Goal: Task Accomplishment & Management: Complete application form

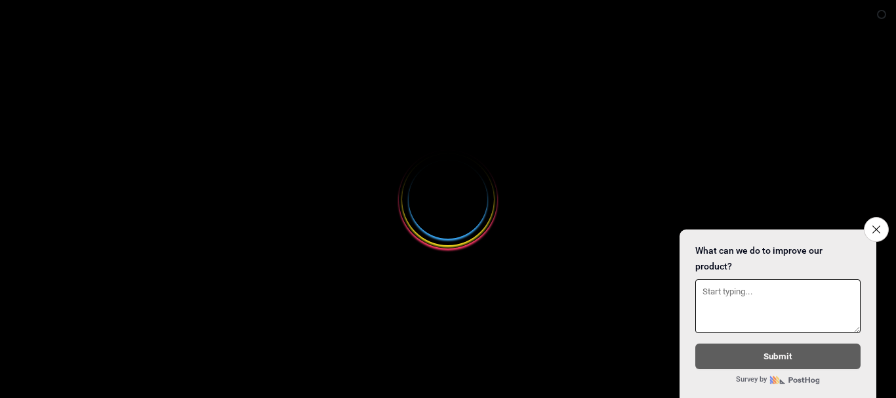
select select
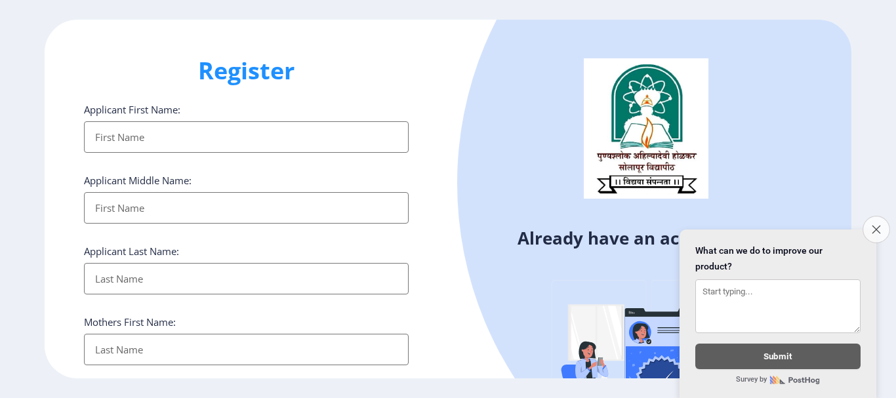
type input "[EMAIL_ADDRESS][DOMAIN_NAME]"
click at [875, 225] on icon "Close survey" at bounding box center [876, 229] width 9 height 9
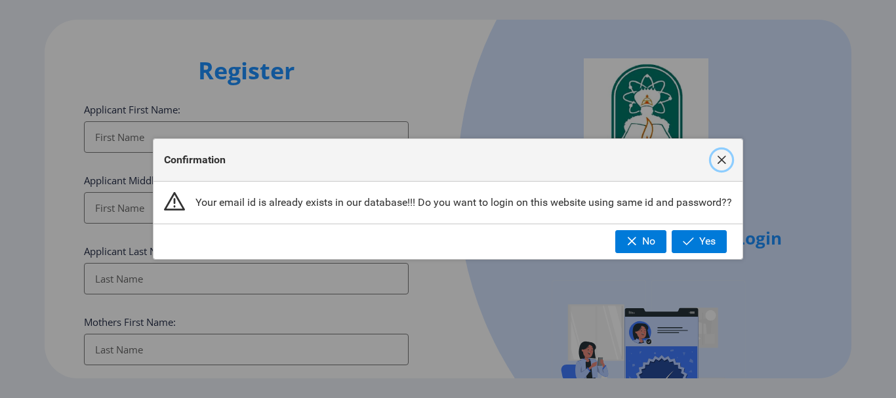
click at [723, 158] on span "button" at bounding box center [721, 160] width 10 height 10
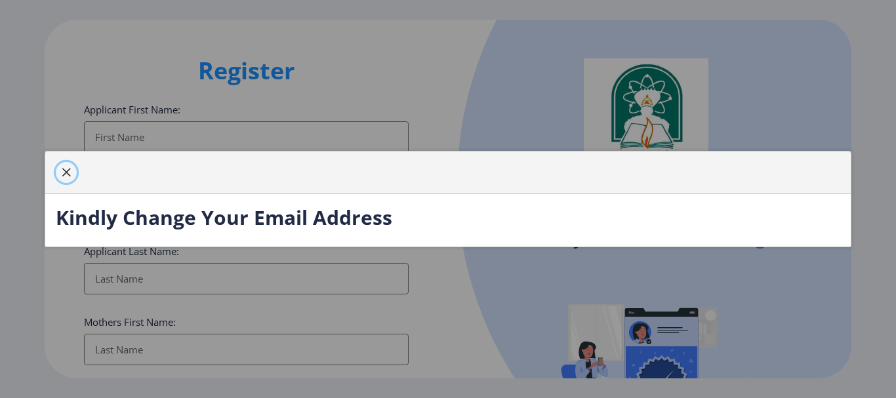
click at [68, 167] on span "button" at bounding box center [66, 172] width 10 height 10
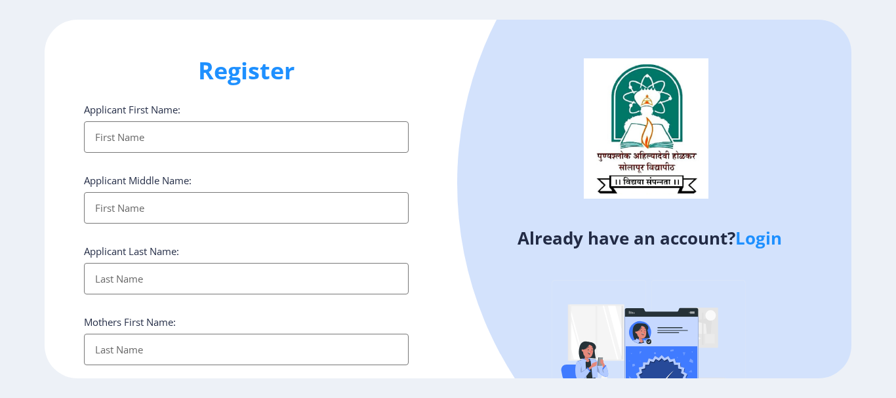
click at [271, 129] on input "Applicant First Name:" at bounding box center [246, 136] width 325 height 31
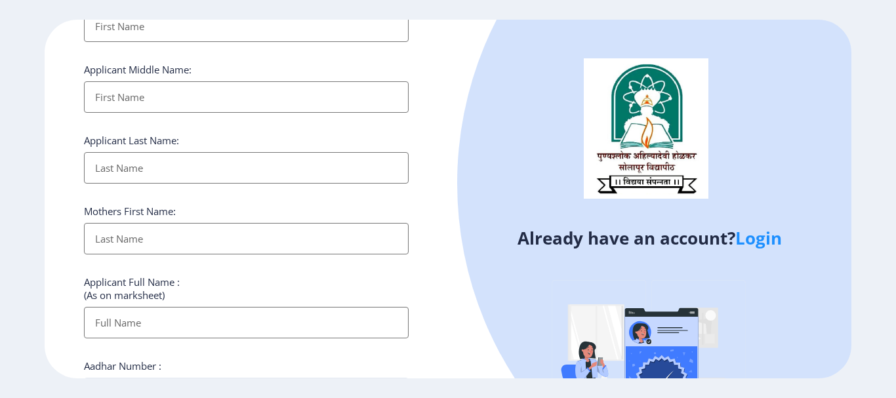
scroll to position [116, 0]
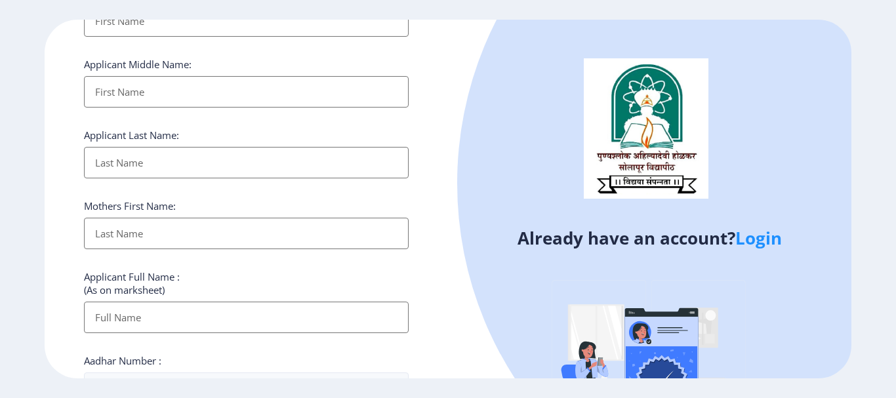
click at [768, 238] on link "Login" at bounding box center [758, 238] width 47 height 24
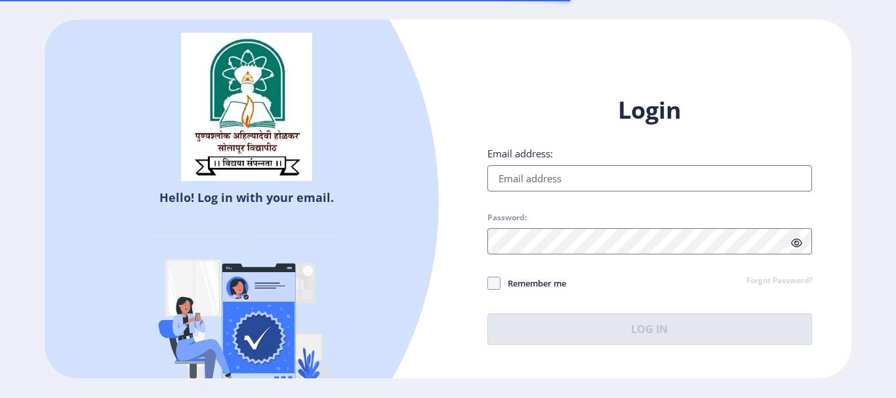
type input "[EMAIL_ADDRESS][DOMAIN_NAME]"
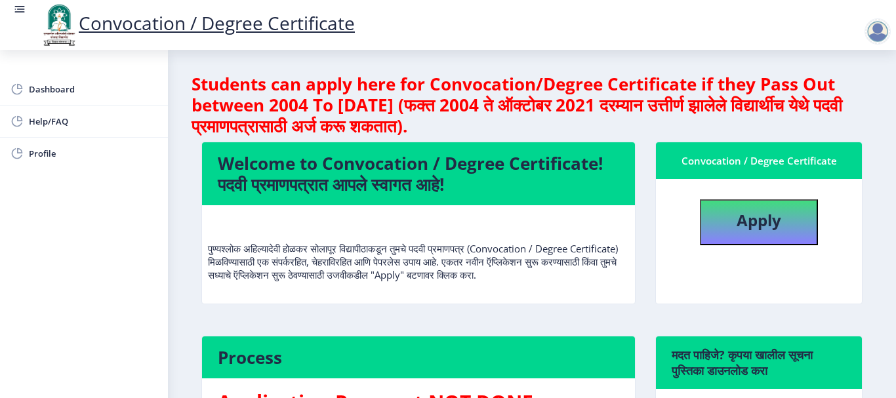
drag, startPoint x: 782, startPoint y: 268, endPoint x: 775, endPoint y: 275, distance: 9.7
click at [775, 275] on nb-card-body "Apply" at bounding box center [759, 241] width 206 height 125
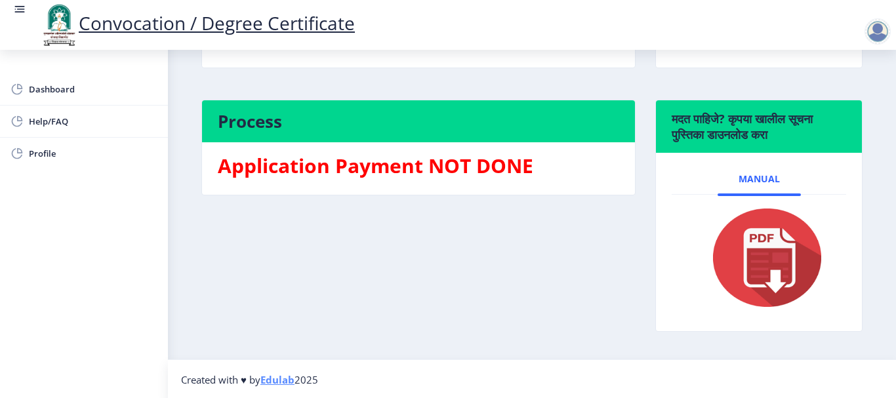
scroll to position [237, 0]
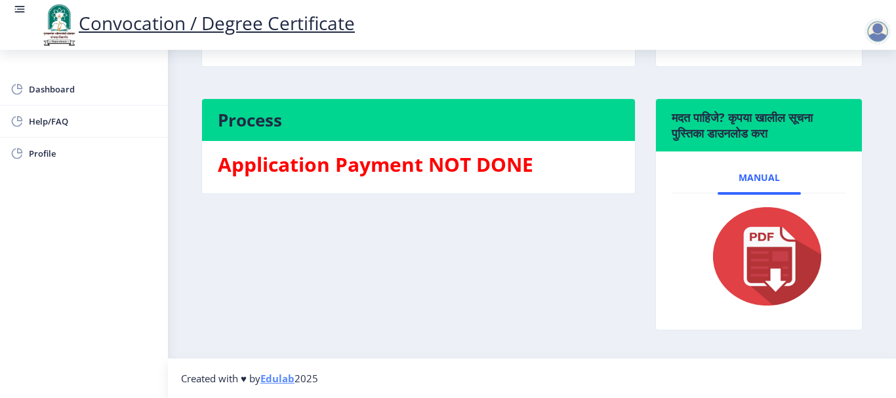
click at [757, 266] on img at bounding box center [758, 256] width 131 height 105
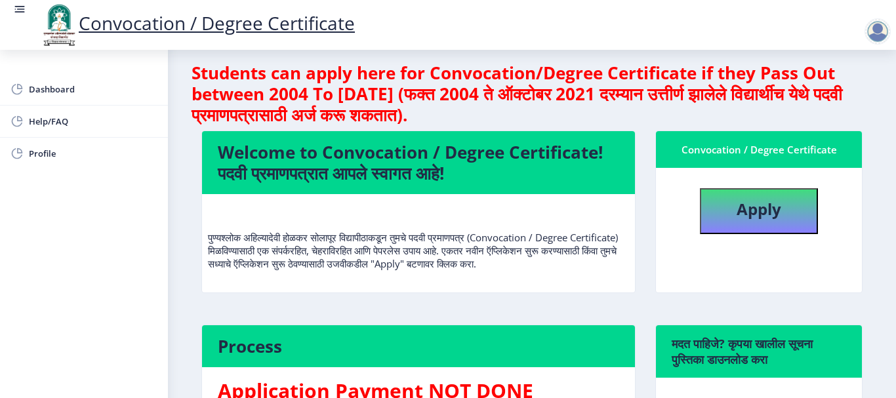
scroll to position [0, 0]
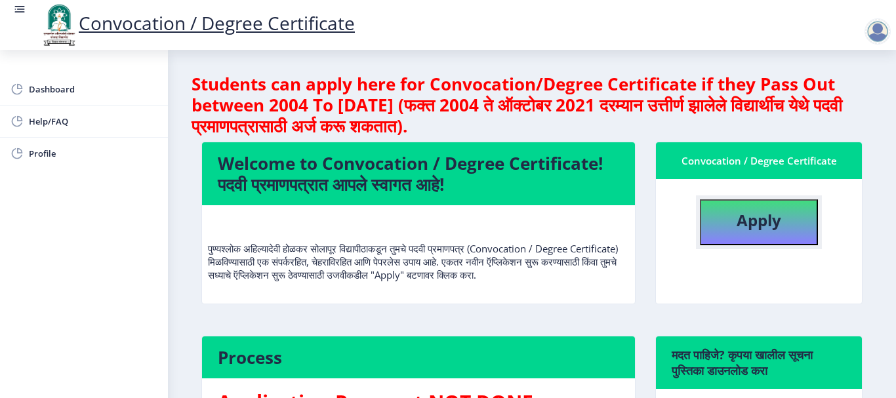
click at [782, 220] on button "Apply" at bounding box center [759, 222] width 118 height 46
select select
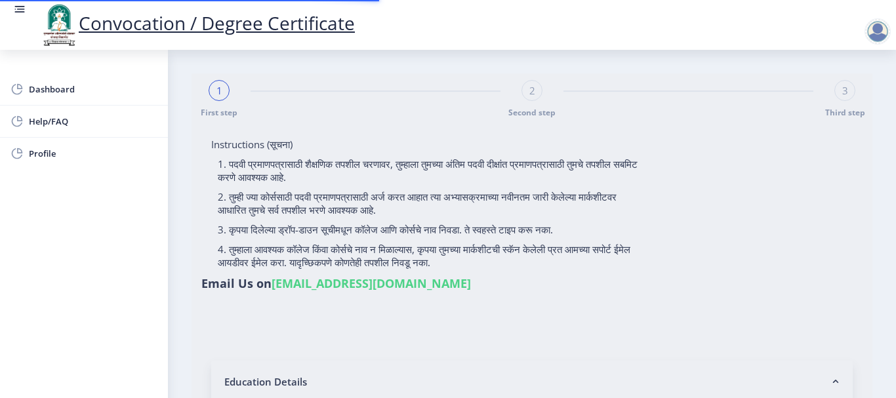
type input "[PERSON_NAME] [PERSON_NAME]"
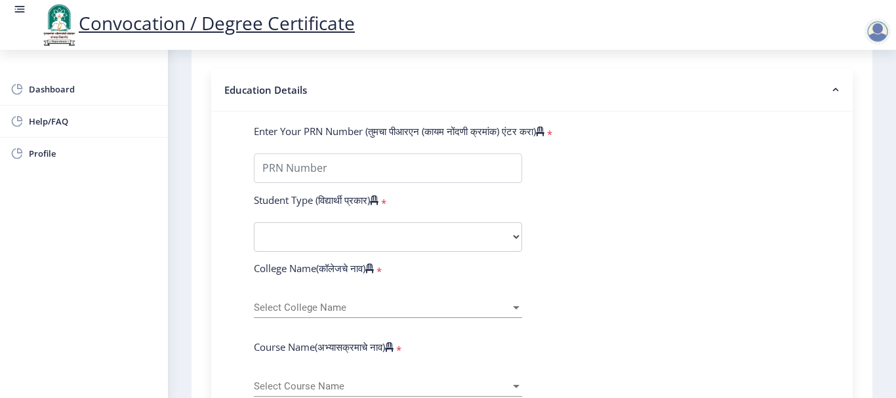
scroll to position [292, 0]
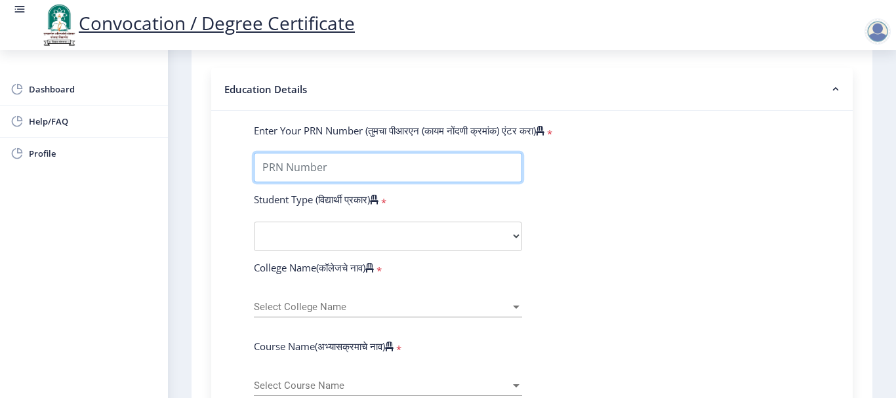
click at [444, 176] on input "Enter Your PRN Number (तुमचा पीआरएन (कायम नोंदणी क्रमांक) एंटर करा)" at bounding box center [388, 168] width 268 height 30
type input "2017032500117834"
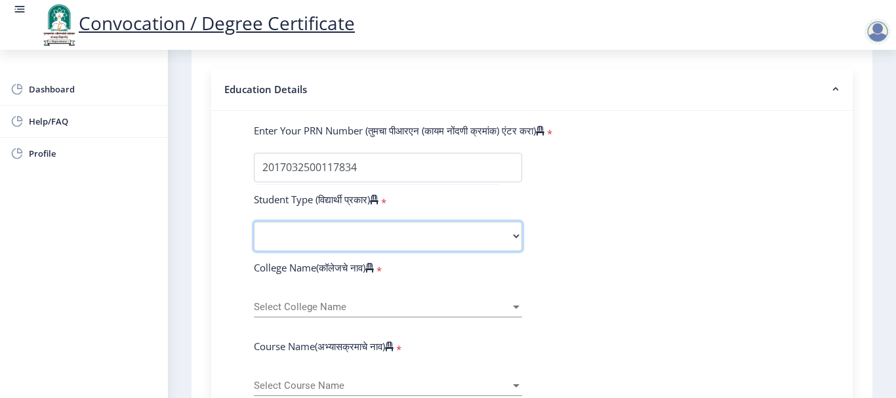
click at [464, 237] on select "Select Student Type Regular External" at bounding box center [388, 237] width 268 height 30
select select "Regular"
click at [254, 222] on select "Select Student Type Regular External" at bounding box center [388, 237] width 268 height 30
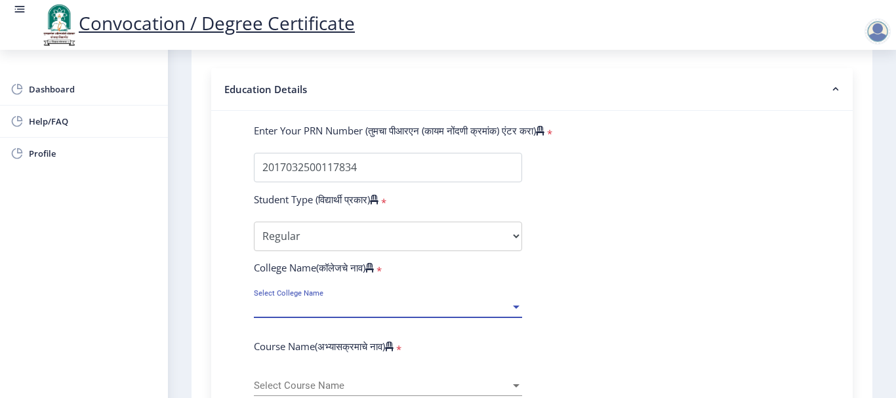
click at [308, 302] on span "Select College Name" at bounding box center [382, 307] width 256 height 11
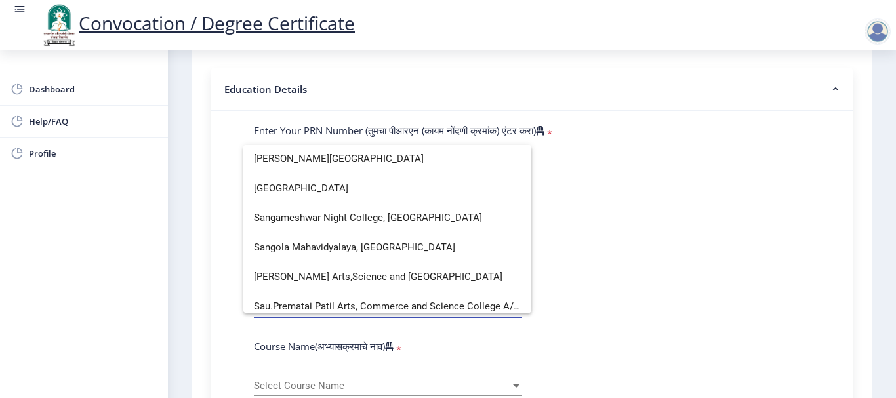
scroll to position [2539, 0]
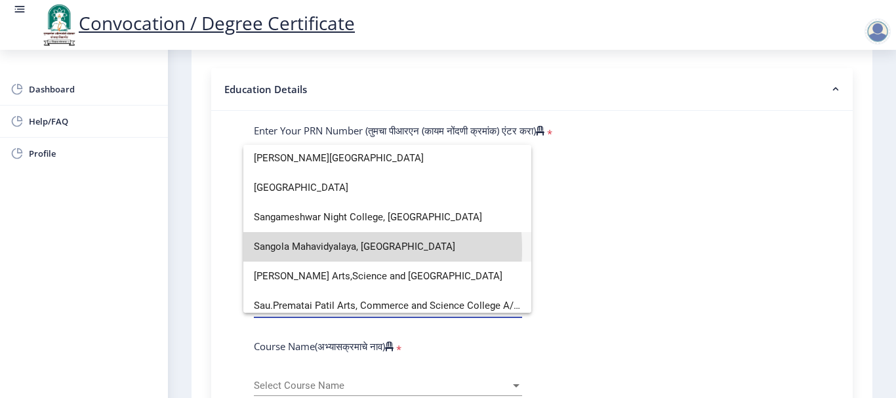
click at [322, 249] on span "Sangola Mahavidyalaya, Sangola" at bounding box center [387, 247] width 267 height 30
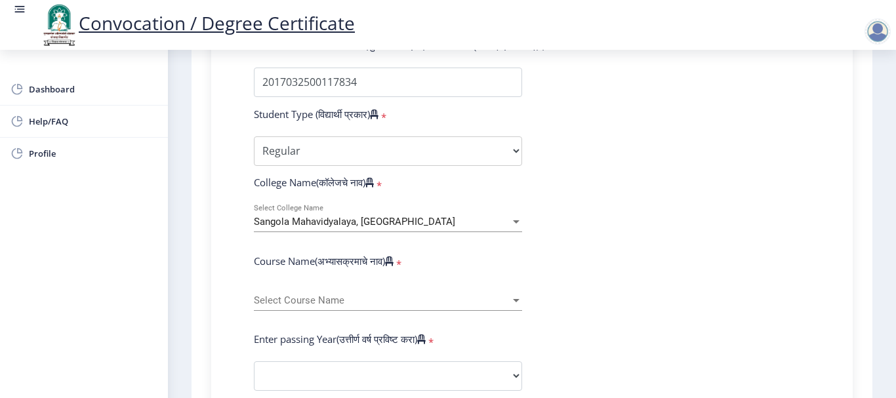
scroll to position [378, 0]
click at [344, 293] on div "Select Course Name Select Course Name" at bounding box center [388, 297] width 268 height 28
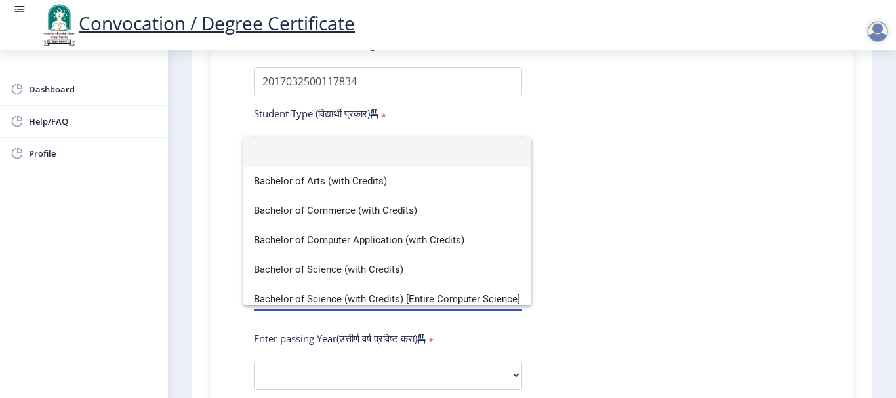
click at [680, 64] on div at bounding box center [448, 199] width 896 height 398
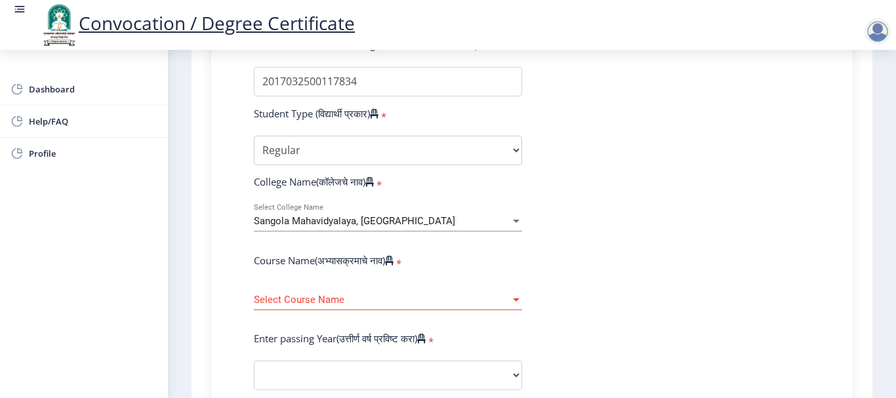
click at [485, 297] on span "Select Course Name" at bounding box center [382, 299] width 256 height 11
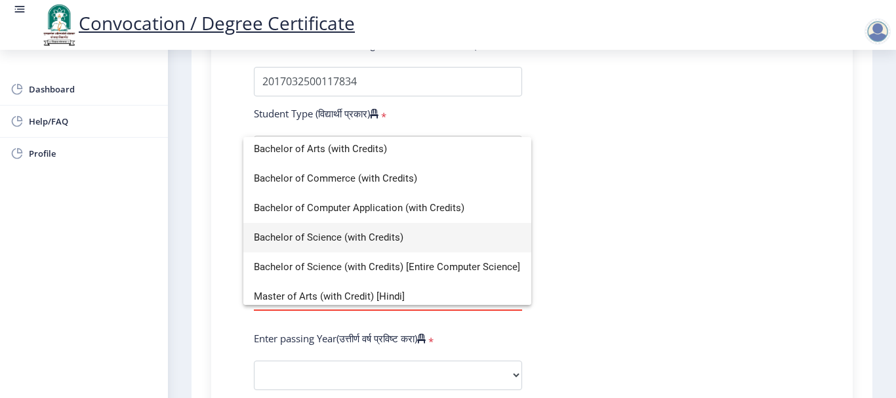
scroll to position [31, 0]
click at [323, 230] on span "Bachelor of Science (with Credits)" at bounding box center [387, 239] width 267 height 30
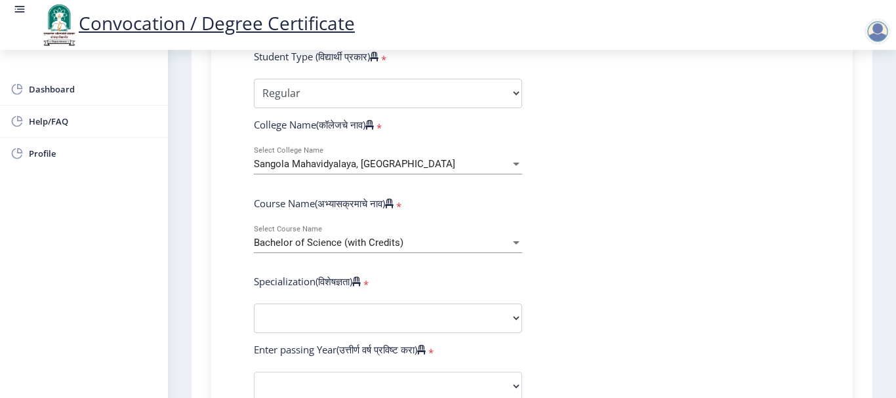
scroll to position [442, 0]
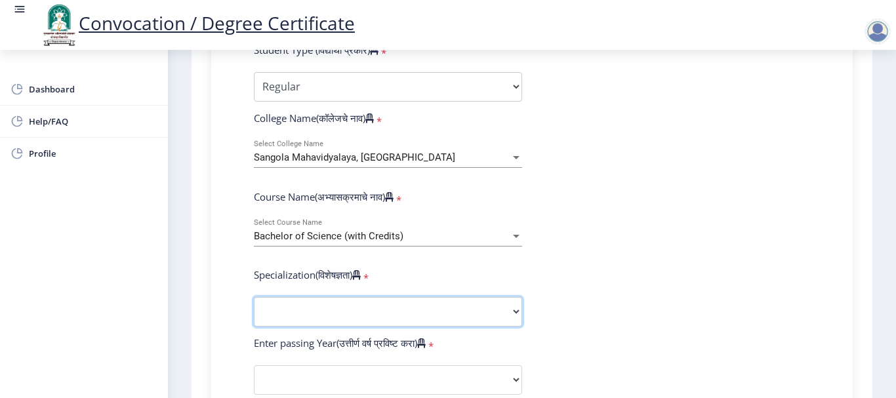
click at [476, 318] on select "Specialization Botany Chemistry Computer Science Electronics Geology Mathematic…" at bounding box center [388, 312] width 268 height 30
select select "Computer Science"
click at [254, 297] on select "Specialization Botany Chemistry Computer Science Electronics Geology Mathematic…" at bounding box center [388, 312] width 268 height 30
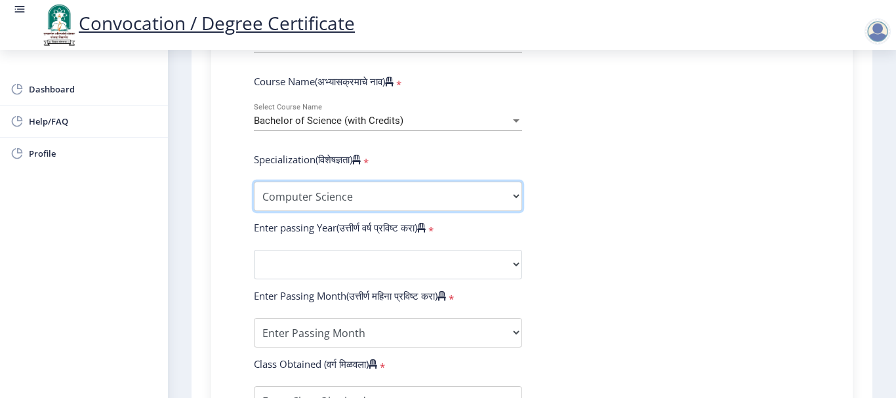
scroll to position [559, 0]
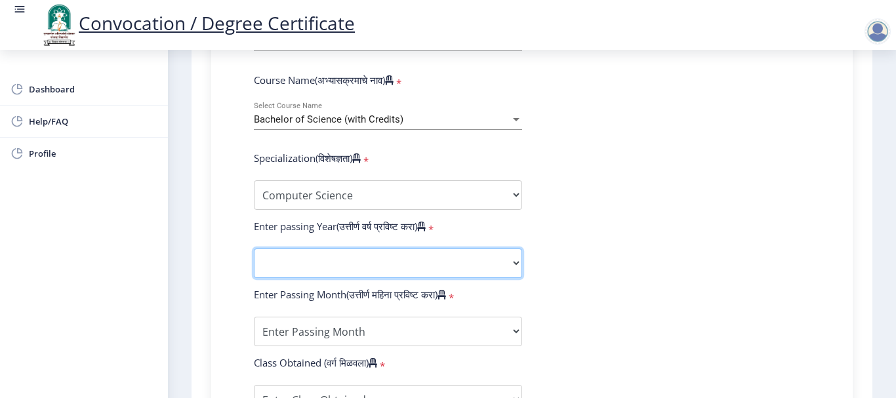
click at [377, 267] on select "2025 2024 2023 2022 2021 2020 2019 2018 2017 2016 2015 2014 2013 2012 2011 2010…" at bounding box center [388, 264] width 268 height 30
select select "2020"
click at [254, 249] on select "2025 2024 2023 2022 2021 2020 2019 2018 2017 2016 2015 2014 2013 2012 2011 2010…" at bounding box center [388, 264] width 268 height 30
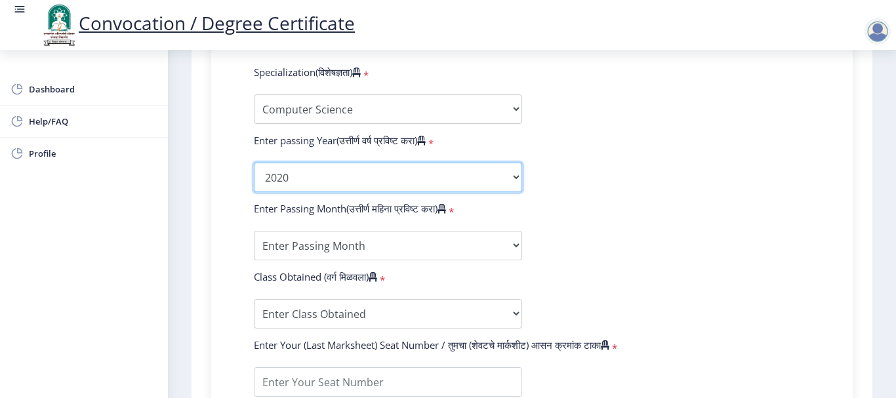
scroll to position [662, 0]
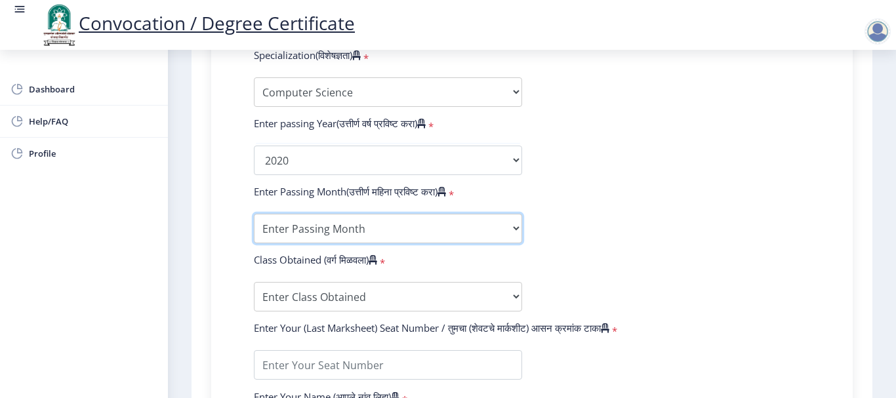
click at [449, 229] on select "Enter Passing Month March April May October November December" at bounding box center [388, 229] width 268 height 30
select select "March"
click at [254, 214] on select "Enter Passing Month March April May October November December" at bounding box center [388, 229] width 268 height 30
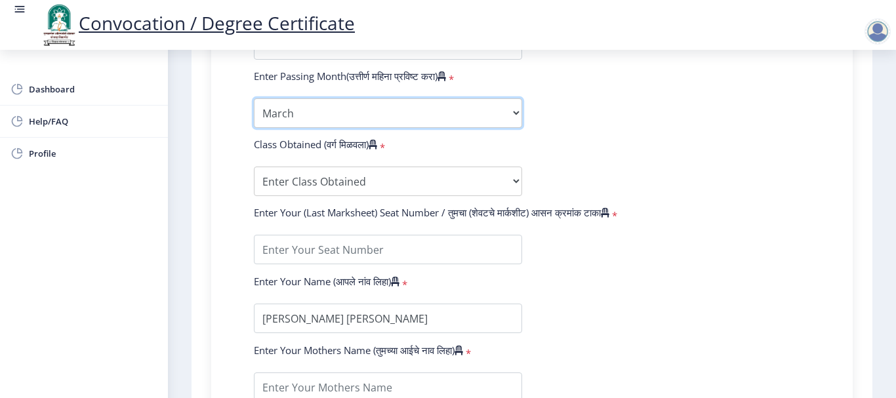
scroll to position [778, 0]
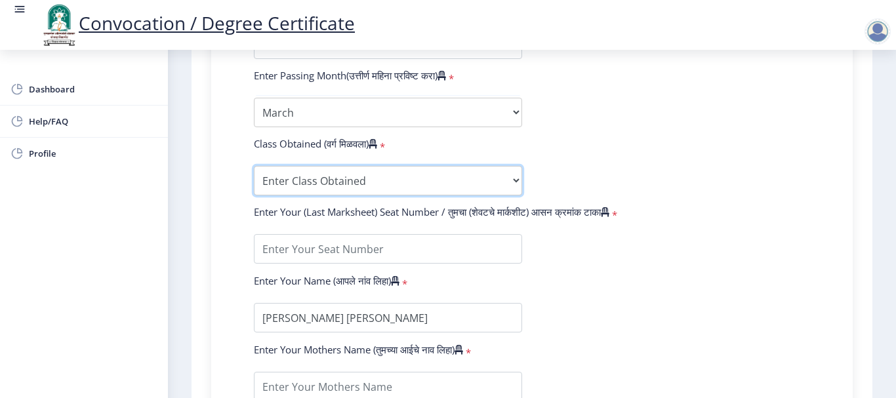
click at [386, 180] on select "Enter Class Obtained FIRST CLASS WITH DISTINCTION FIRST CLASS HIGHER SECOND CLA…" at bounding box center [388, 181] width 268 height 30
select select "Grade A+"
click at [254, 166] on select "Enter Class Obtained FIRST CLASS WITH DISTINCTION FIRST CLASS HIGHER SECOND CLA…" at bounding box center [388, 181] width 268 height 30
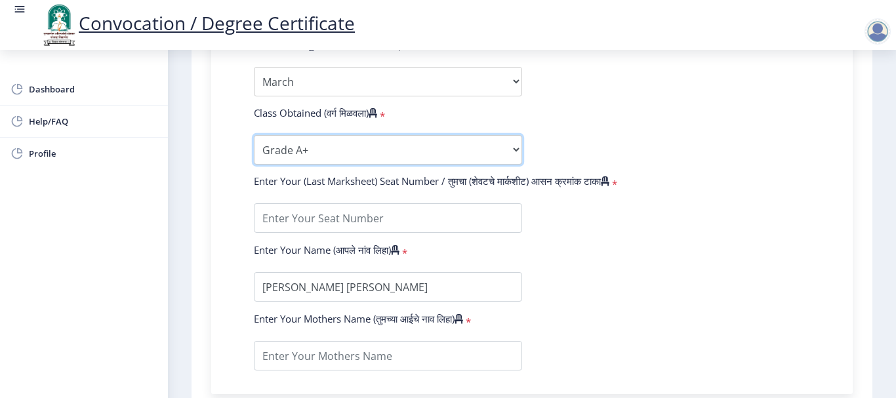
scroll to position [810, 0]
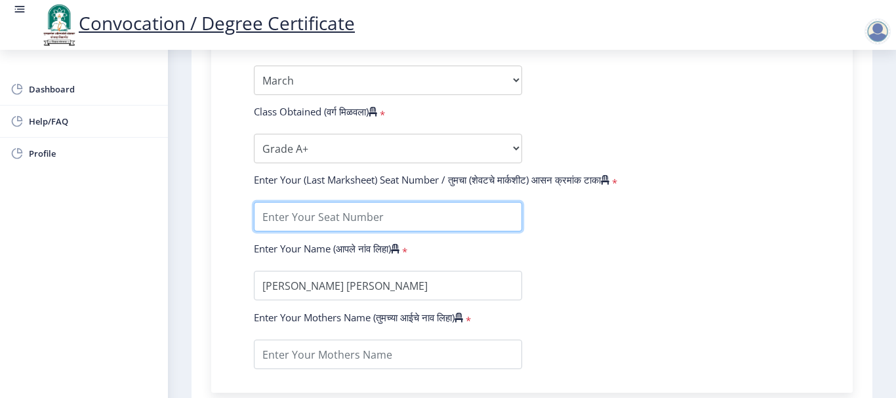
click at [371, 209] on input "textarea" at bounding box center [388, 217] width 268 height 30
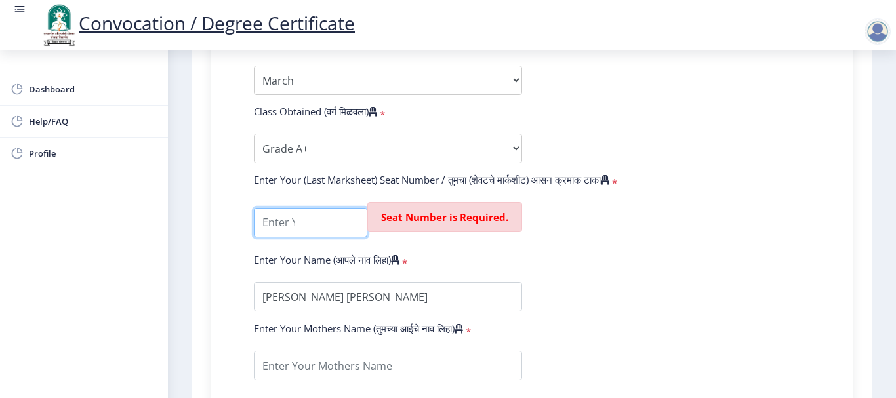
click at [328, 233] on input "textarea" at bounding box center [310, 223] width 113 height 30
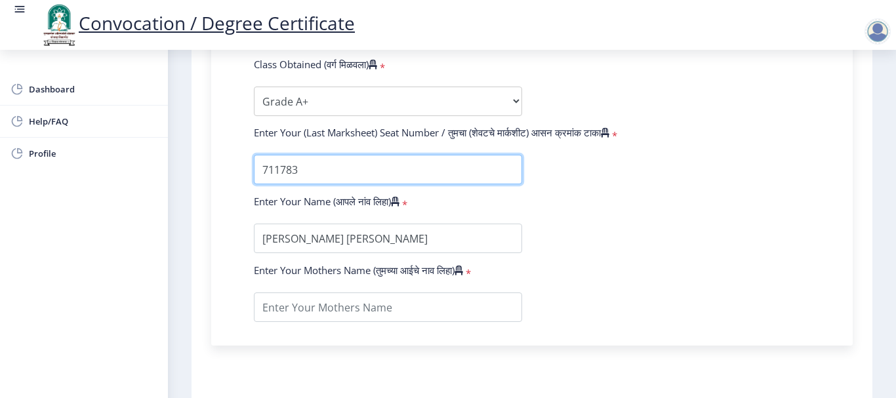
scroll to position [858, 0]
type input "711783"
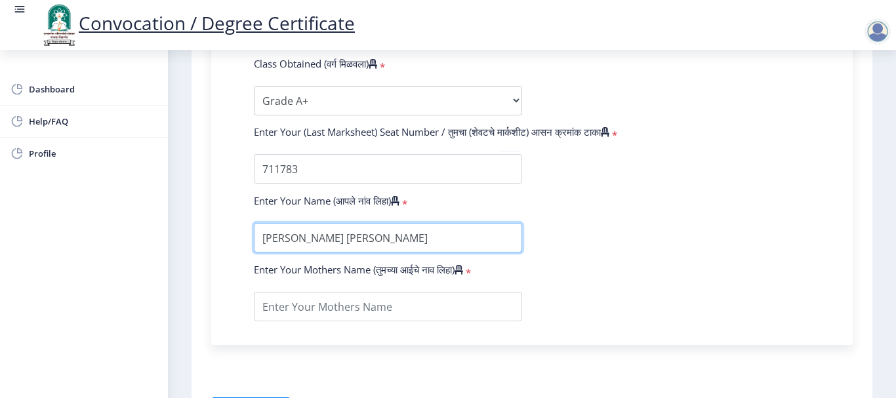
click at [378, 228] on input "textarea" at bounding box center [388, 238] width 268 height 30
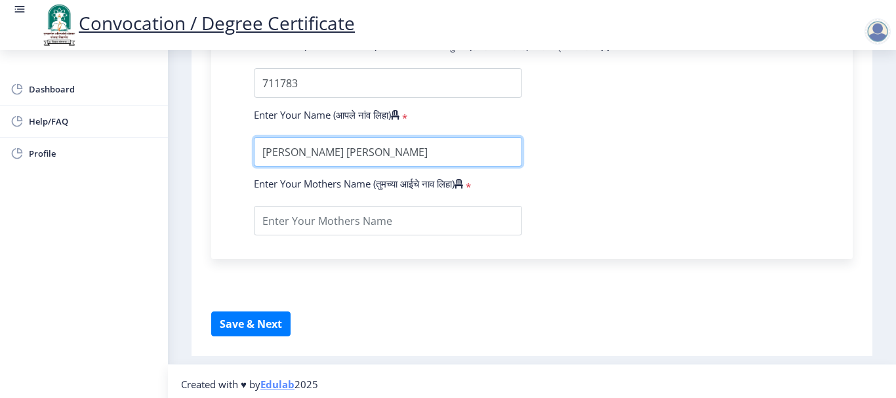
scroll to position [950, 0]
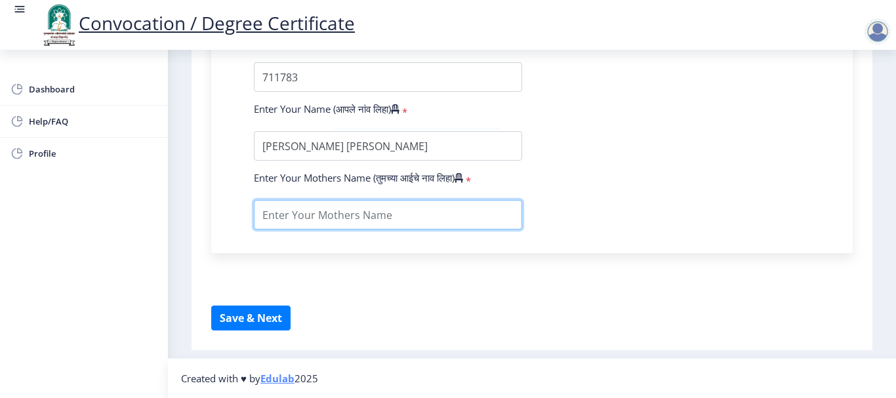
click at [311, 211] on input "textarea" at bounding box center [388, 215] width 268 height 30
type input "Vandana"
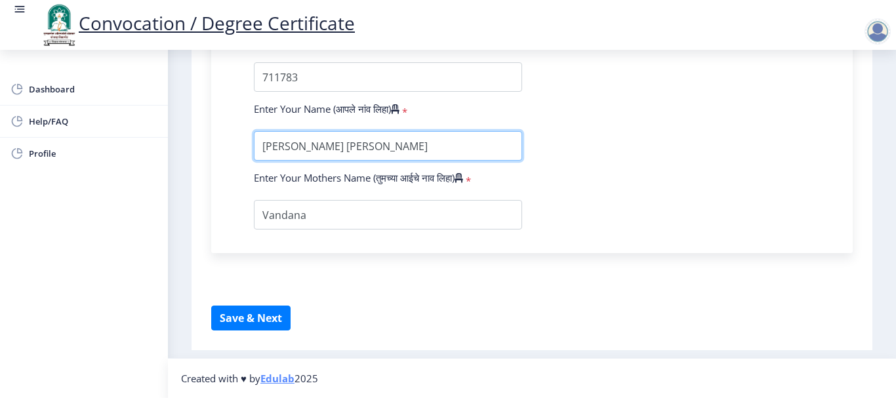
click at [331, 141] on input "textarea" at bounding box center [388, 146] width 268 height 30
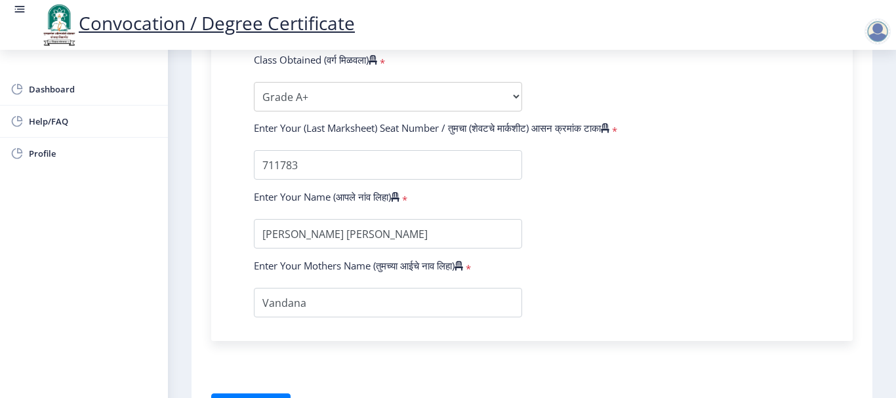
scroll to position [901, 0]
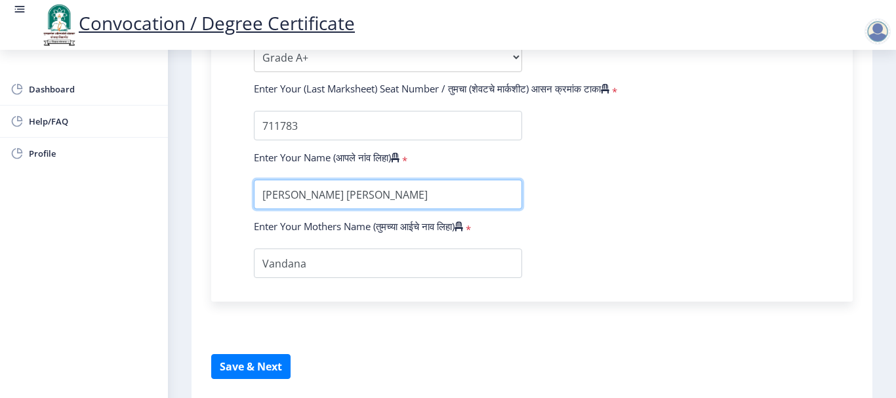
click at [380, 198] on input "textarea" at bounding box center [388, 195] width 268 height 30
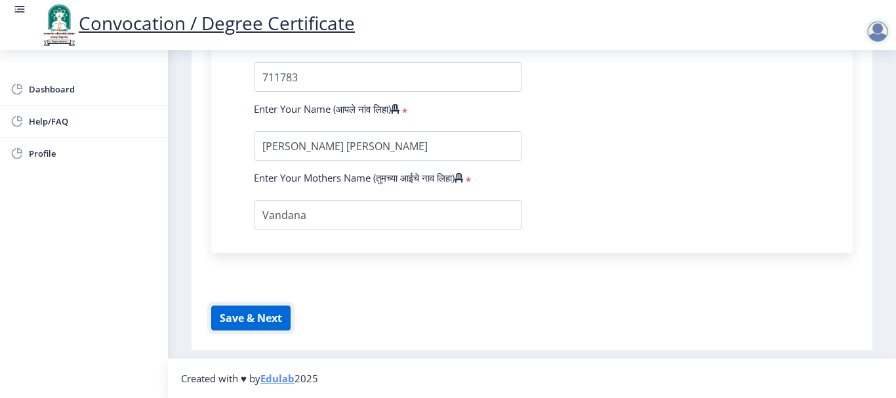
click at [232, 314] on button "Save & Next" at bounding box center [250, 318] width 79 height 25
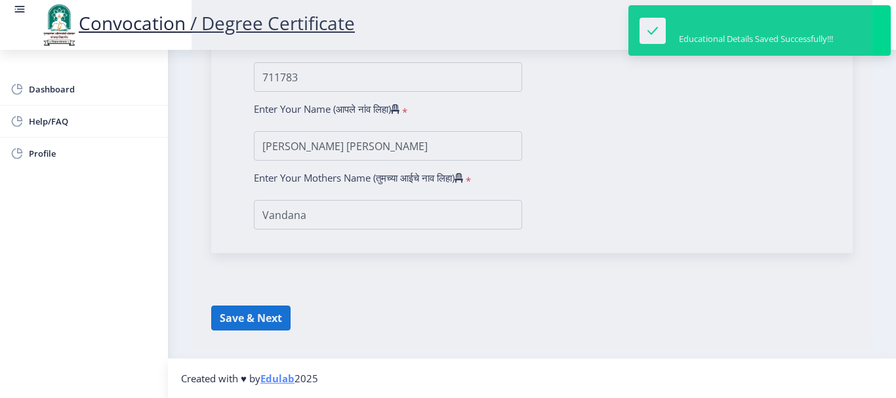
select select
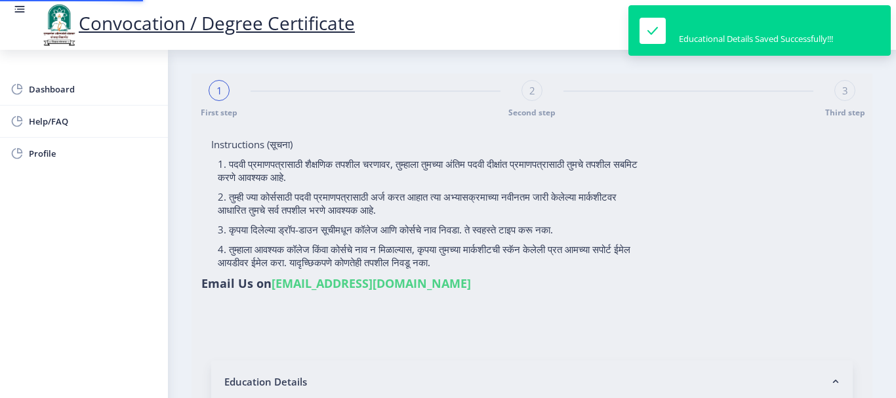
type input "[PERSON_NAME] [PERSON_NAME]"
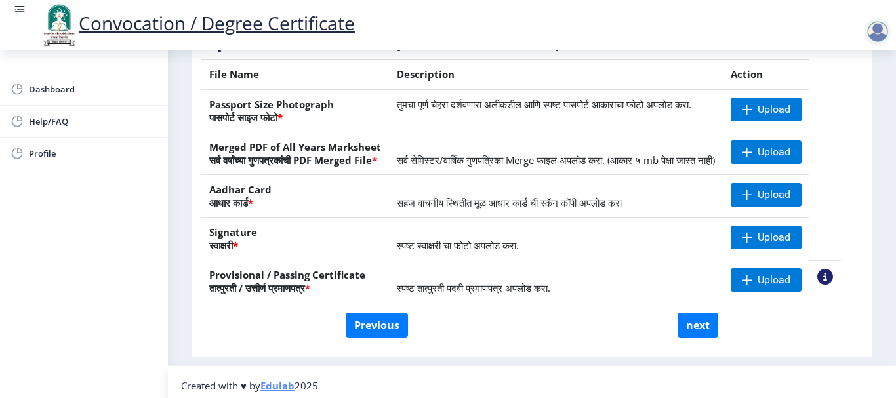
scroll to position [207, 0]
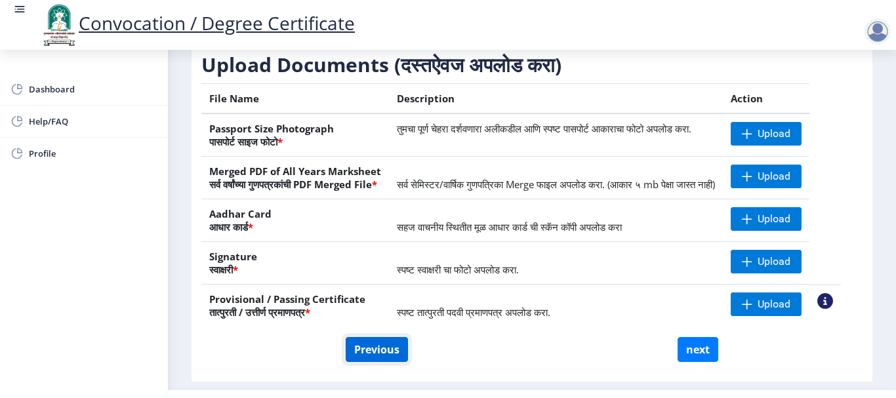
click at [382, 362] on button "Previous" at bounding box center [377, 349] width 62 height 25
select select "Regular"
select select "Computer Science"
select select "2020"
select select "March"
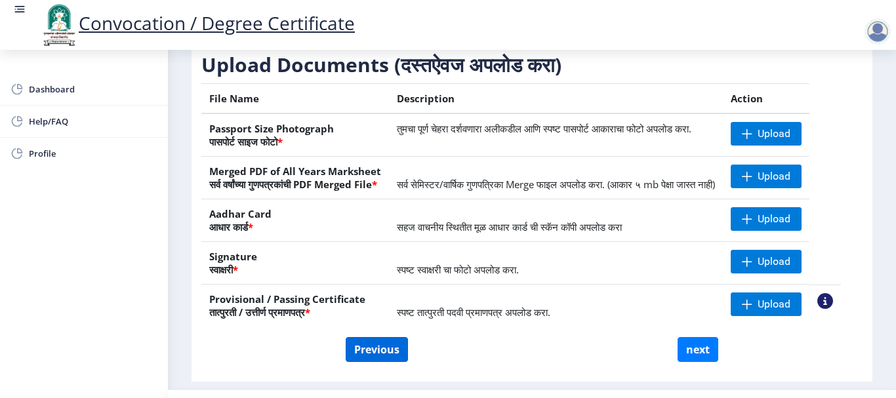
select select "Grade A+"
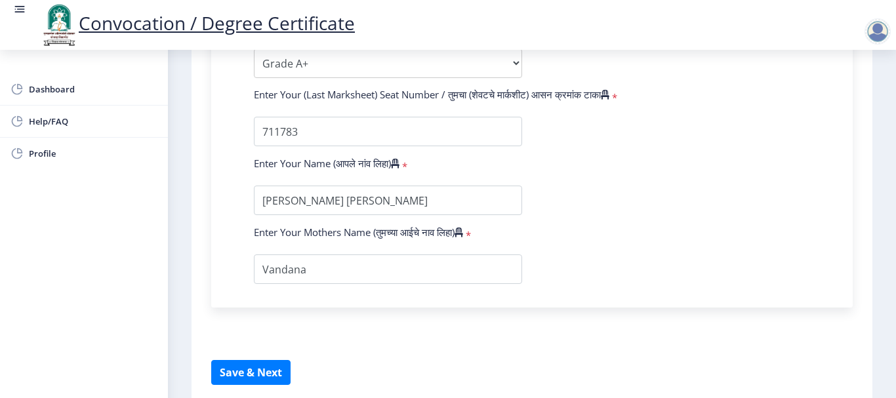
scroll to position [950, 0]
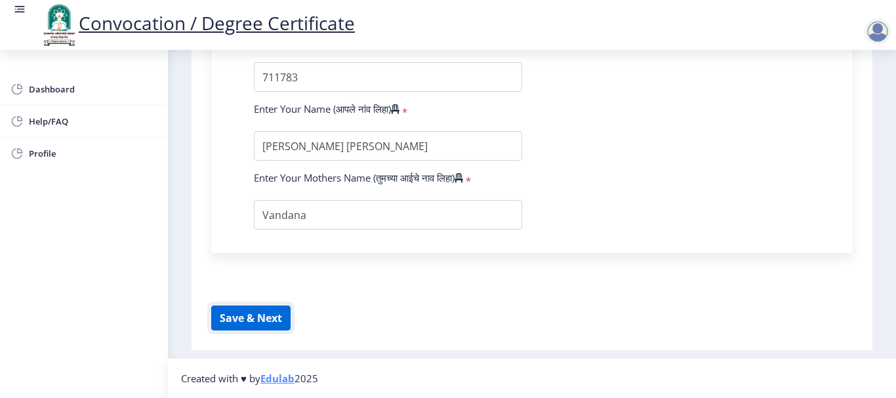
click at [247, 313] on button "Save & Next" at bounding box center [250, 318] width 79 height 25
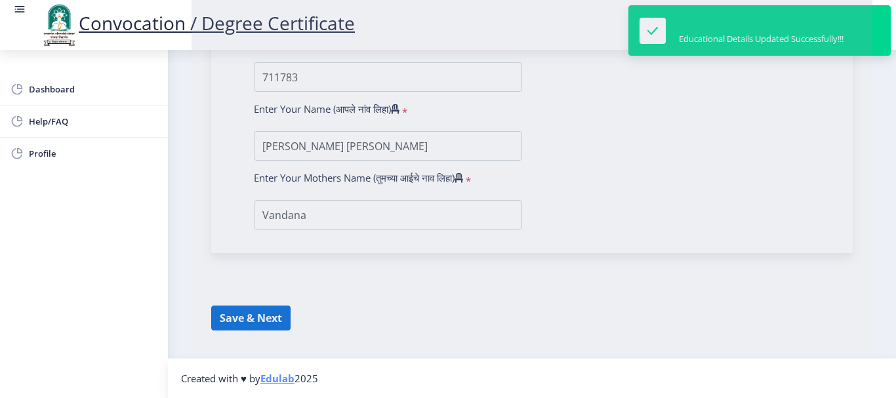
select select
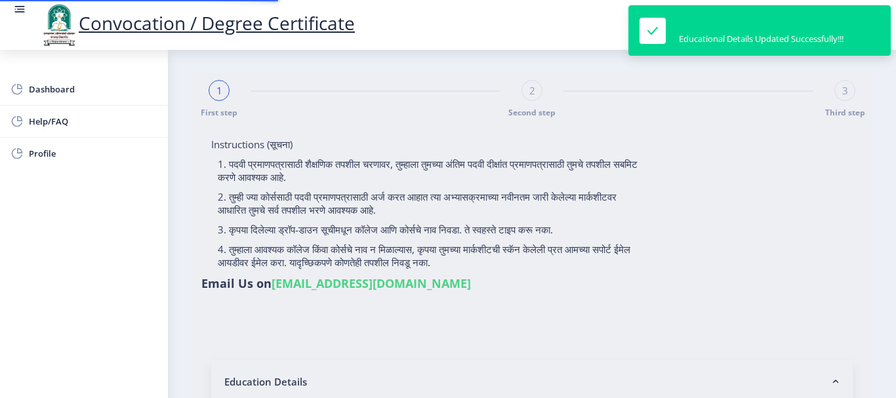
type input "[PERSON_NAME] [PERSON_NAME]"
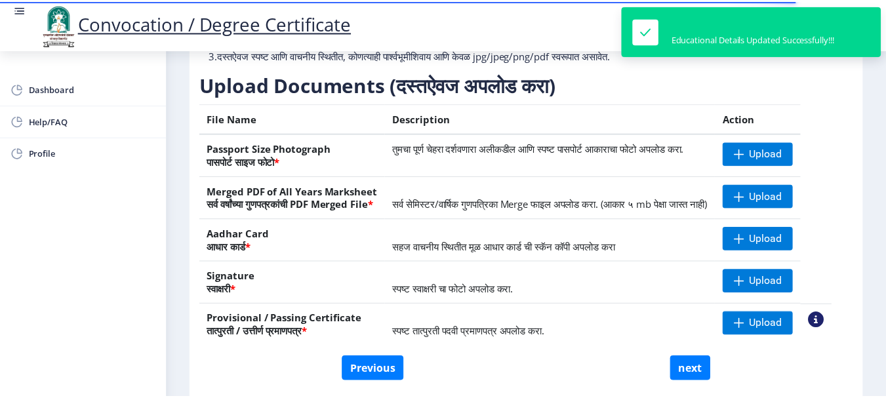
scroll to position [264, 0]
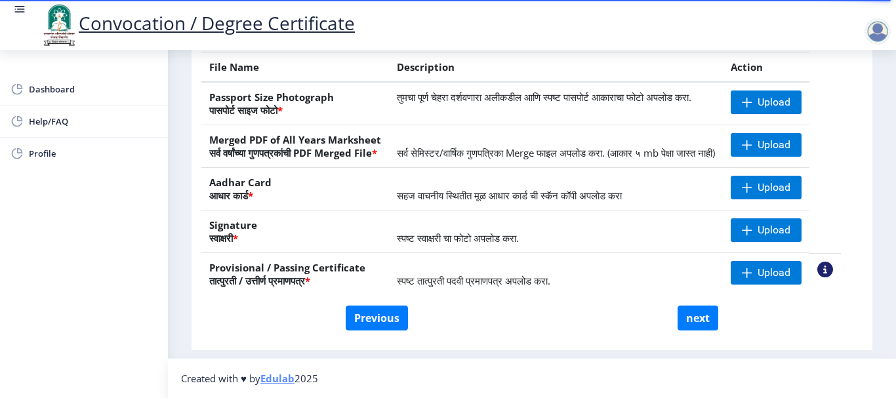
click at [833, 271] on nb-action at bounding box center [825, 270] width 16 height 16
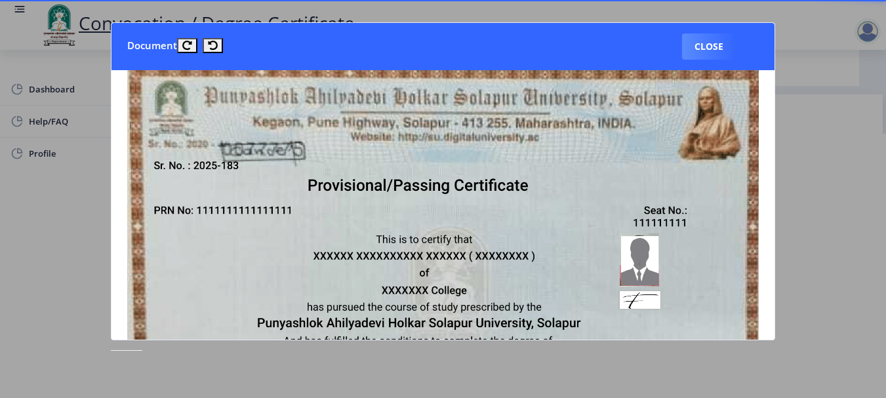
scroll to position [0, 0]
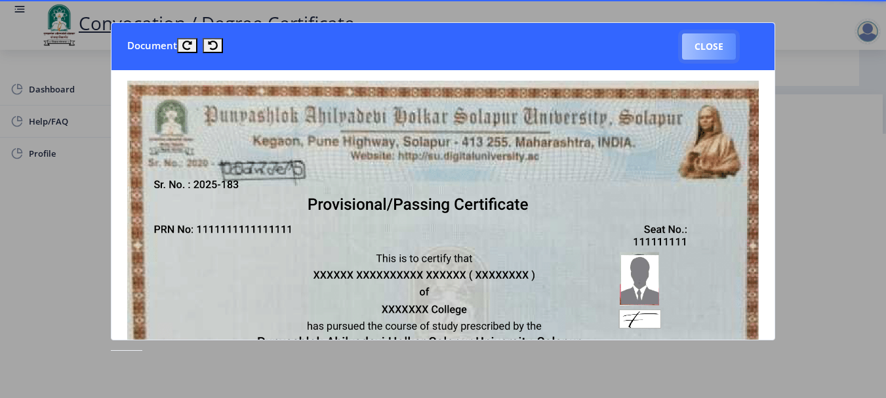
click at [710, 38] on button "Close" at bounding box center [709, 46] width 54 height 26
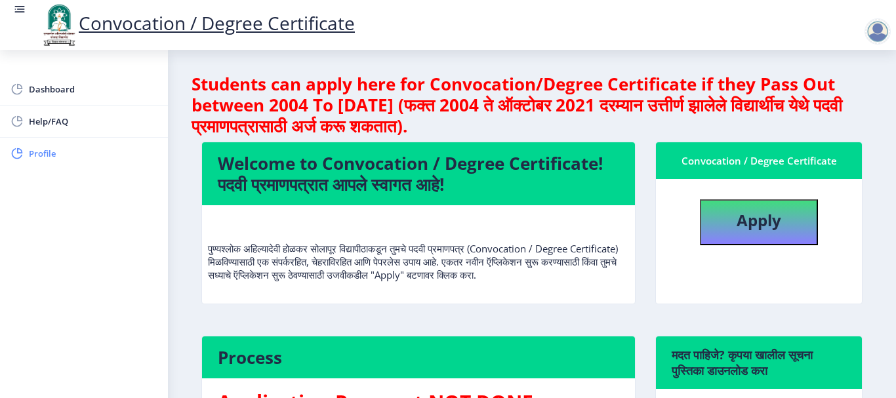
click at [35, 159] on span "Profile" at bounding box center [93, 154] width 129 height 16
select select
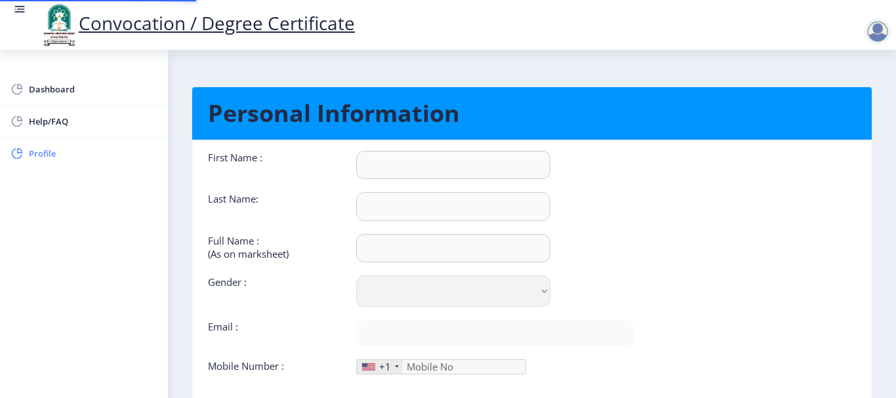
type input "[PERSON_NAME]"
type input "[PERSON_NAME] [PERSON_NAME]"
select select "[DEMOGRAPHIC_DATA]"
type input "[EMAIL_ADDRESS][DOMAIN_NAME]"
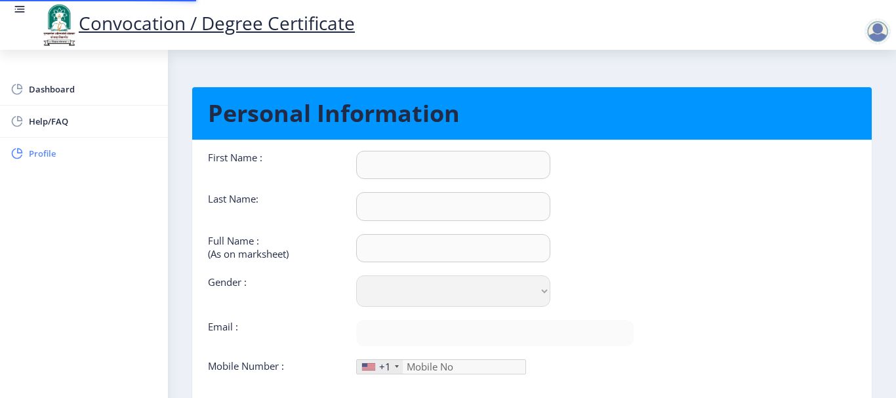
type input "7397991899"
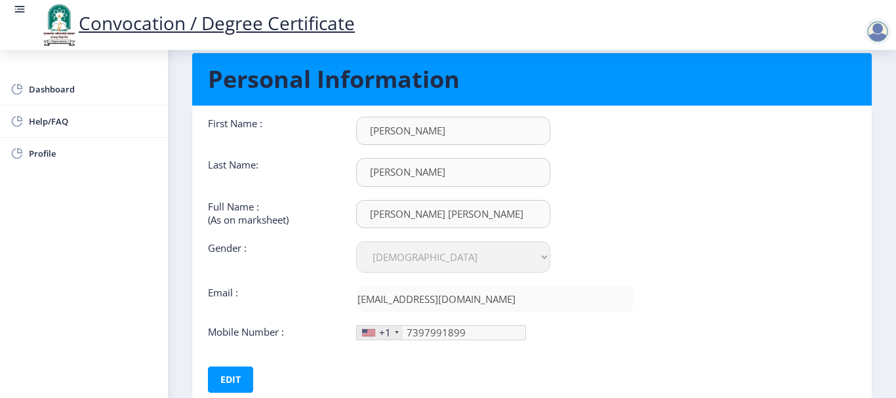
scroll to position [35, 0]
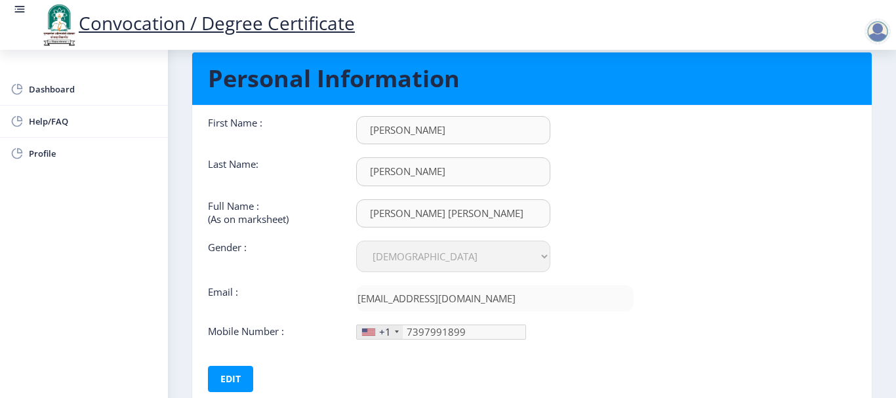
click at [397, 335] on div "+1" at bounding box center [380, 332] width 46 height 14
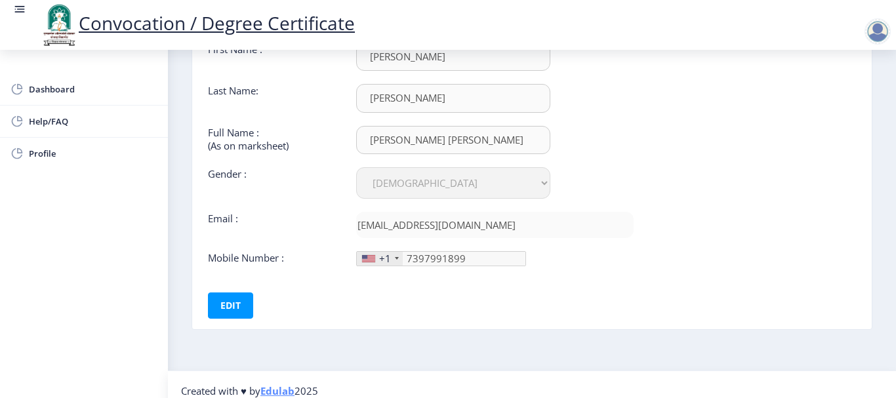
scroll to position [121, 0]
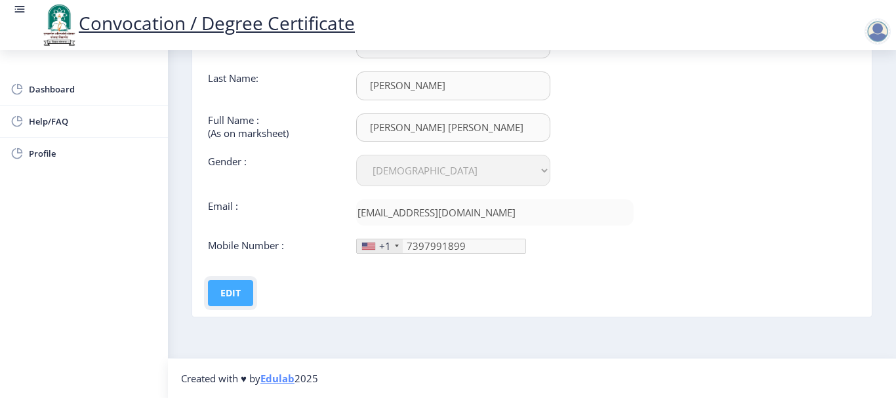
click at [220, 288] on button "Edit" at bounding box center [230, 293] width 45 height 26
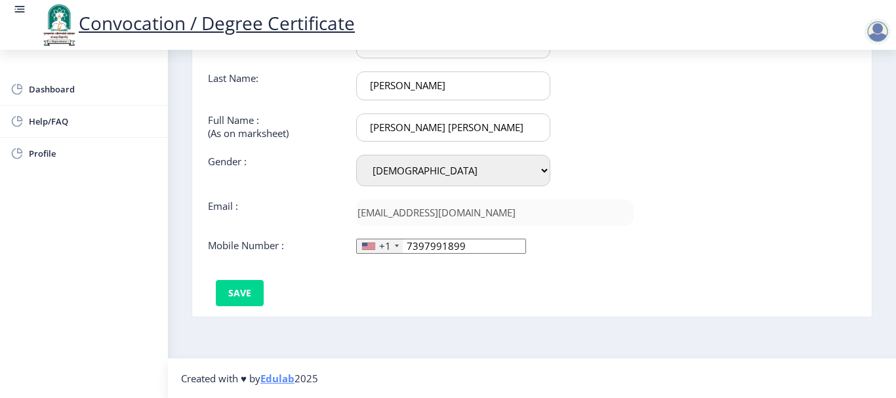
click at [391, 247] on div "+1" at bounding box center [380, 246] width 46 height 14
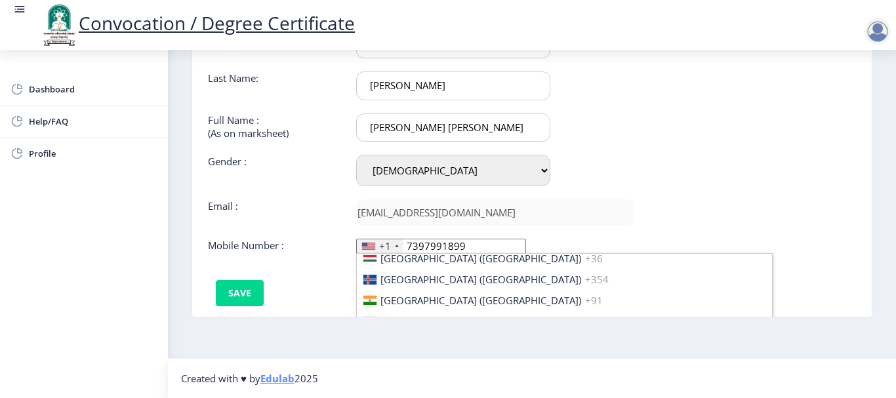
scroll to position [2049, 0]
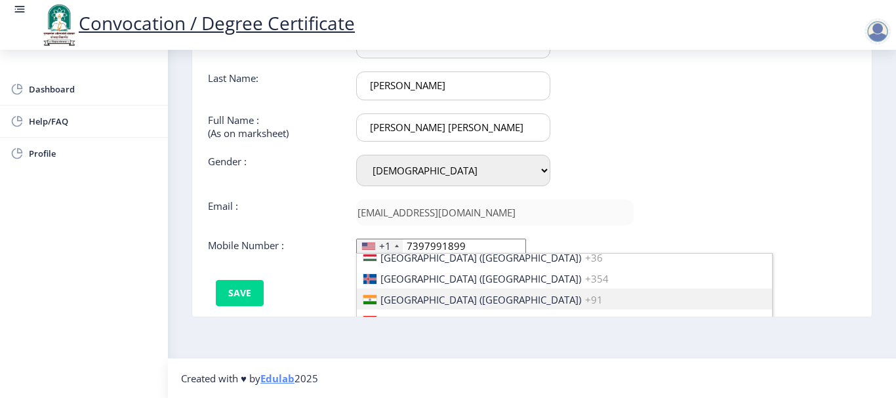
click at [421, 292] on li "India (भारत) +91" at bounding box center [564, 299] width 415 height 21
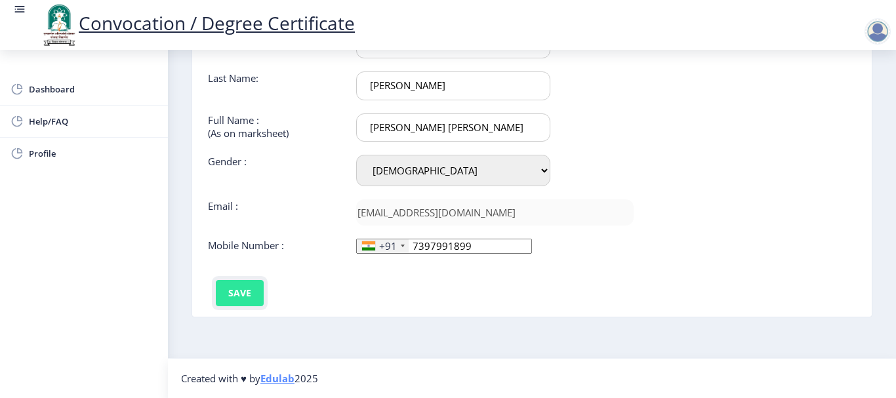
click at [239, 289] on button "Save" at bounding box center [240, 293] width 48 height 26
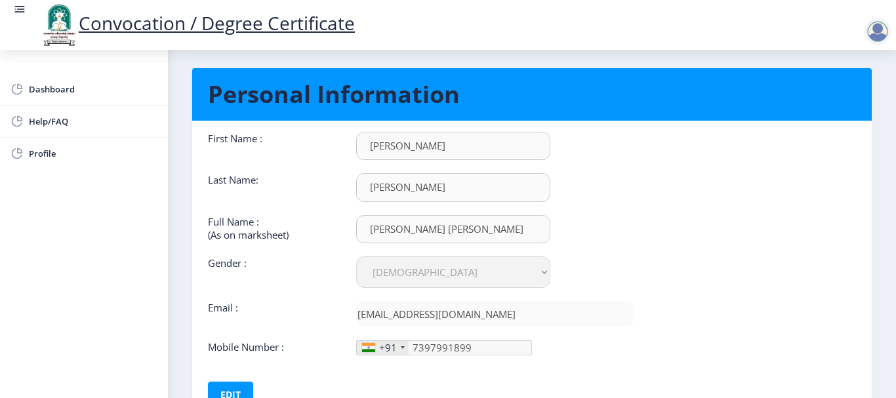
scroll to position [0, 0]
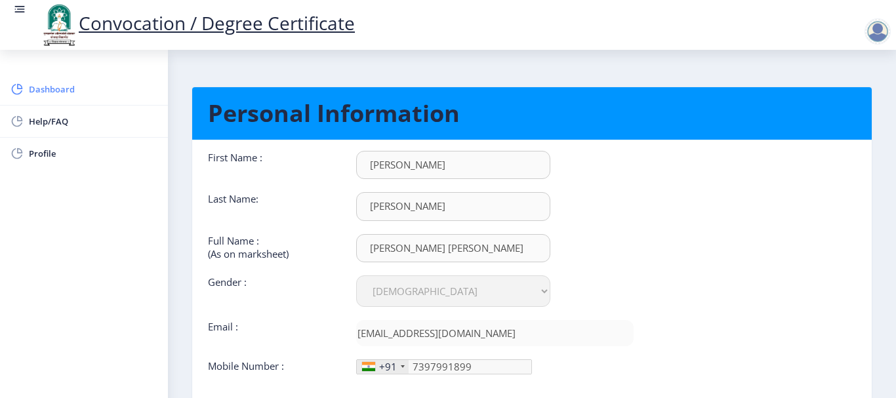
click at [59, 81] on span "Dashboard" at bounding box center [93, 89] width 129 height 16
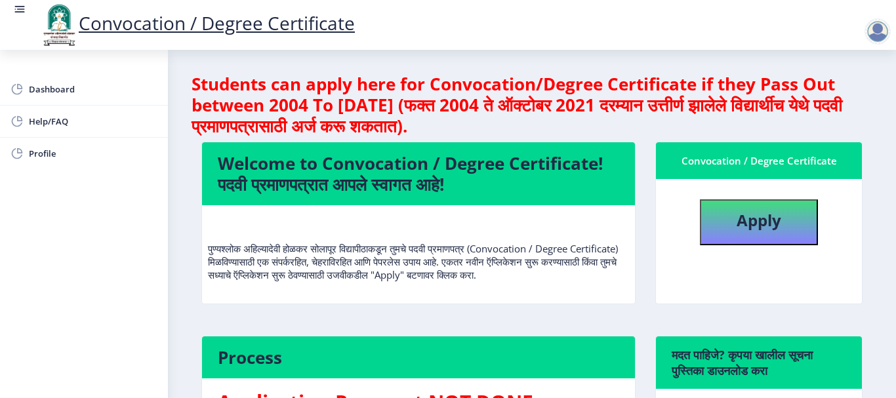
click at [16, 10] on rect at bounding box center [19, 9] width 13 height 13
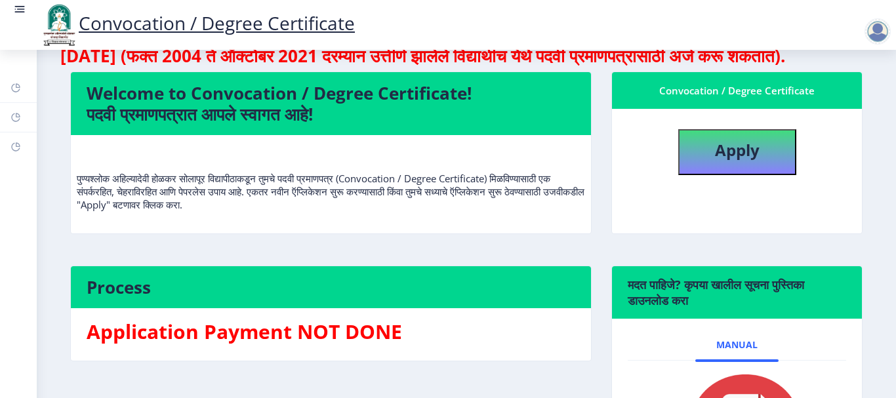
scroll to position [49, 0]
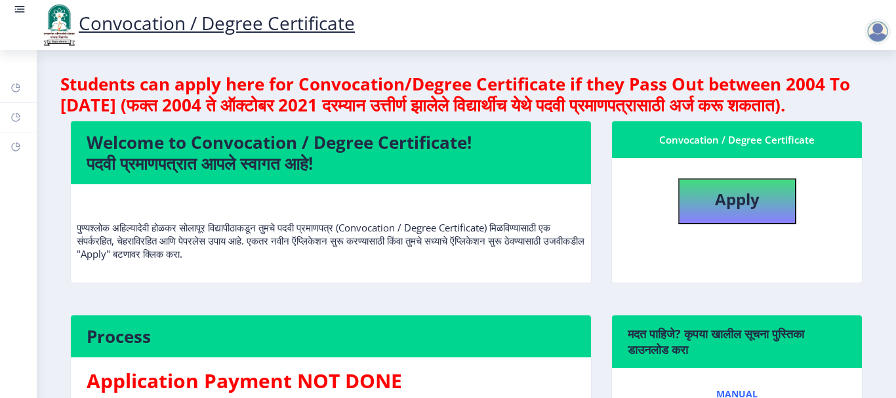
select select
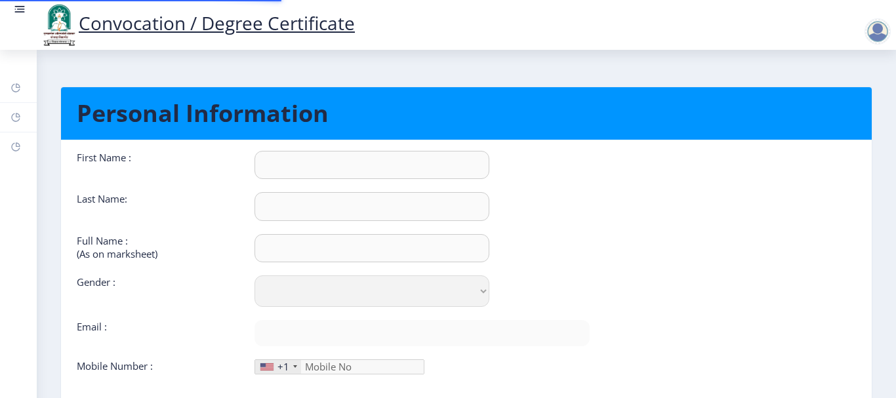
type input "[PERSON_NAME]"
type input "[PERSON_NAME] [PERSON_NAME]"
select select "[DEMOGRAPHIC_DATA]"
type input "[EMAIL_ADDRESS][DOMAIN_NAME]"
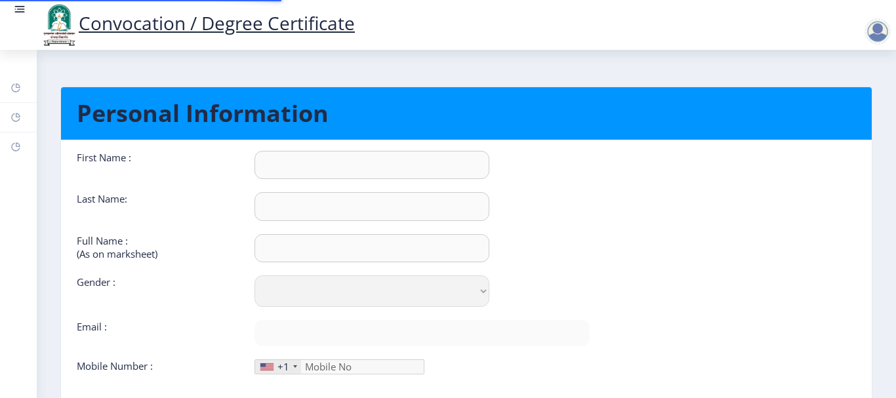
type input "7397991899"
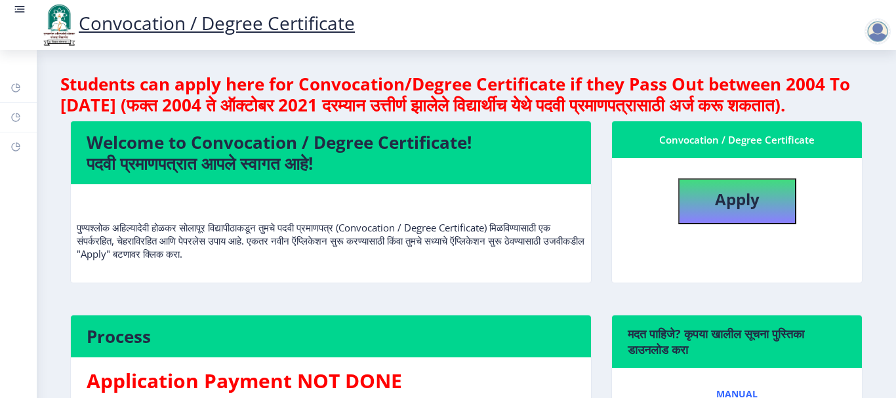
click at [14, 5] on rect at bounding box center [19, 9] width 13 height 13
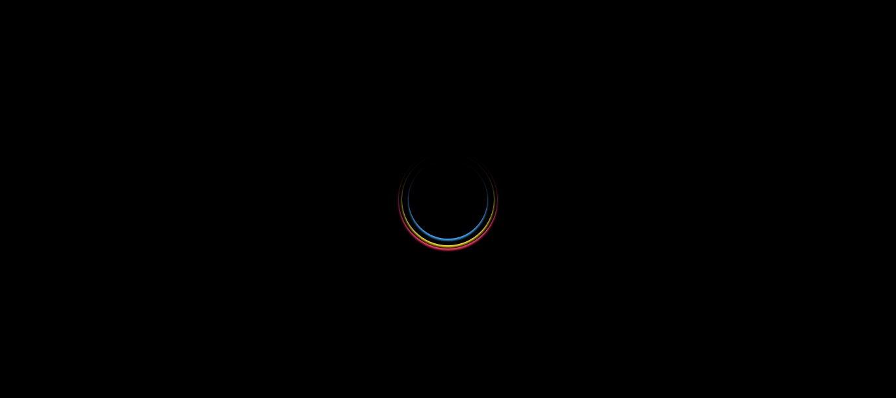
select select
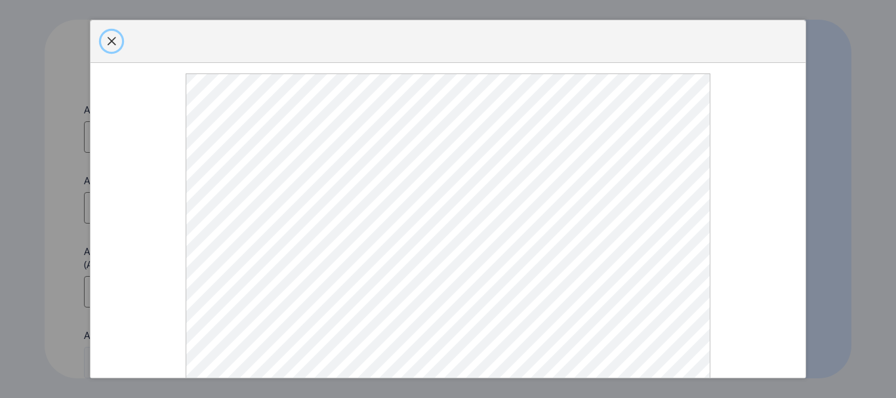
click at [116, 47] on span "button" at bounding box center [111, 41] width 10 height 10
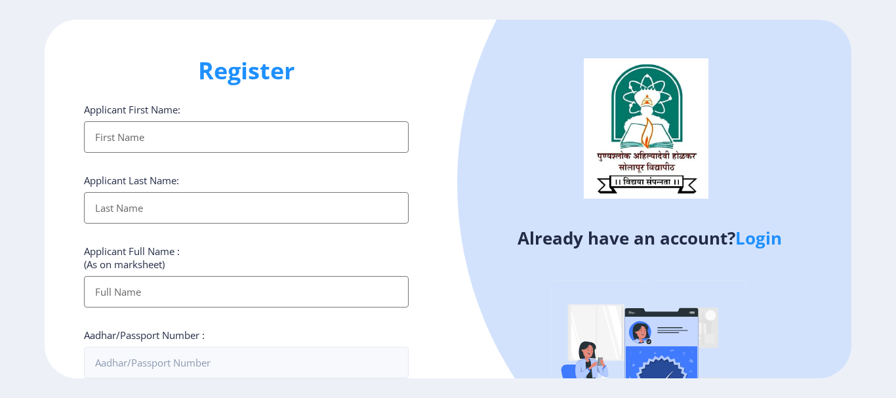
click at [263, 135] on input "Applicant First Name:" at bounding box center [246, 136] width 325 height 31
type input "[PERSON_NAME]"
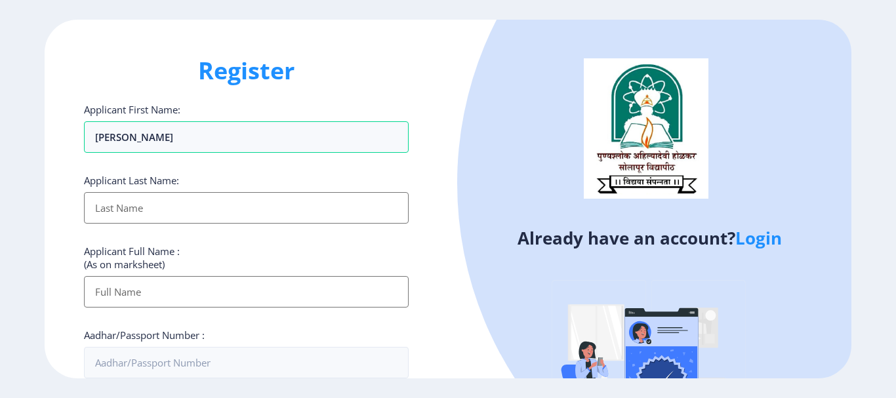
click at [244, 222] on input "Applicant First Name:" at bounding box center [246, 207] width 325 height 31
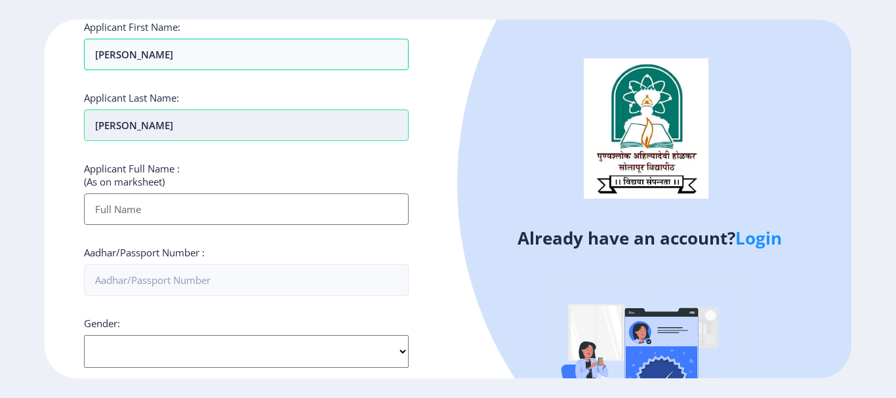
scroll to position [103, 0]
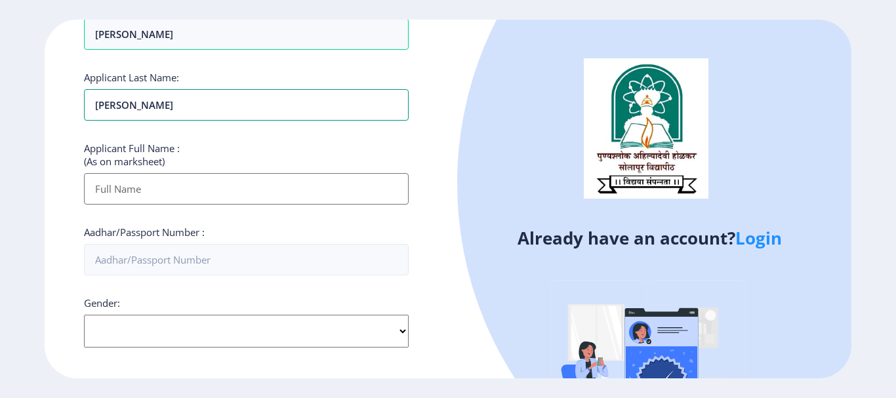
type input "[PERSON_NAME]"
click at [195, 199] on input "Applicant First Name:" at bounding box center [246, 188] width 325 height 31
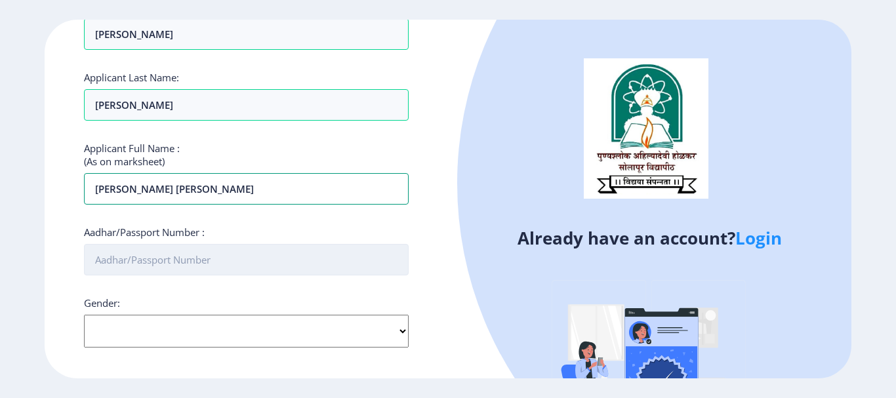
type input "[PERSON_NAME] [PERSON_NAME]"
click at [205, 251] on input "Aadhar/Passport Number :" at bounding box center [246, 259] width 325 height 31
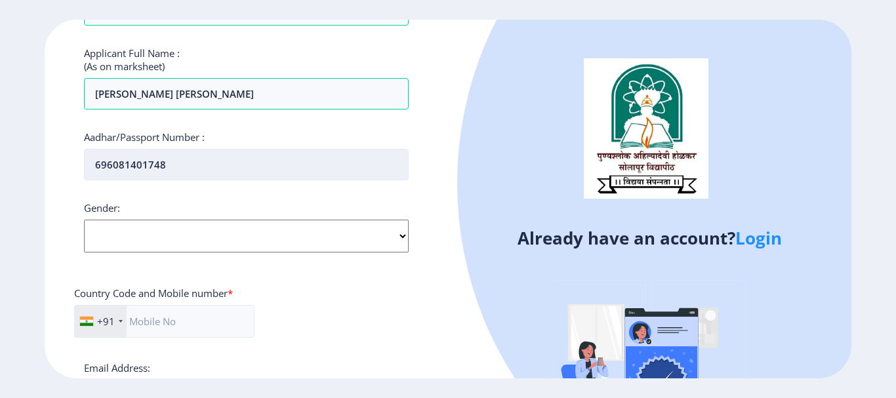
scroll to position [239, 0]
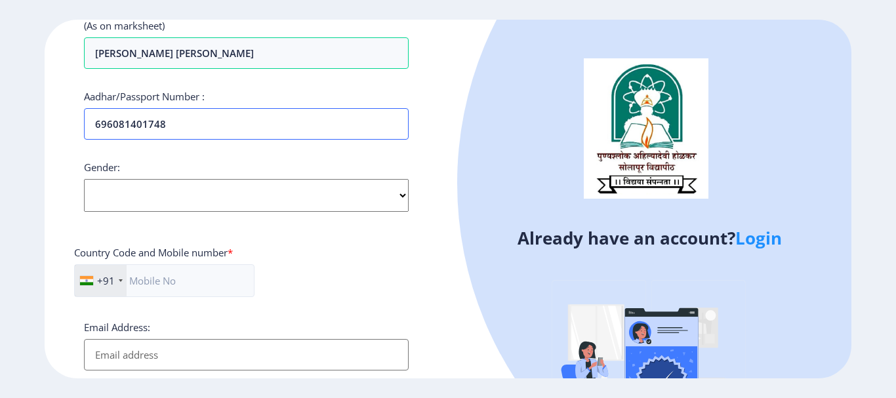
type input "696081401748"
click at [338, 197] on select "Select Gender Male Female Other" at bounding box center [246, 195] width 325 height 33
select select "[DEMOGRAPHIC_DATA]"
click at [84, 179] on select "Select Gender Male Female Other" at bounding box center [246, 195] width 325 height 33
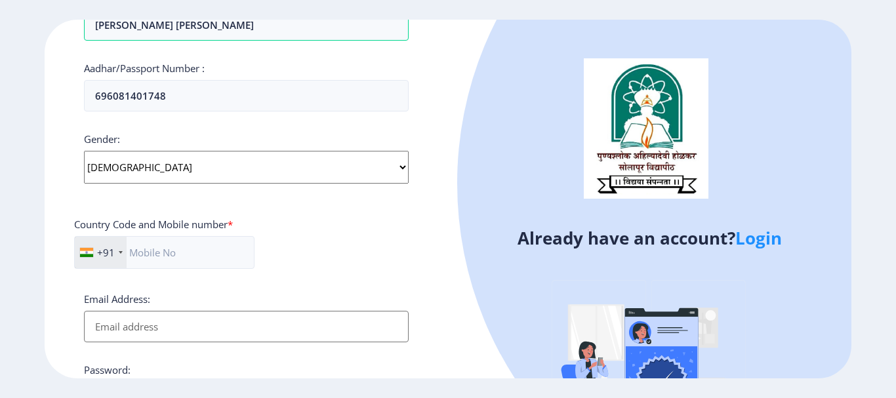
scroll to position [287, 0]
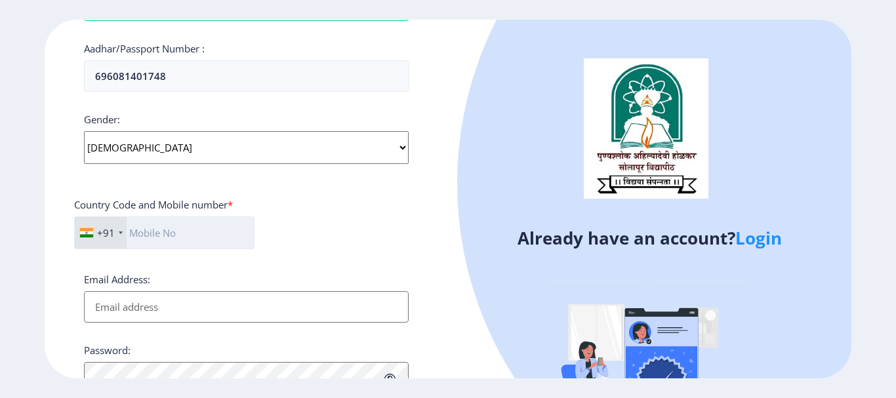
click at [188, 242] on input "text" at bounding box center [164, 232] width 180 height 33
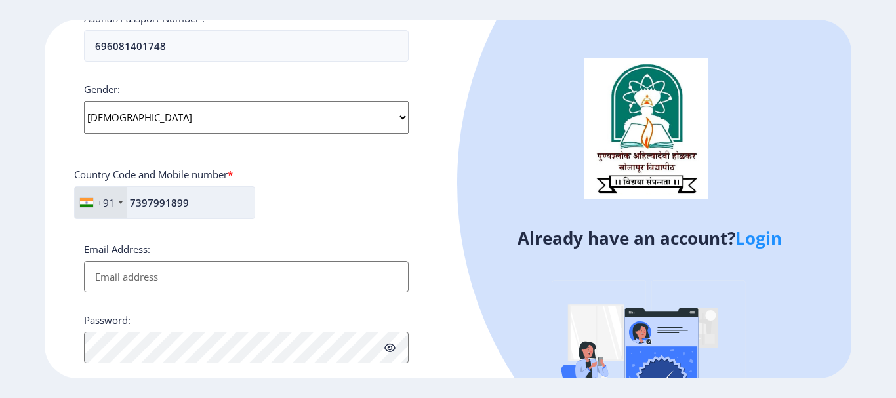
scroll to position [325, 0]
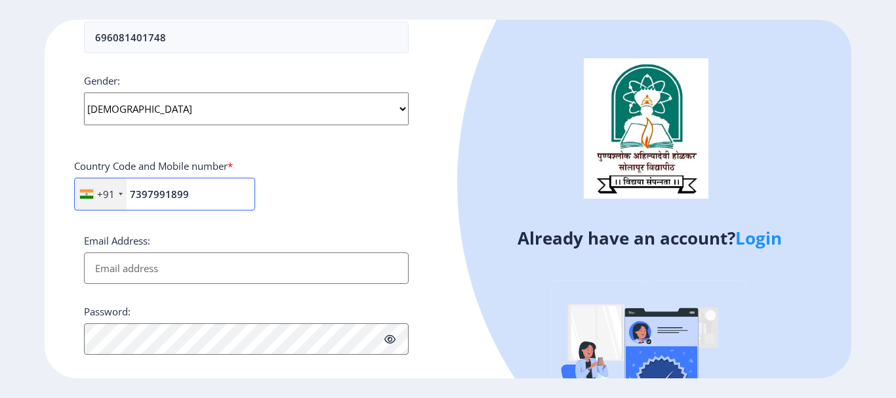
type input "7397991899"
click at [194, 258] on input "Email Address:" at bounding box center [246, 267] width 325 height 31
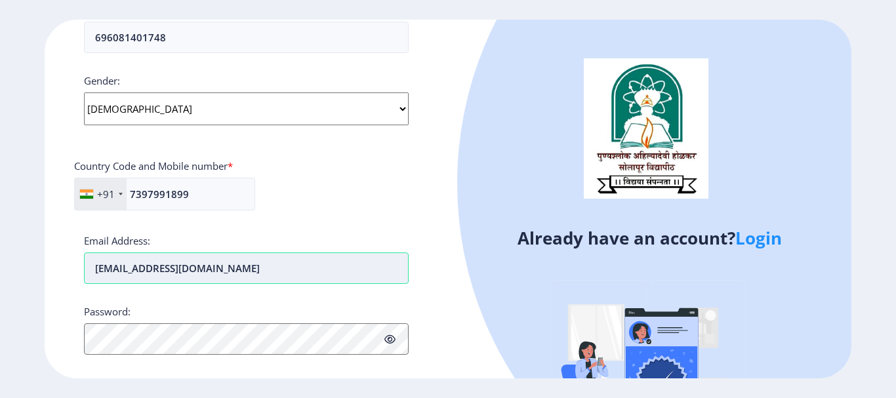
type input "[EMAIL_ADDRESS][DOMAIN_NAME]"
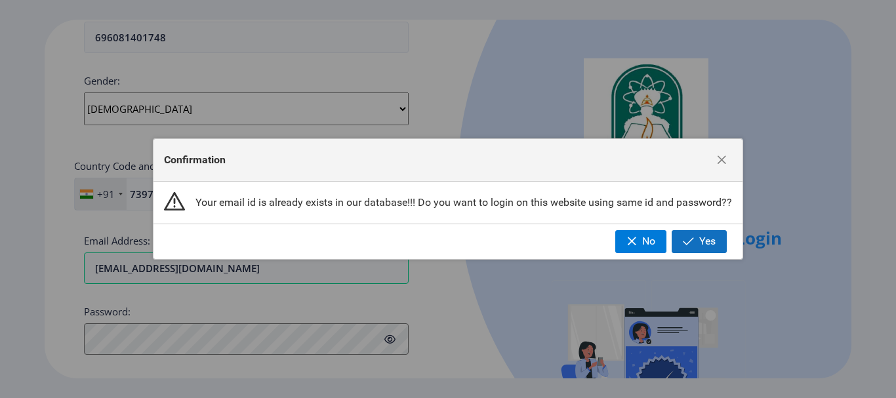
click at [692, 245] on span "button" at bounding box center [688, 241] width 11 height 10
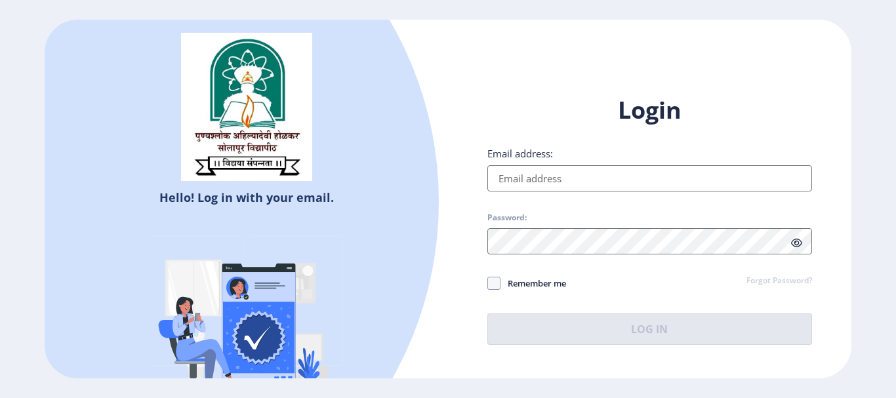
click at [553, 177] on input "Email address:" at bounding box center [649, 178] width 325 height 26
type input "[EMAIL_ADDRESS][DOMAIN_NAME]"
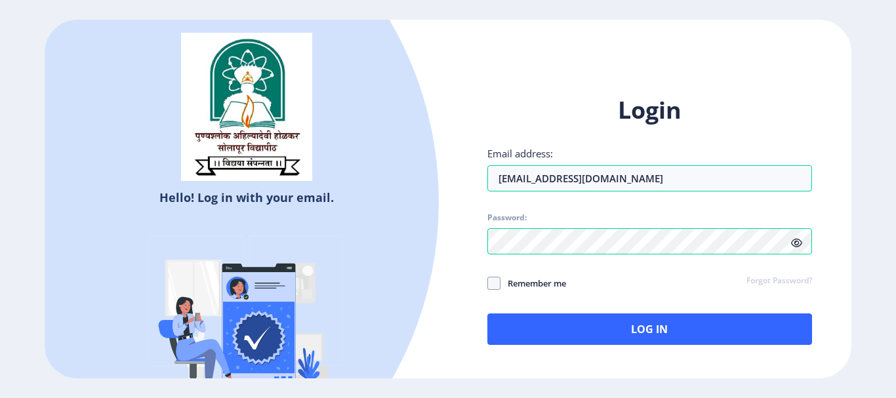
click at [540, 281] on span "Remember me" at bounding box center [533, 283] width 66 height 16
click at [488, 283] on input "Remember me" at bounding box center [487, 283] width 1 height 1
checkbox input "true"
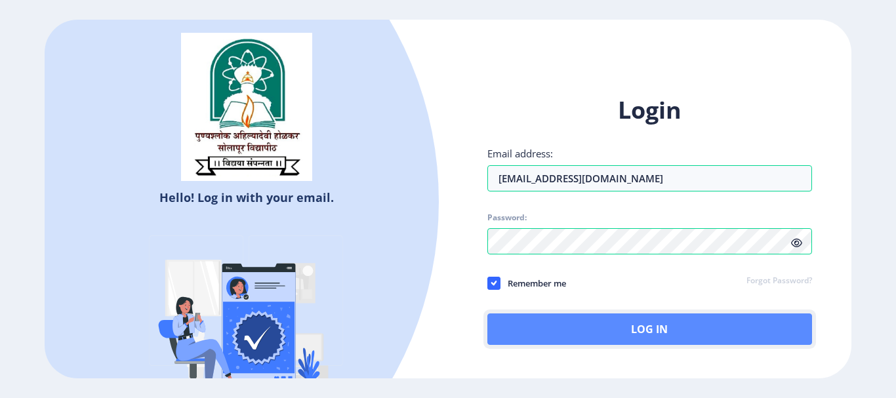
click at [603, 327] on button "Log In" at bounding box center [649, 328] width 325 height 31
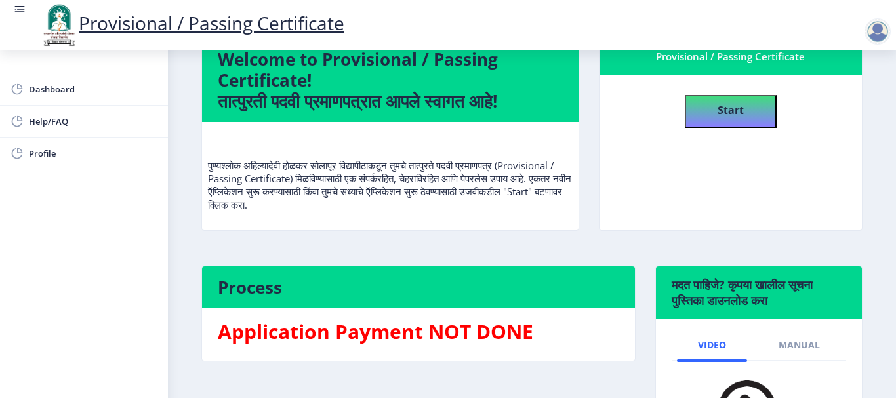
scroll to position [103, 0]
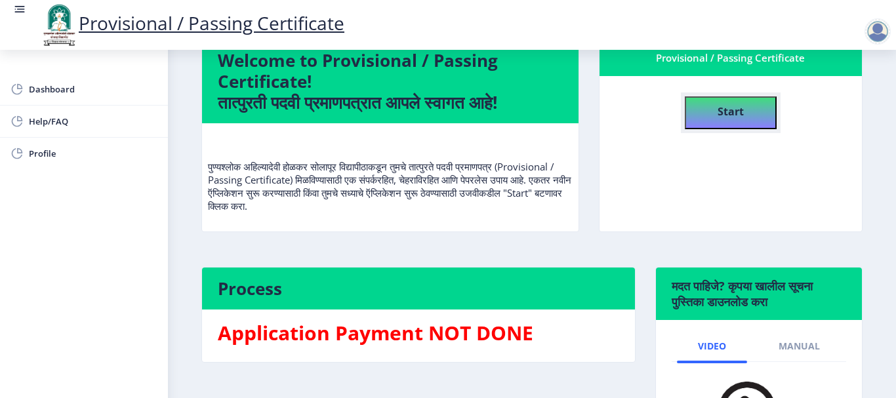
click at [732, 119] on h4 "Start" at bounding box center [730, 110] width 26 height 24
select select
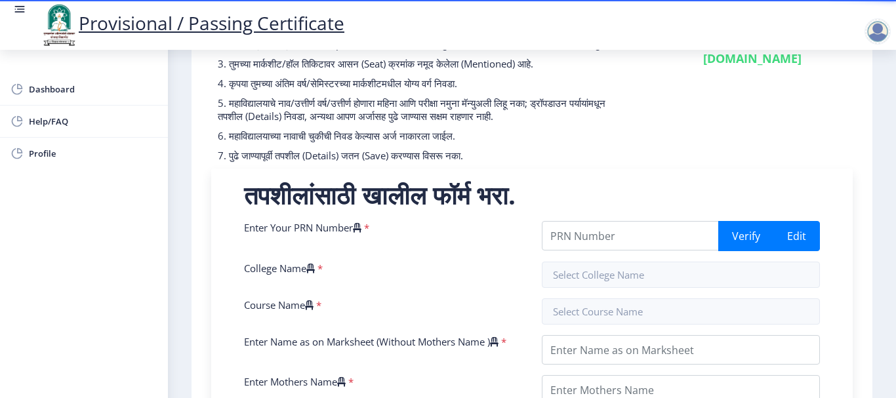
scroll to position [148, 0]
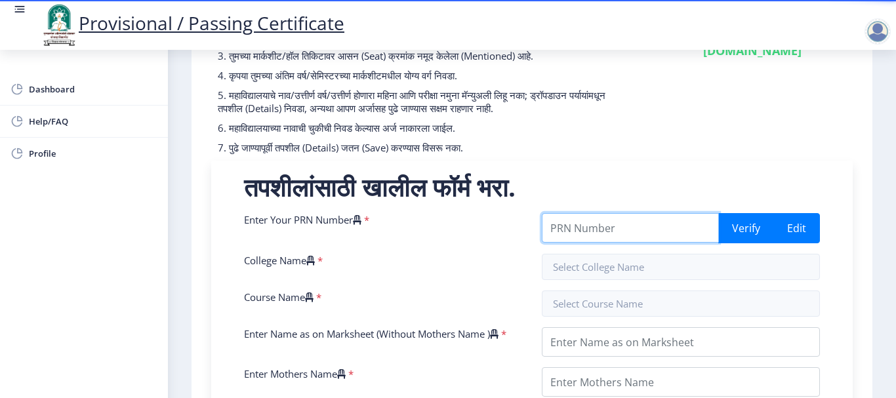
click at [654, 243] on input "Enter Your PRN Number" at bounding box center [630, 228] width 177 height 30
type input "2017032500117834"
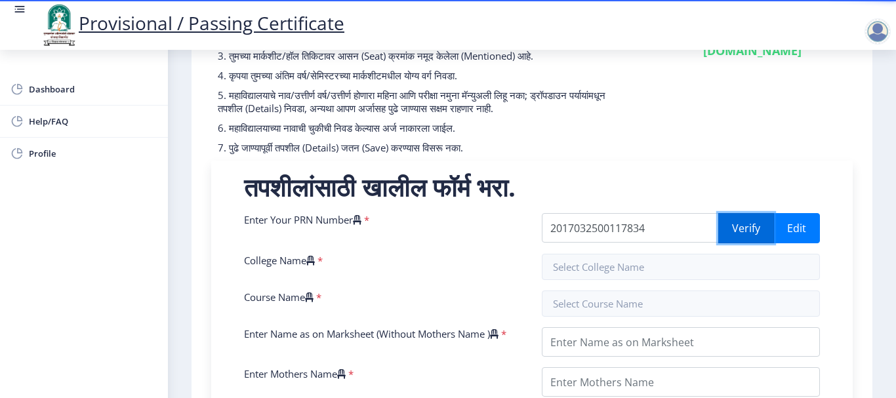
click at [742, 237] on button "Verify" at bounding box center [746, 228] width 56 height 30
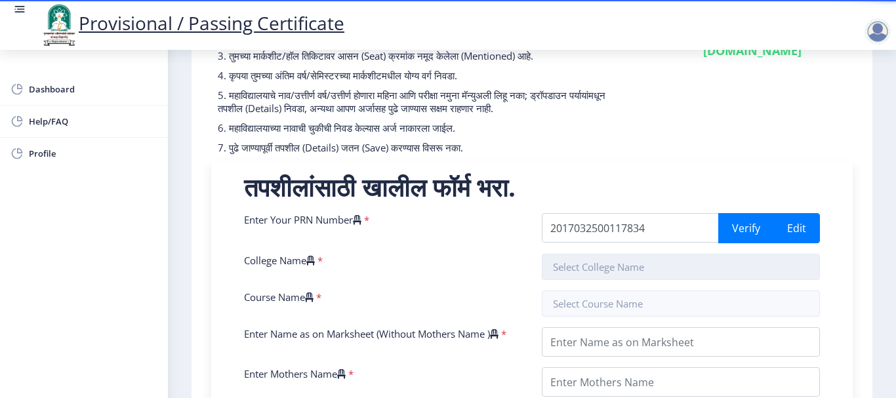
click at [687, 270] on input "text" at bounding box center [681, 267] width 278 height 26
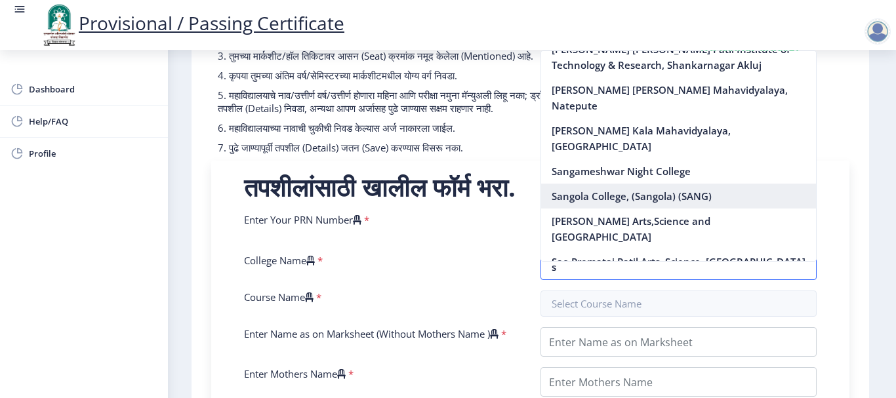
scroll to position [1619, 0]
click at [637, 184] on nb-option "Sangola College, (Sangola) (SANG)" at bounding box center [678, 196] width 275 height 25
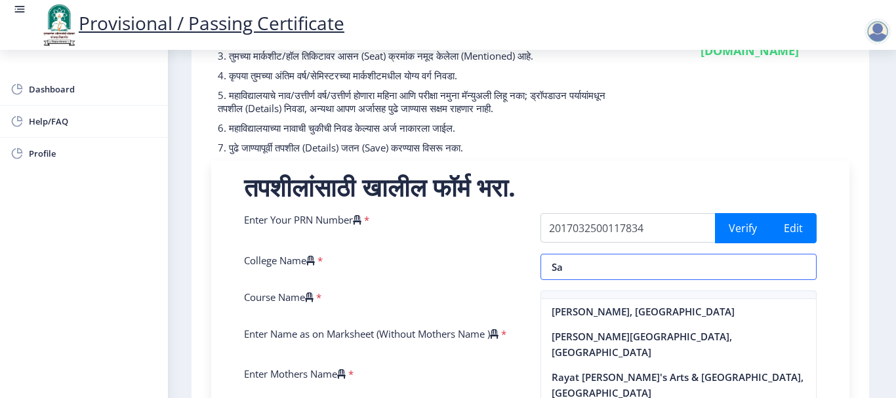
type input "S"
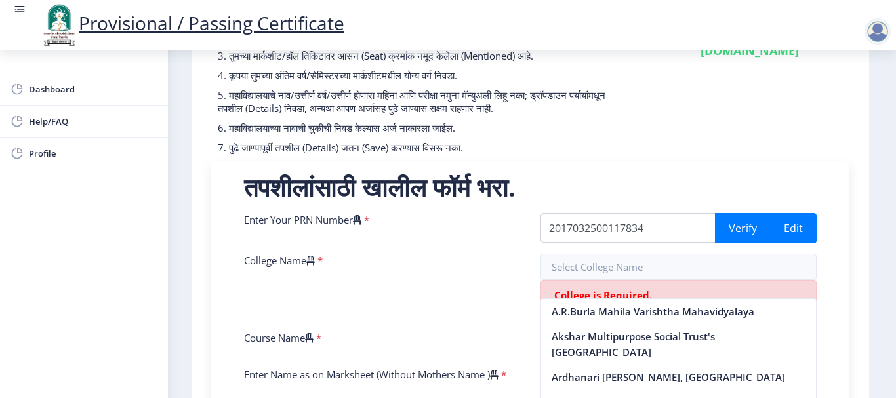
click at [457, 243] on div "Enter Your PRN Number *" at bounding box center [382, 228] width 296 height 30
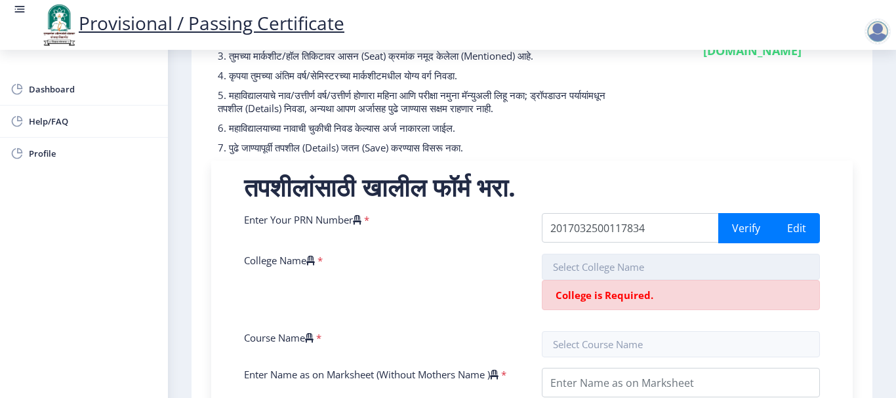
click at [609, 277] on input "text" at bounding box center [681, 267] width 278 height 26
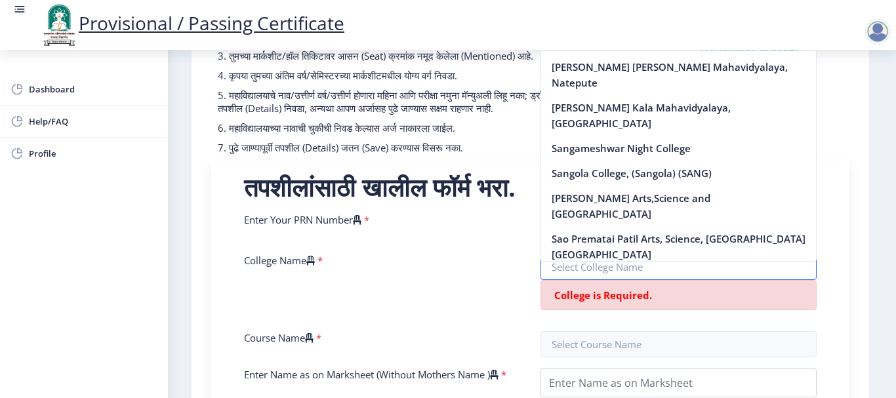
scroll to position [1931, 0]
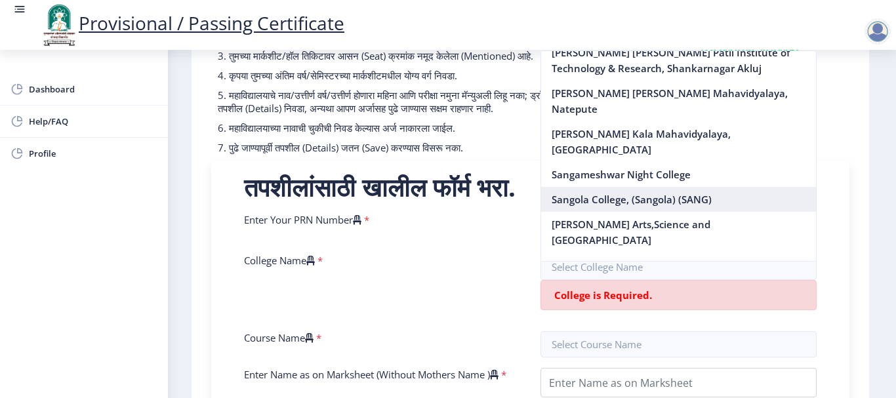
click at [702, 187] on nb-option "Sangola College, (Sangola) (SANG)" at bounding box center [678, 199] width 275 height 25
type input "Sangola College, (Sangola) (SANG)"
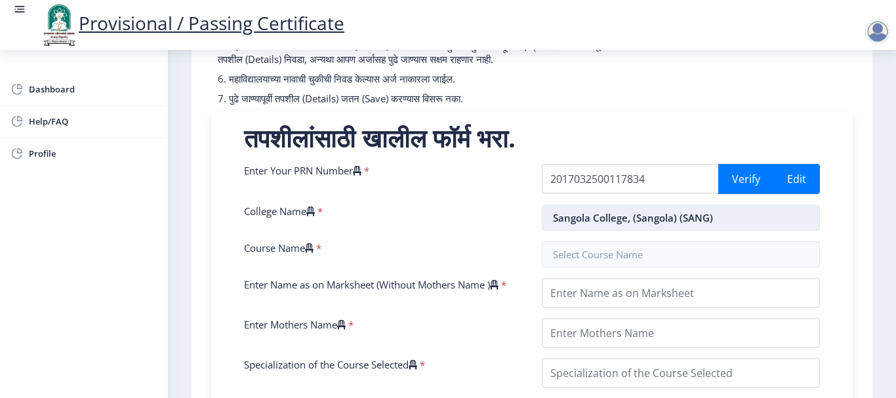
scroll to position [207, 0]
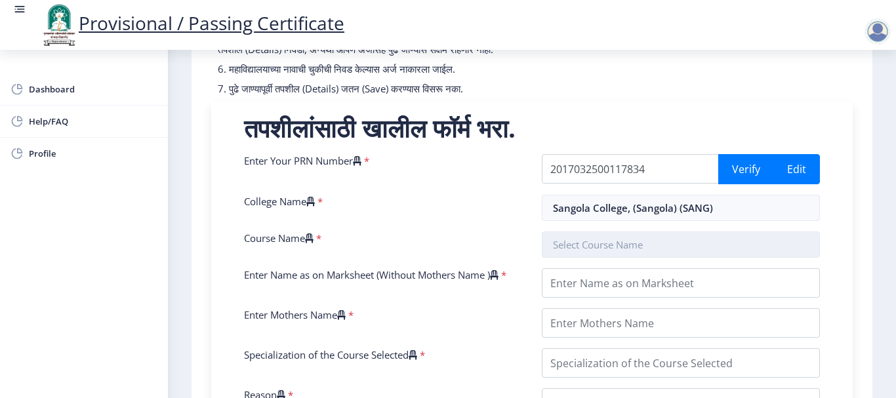
click at [619, 258] on input "text" at bounding box center [681, 244] width 278 height 26
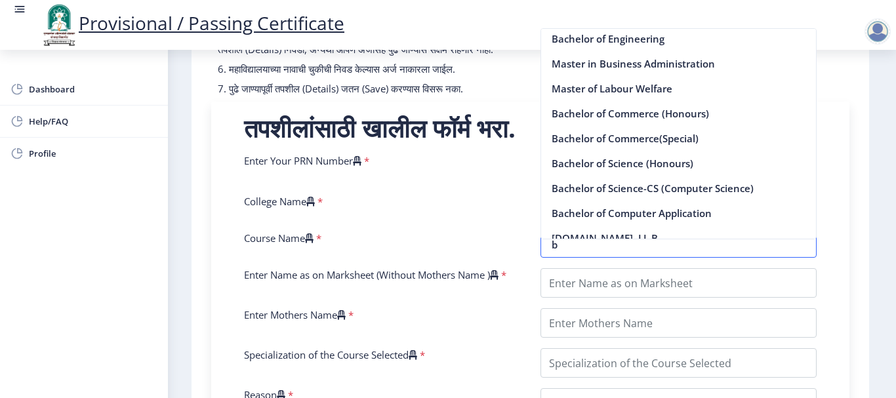
scroll to position [1045, 0]
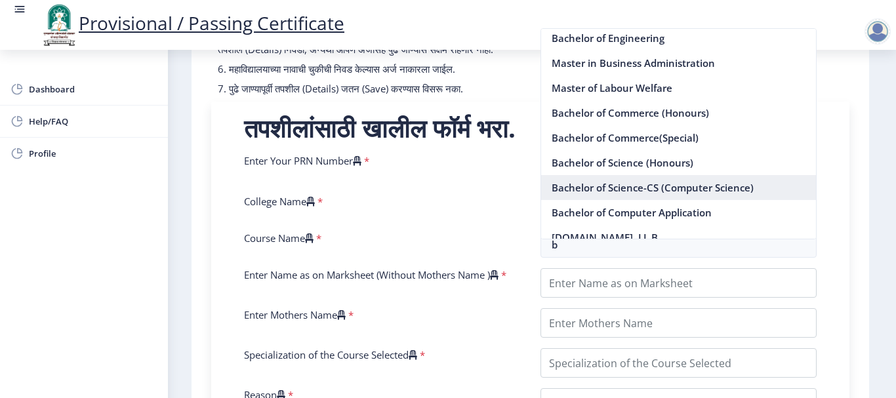
click at [618, 189] on nb-option "Bachelor of Science-CS (Computer Science)" at bounding box center [678, 187] width 275 height 25
type input "Bachelor of Science-CS (Computer Science)"
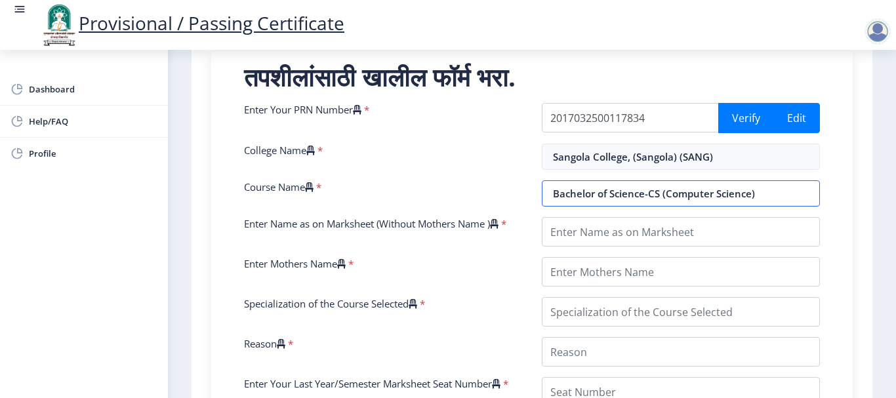
scroll to position [258, 0]
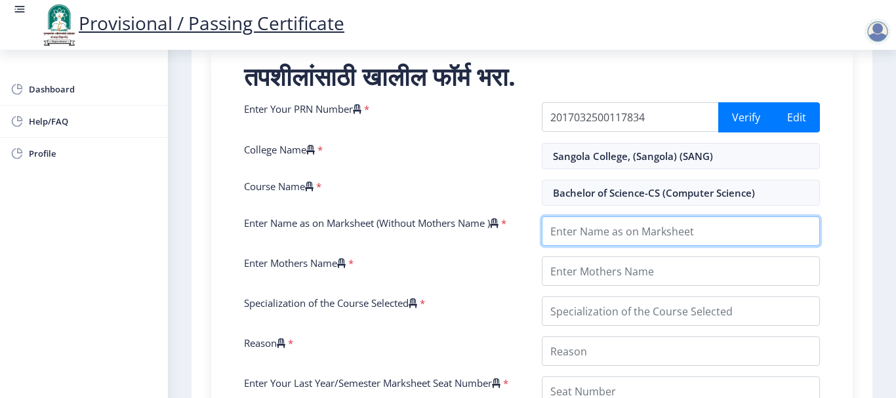
click at [621, 246] on input "Enter Name as on Marksheet (Without Mothers Name )" at bounding box center [681, 231] width 278 height 30
type input "L"
type input "LIGADE ASMITA TATYASO"
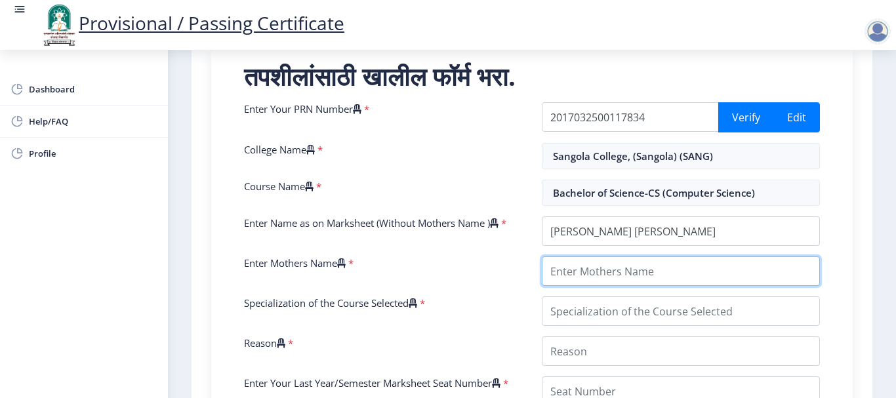
click at [614, 283] on input "Enter Mothers Name" at bounding box center [681, 271] width 278 height 30
type input "V"
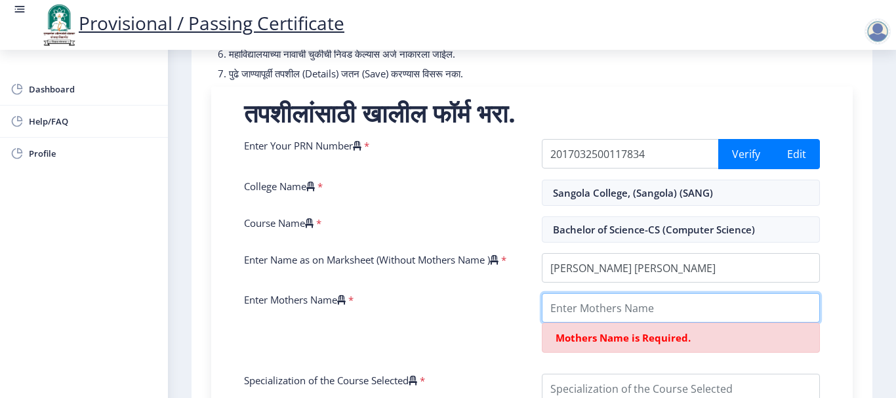
scroll to position [242, 0]
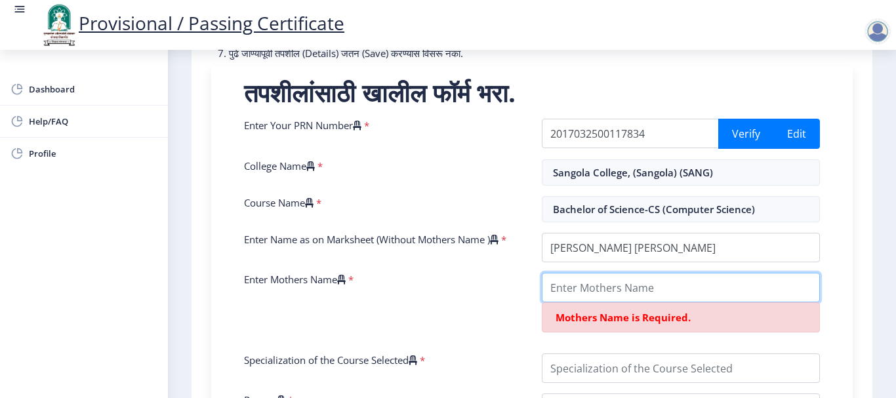
type input "v"
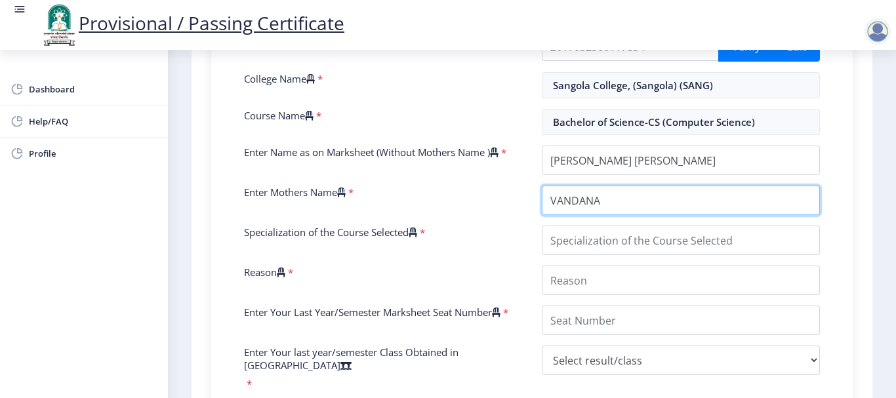
scroll to position [330, 0]
type input "VANDANA"
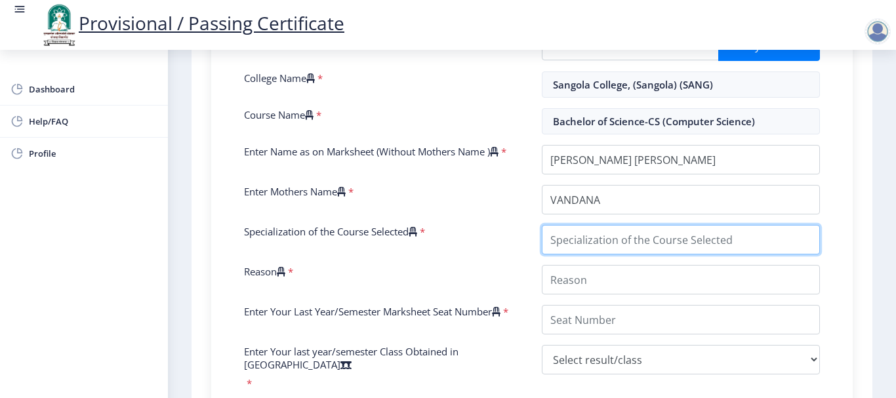
click at [611, 253] on input "Specialization of the Course Selected" at bounding box center [681, 240] width 278 height 30
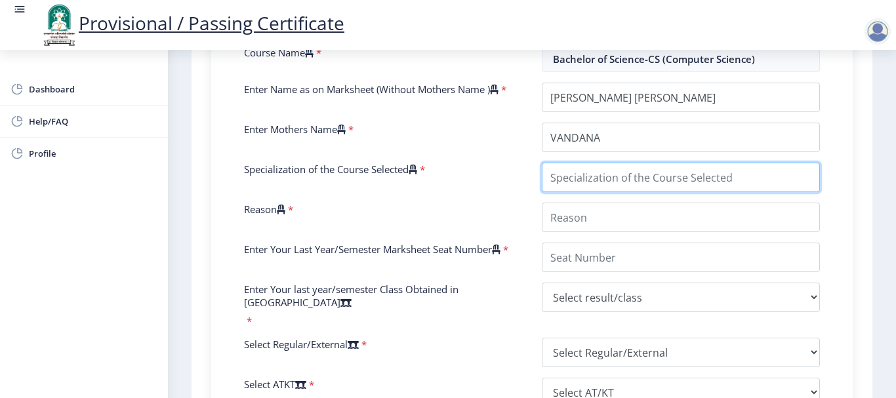
scroll to position [412, 0]
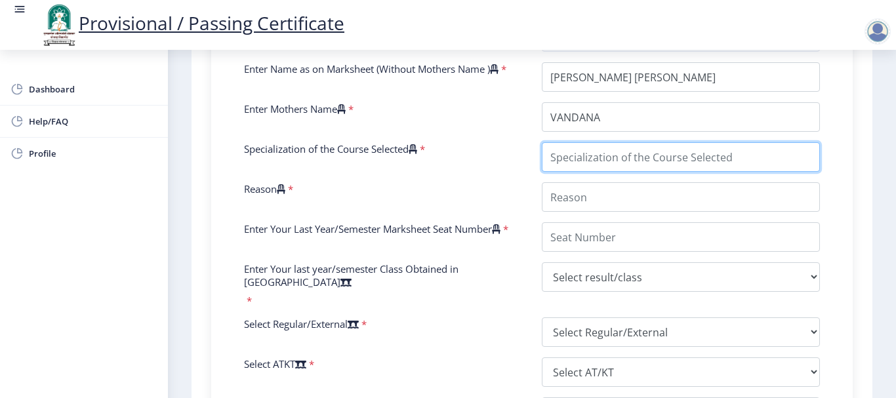
click at [570, 169] on input "Specialization of the Course Selected" at bounding box center [681, 157] width 278 height 30
type input "C"
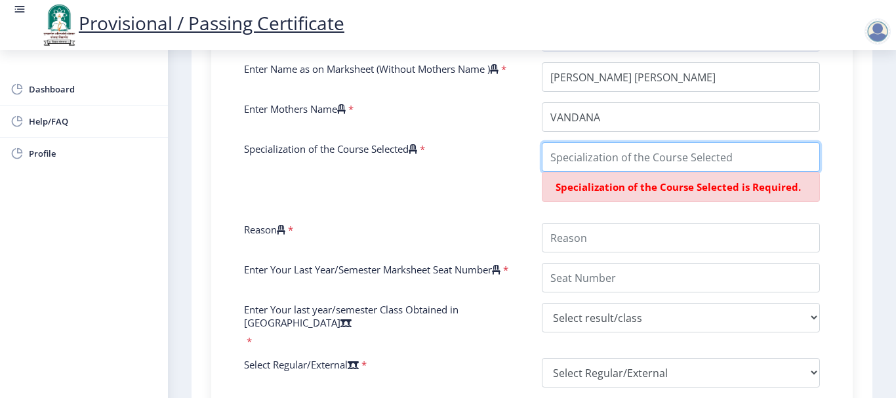
click at [618, 167] on input "Specialization of the Course Selected" at bounding box center [681, 157] width 278 height 30
click at [503, 227] on div "Enter Your PRN Number * 2017032500117834 Verify Edit College Name * Sangola Col…" at bounding box center [531, 253] width 595 height 610
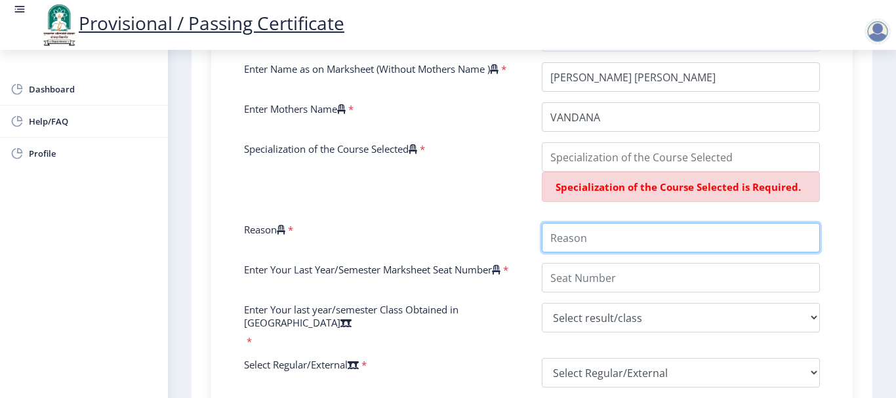
click at [568, 247] on input "Reason" at bounding box center [681, 238] width 278 height 30
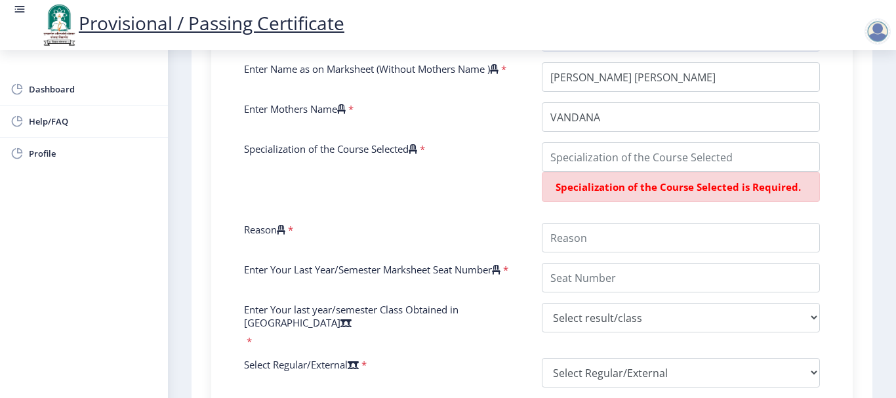
click at [458, 237] on div "Reason *" at bounding box center [383, 238] width 298 height 30
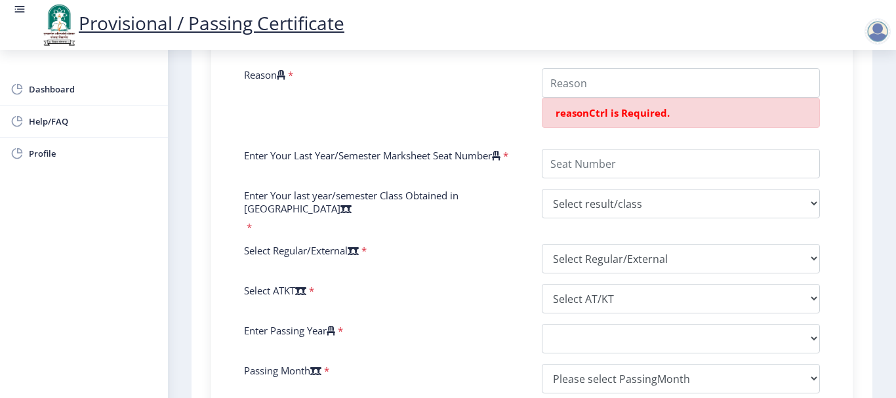
scroll to position [568, 0]
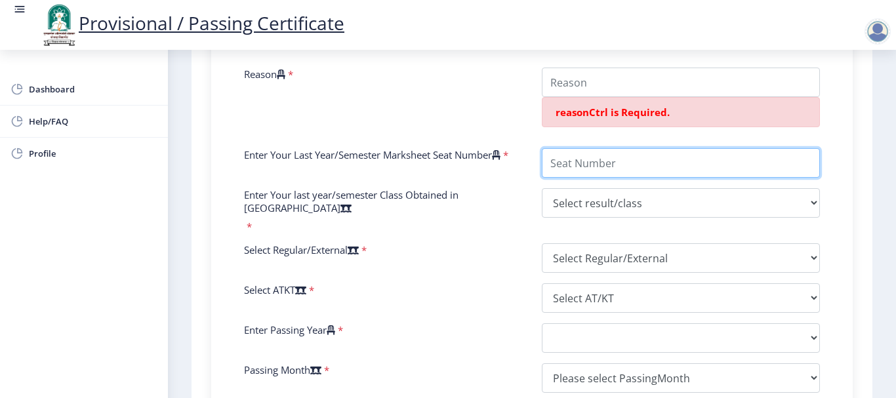
click at [576, 178] on input "Enter Your Last Year/Semester Marksheet Seat Number" at bounding box center [681, 163] width 278 height 30
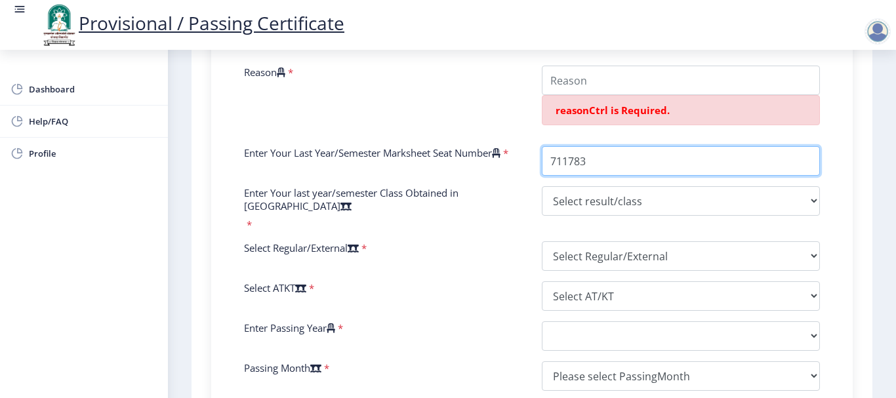
type input "711783"
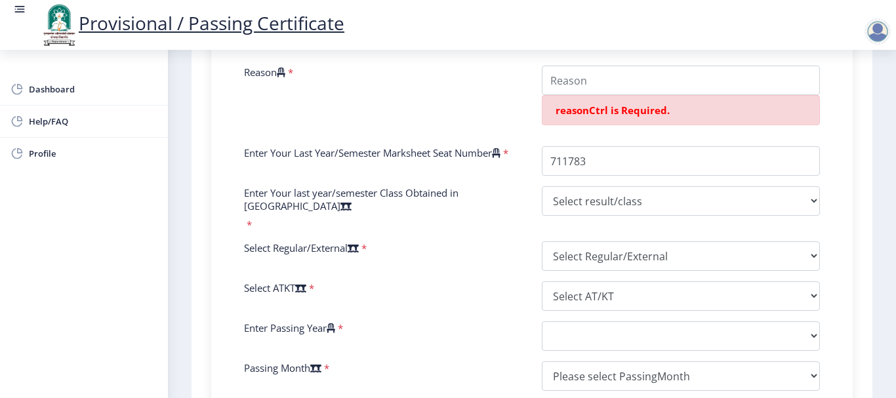
click at [428, 108] on div "Reason *" at bounding box center [383, 101] width 298 height 70
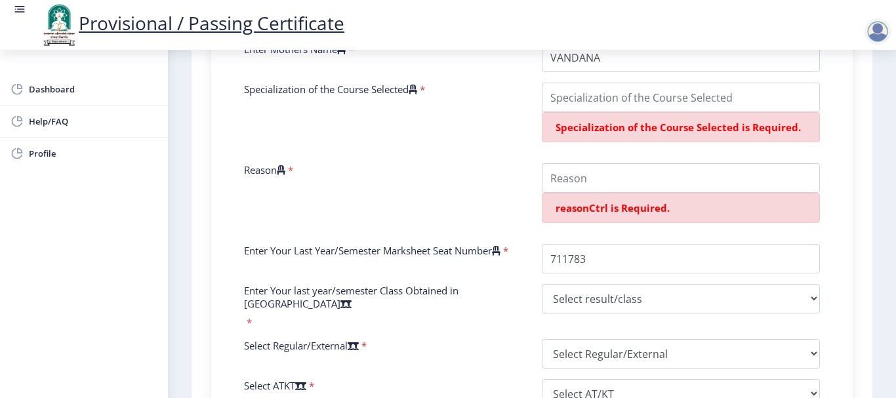
scroll to position [471, 0]
click at [588, 193] on input "Reason" at bounding box center [681, 179] width 278 height 30
click at [410, 167] on div "Enter Your PRN Number * 2017032500117834 Verify Edit College Name * Sangola Col…" at bounding box center [531, 214] width 595 height 651
click at [635, 110] on input "Specialization of the Course Selected" at bounding box center [681, 98] width 278 height 30
click at [448, 125] on div "Specialization of the Course Selected *" at bounding box center [383, 118] width 298 height 70
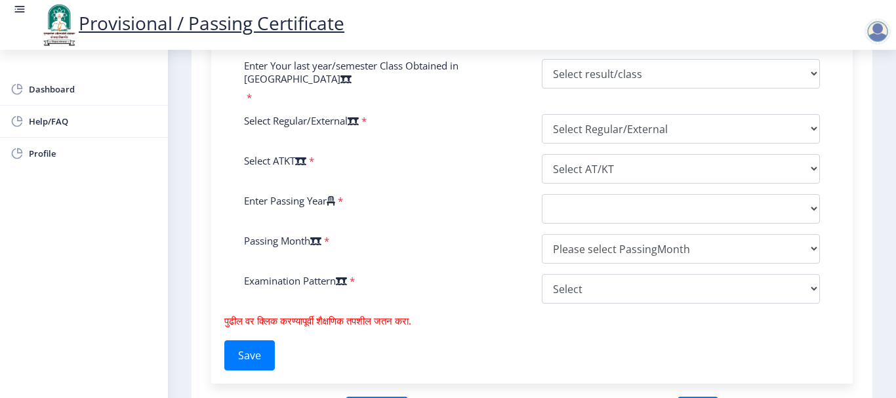
scroll to position [698, 0]
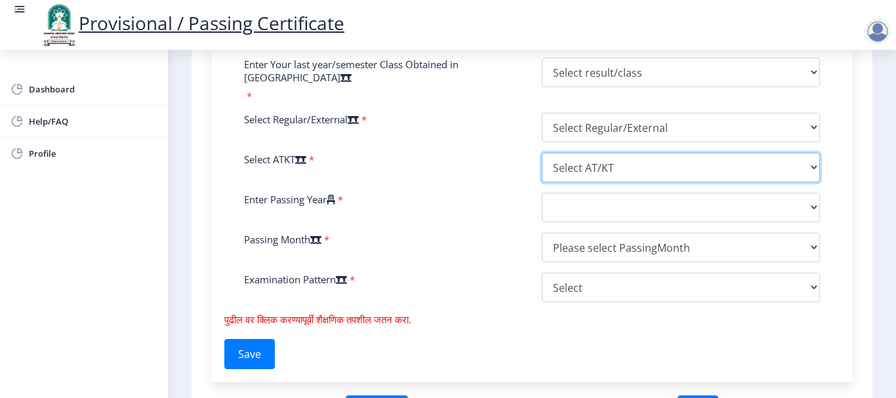
click at [569, 171] on select "Select AT/KT None ATKT" at bounding box center [681, 168] width 278 height 30
select select "None"
click at [542, 153] on select "Select AT/KT None ATKT" at bounding box center [681, 168] width 278 height 30
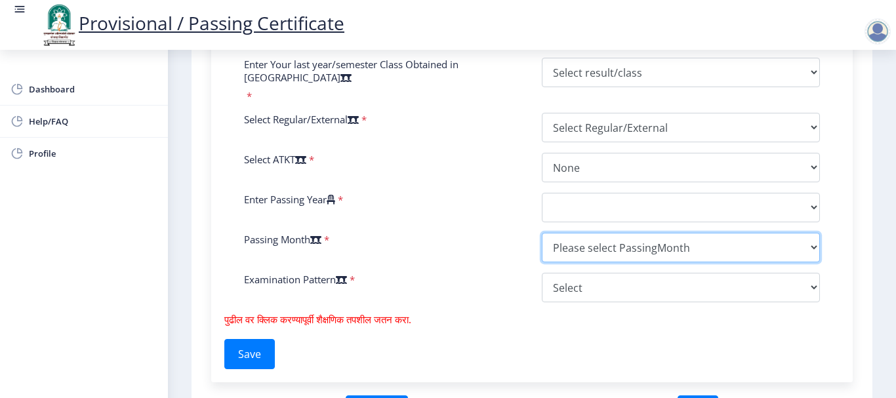
click at [603, 249] on select "Please select PassingMonth (01) January (02) February (03) March (04) April (05…" at bounding box center [681, 248] width 278 height 30
select select "March"
click at [542, 233] on select "Please select PassingMonth (01) January (02) February (03) March (04) April (05…" at bounding box center [681, 248] width 278 height 30
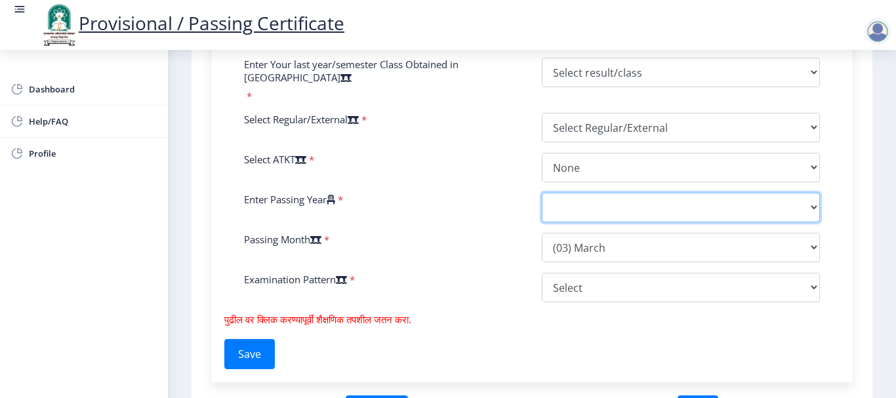
click at [609, 198] on select "2025 2024 2023 2022 2021 2020 2019 2018 2017 2016 2015 2014 2013 2012 2011 2010…" at bounding box center [681, 208] width 278 height 30
select select "2020"
click at [542, 193] on select "2025 2024 2023 2022 2021 2020 2019 2018 2017 2016 2015 2014 2013 2012 2011 2010…" at bounding box center [681, 208] width 278 height 30
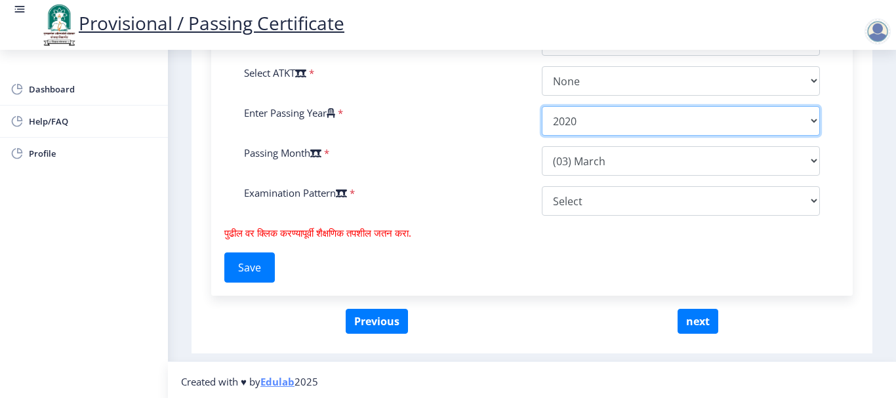
scroll to position [786, 0]
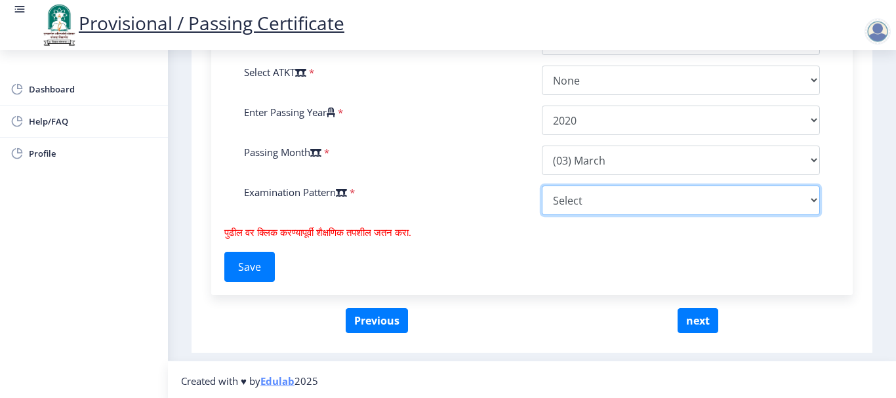
click at [590, 195] on select "Select Yearly Semester" at bounding box center [681, 201] width 278 height 30
select select "Semester"
click at [542, 186] on select "Select Yearly Semester" at bounding box center [681, 201] width 278 height 30
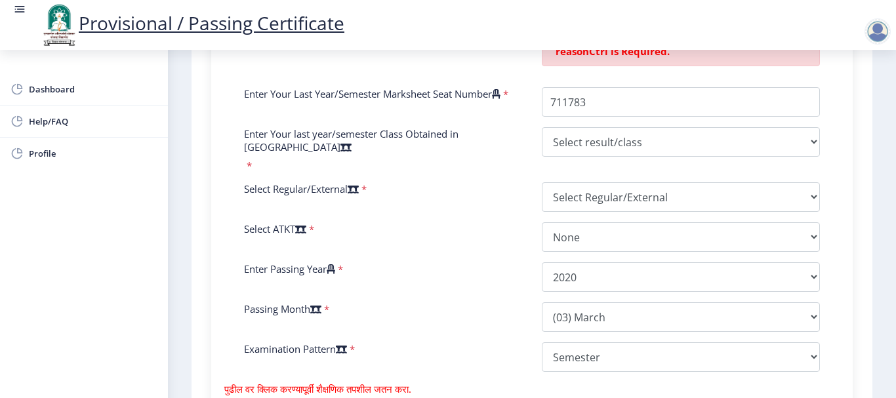
scroll to position [628, 0]
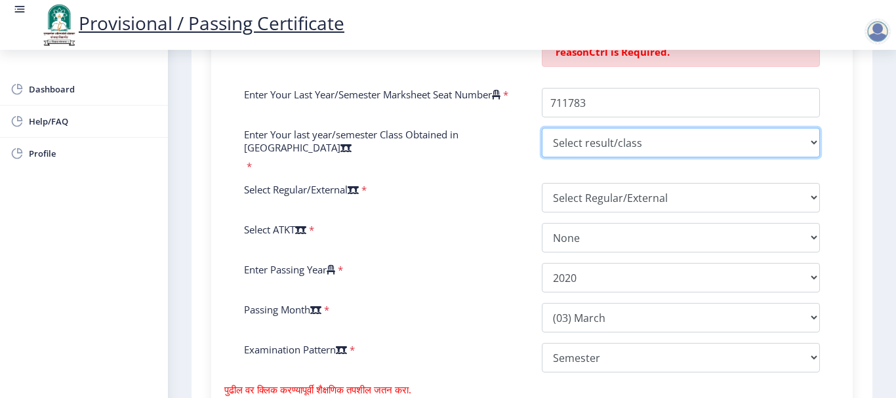
click at [592, 157] on select "Select result/class DISTINCTION FIRST CLASS HIGHER SECOND CLASS SECOND CLASS PA…" at bounding box center [681, 143] width 278 height 30
select select "Grade A+"
click at [542, 141] on select "Select result/class DISTINCTION FIRST CLASS HIGHER SECOND CLASS SECOND CLASS PA…" at bounding box center [681, 143] width 278 height 30
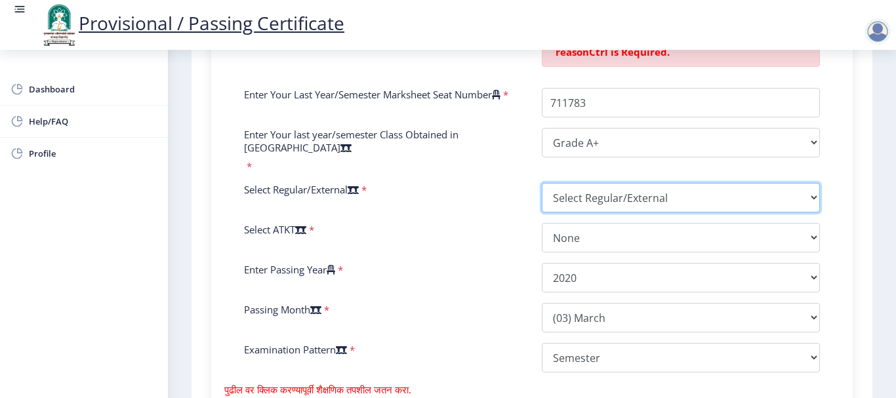
click at [583, 196] on select "Select Regular/External Regular External Special" at bounding box center [681, 198] width 278 height 30
select select "Regular"
click at [542, 183] on select "Select Regular/External Regular External Special" at bounding box center [681, 198] width 278 height 30
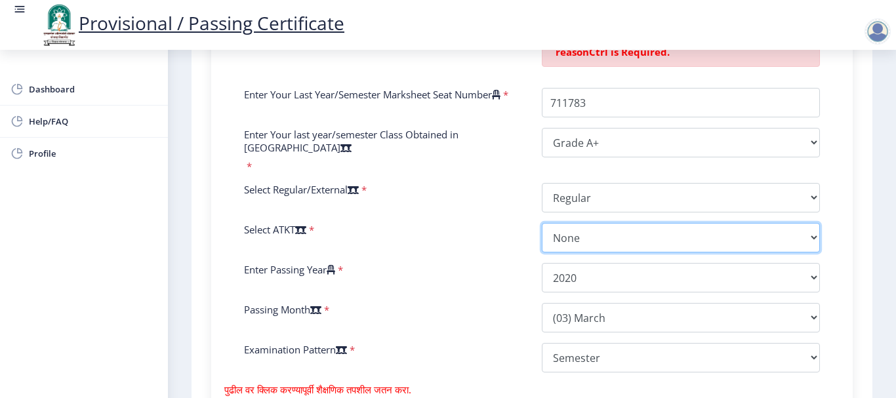
click at [578, 242] on select "Select AT/KT None ATKT" at bounding box center [681, 238] width 278 height 30
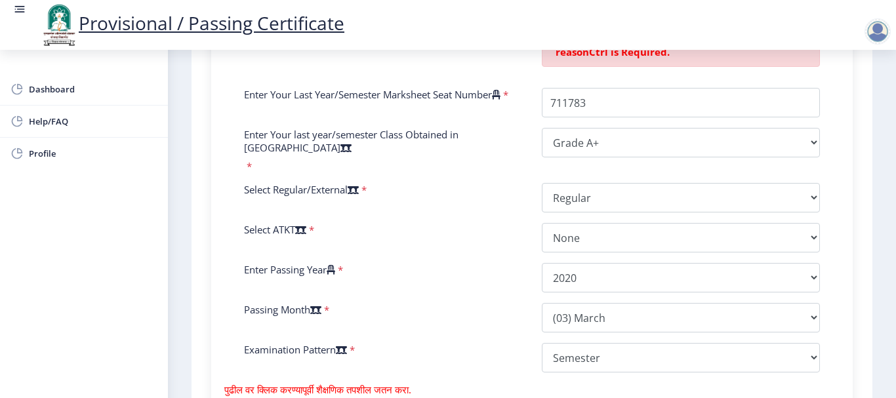
click at [477, 271] on div "Enter Passing Year *" at bounding box center [383, 278] width 298 height 30
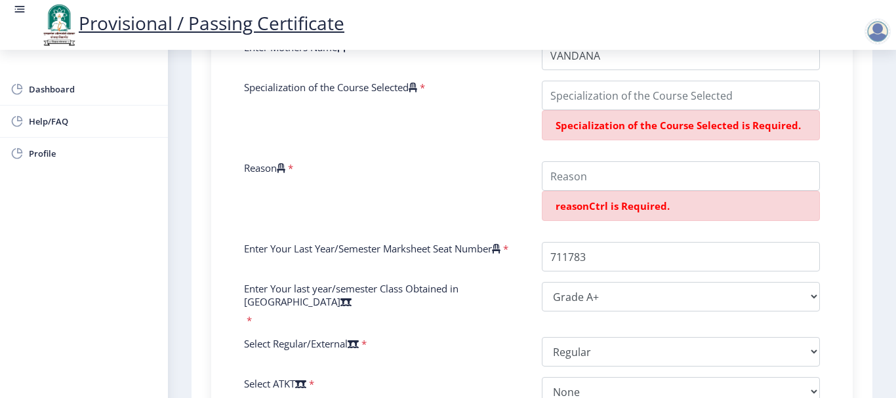
scroll to position [473, 0]
click at [598, 206] on div "reasonCtrl is Required." at bounding box center [681, 206] width 278 height 30
click at [597, 187] on input "Reason" at bounding box center [681, 177] width 278 height 30
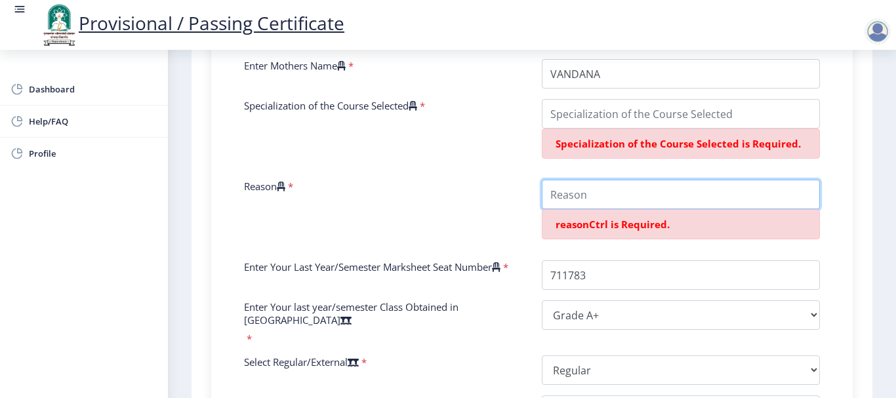
scroll to position [455, 0]
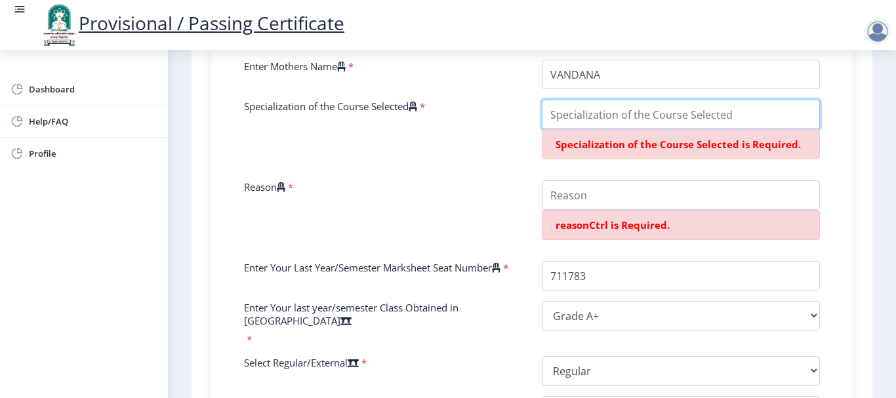
click at [613, 129] on input "Specialization of the Course Selected" at bounding box center [681, 115] width 278 height 30
click at [498, 188] on div "Enter Your PRN Number * 2017032500117834 Verify Edit College Name * Sangola Col…" at bounding box center [531, 231] width 595 height 651
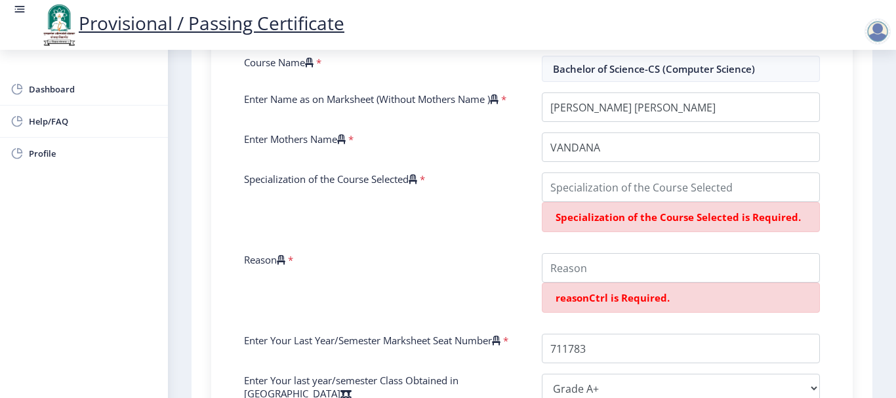
scroll to position [382, 0]
click at [617, 203] on input "Specialization of the Course Selected" at bounding box center [681, 188] width 278 height 30
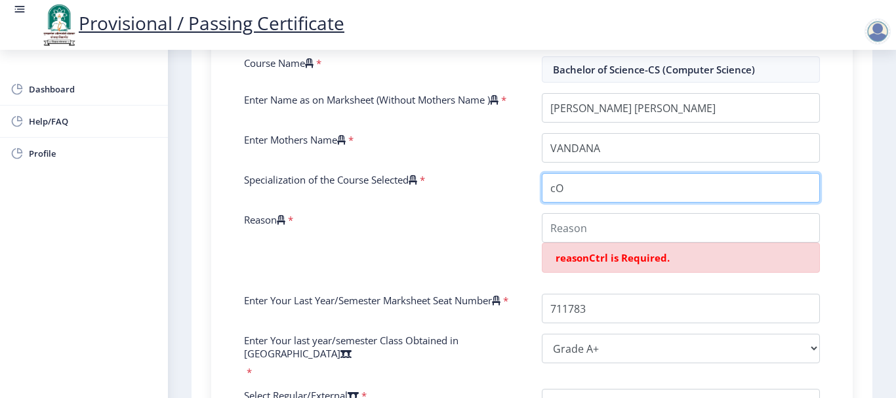
type input "c"
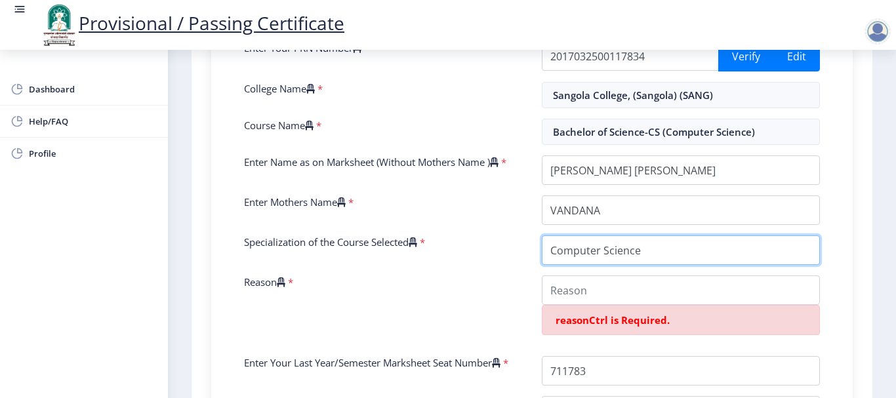
scroll to position [320, 0]
type input "Computer Science"
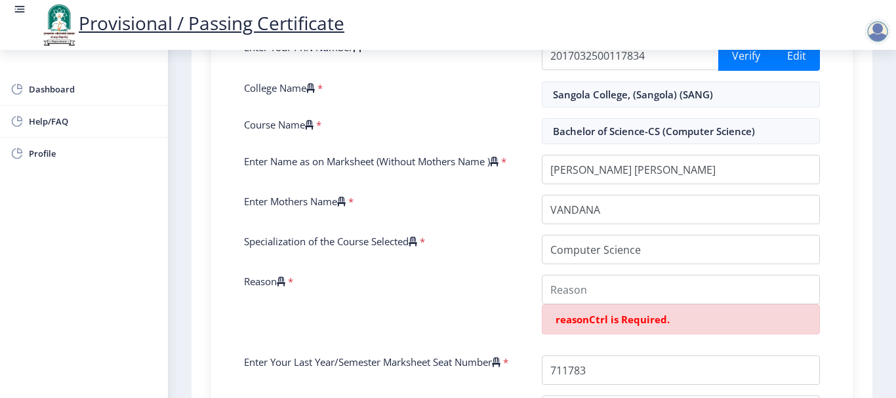
click at [493, 334] on div "Reason *" at bounding box center [383, 310] width 298 height 70
click at [547, 302] on input "Reason" at bounding box center [681, 290] width 278 height 30
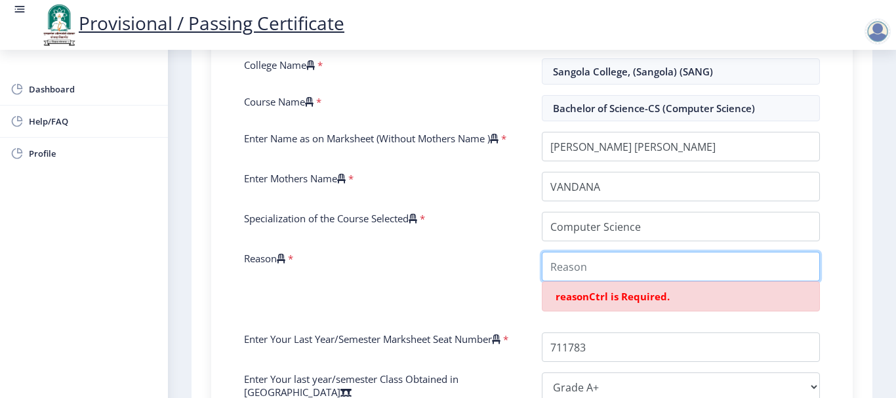
scroll to position [304, 0]
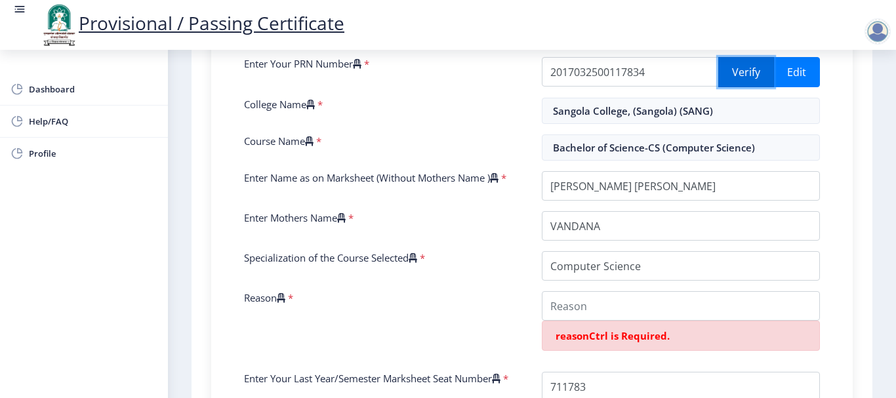
click at [738, 86] on button "Verify" at bounding box center [746, 72] width 56 height 30
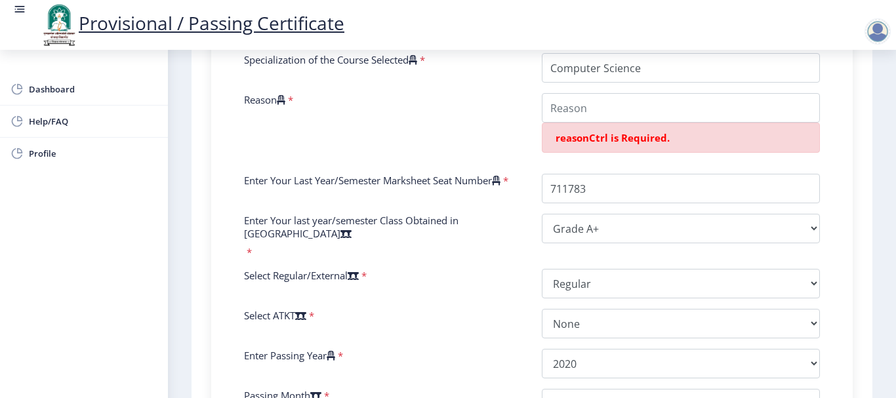
scroll to position [501, 0]
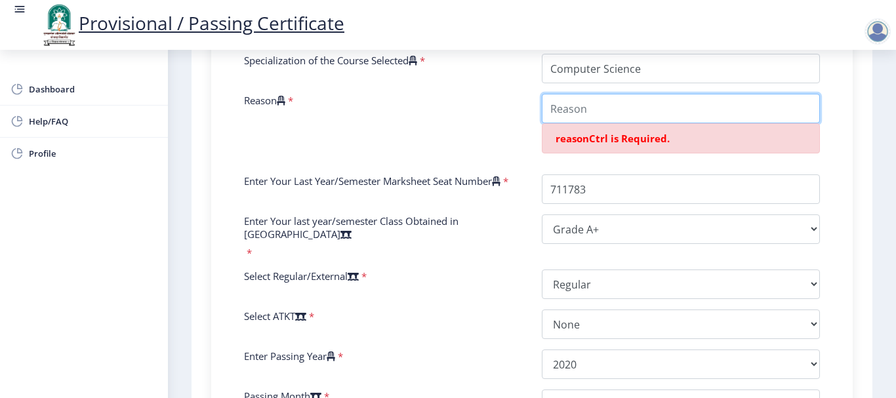
click at [566, 119] on input "Reason" at bounding box center [681, 109] width 278 height 30
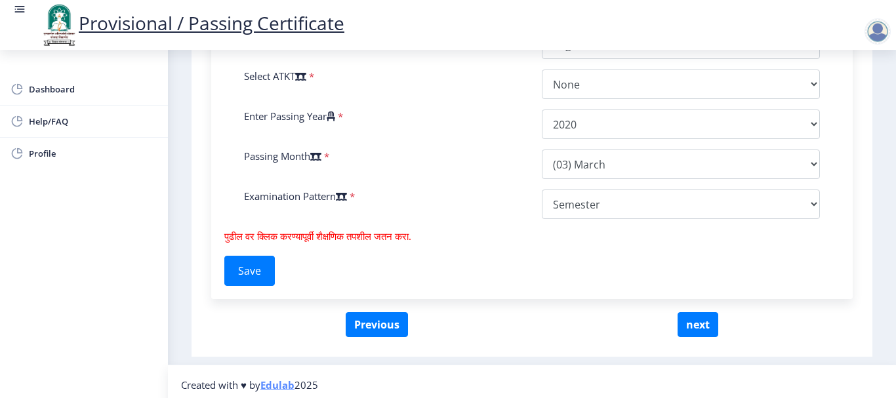
scroll to position [705, 0]
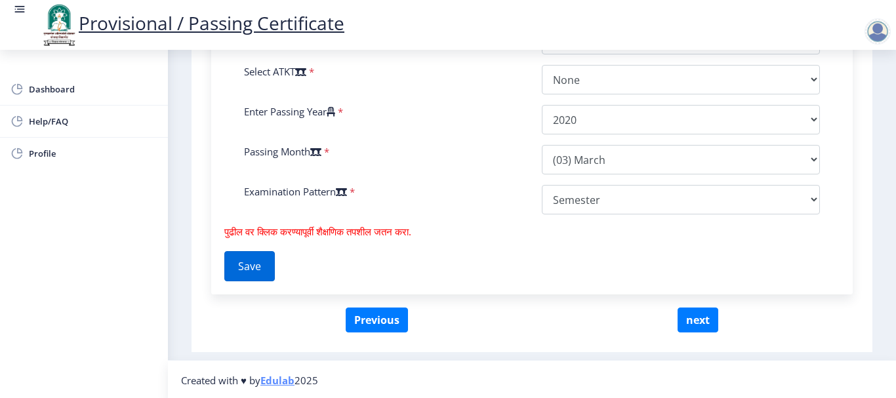
type input "Passing Certificate"
click at [247, 264] on button "Save" at bounding box center [249, 266] width 50 height 30
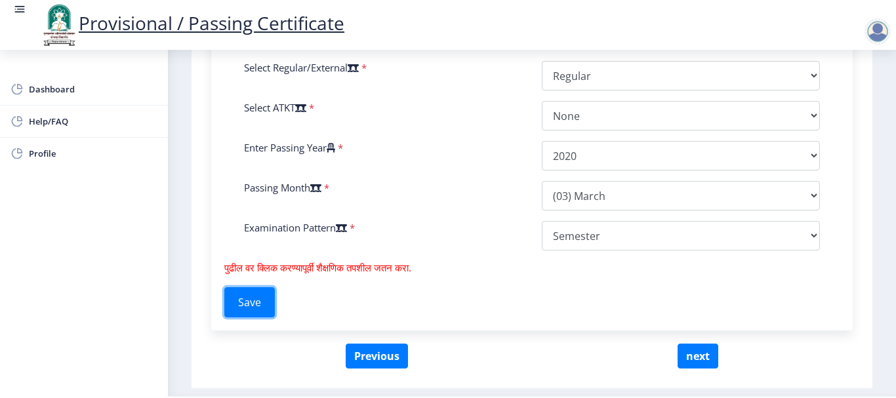
scroll to position [670, 0]
click at [691, 348] on button "next" at bounding box center [697, 355] width 41 height 25
select select
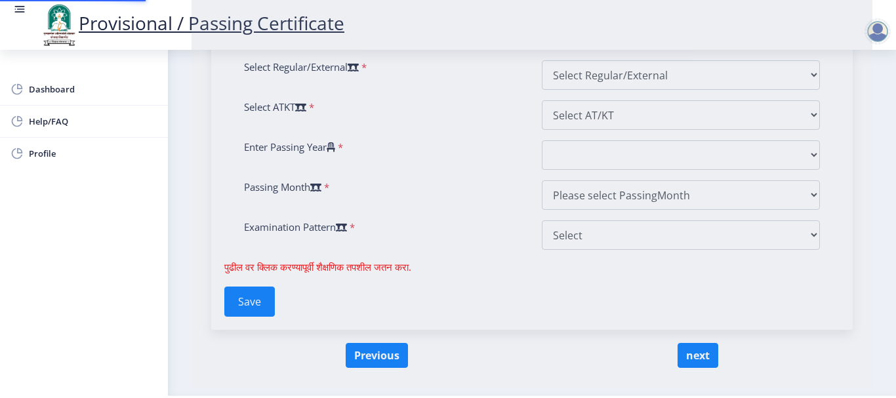
scroll to position [0, 0]
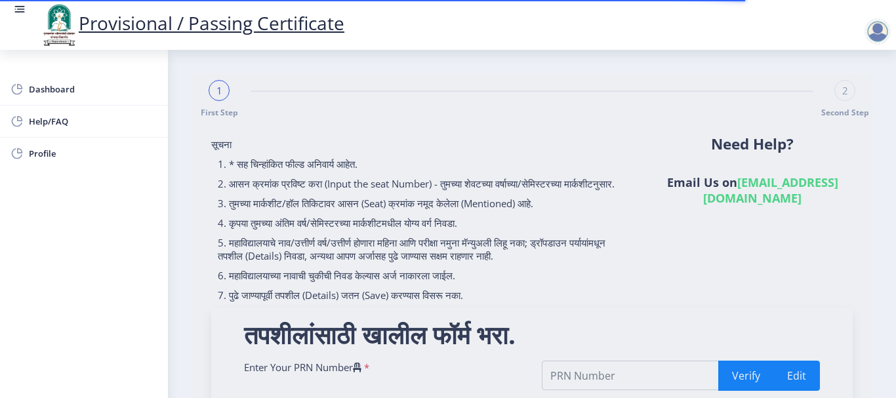
type input "2017032500117834"
type input "Sangola College, (Sangola) (SANG)"
type input "Bachelor of Science-CS (Computer Science)"
type input "LIGADE ASMITA TATYASO"
type input "VANDANA"
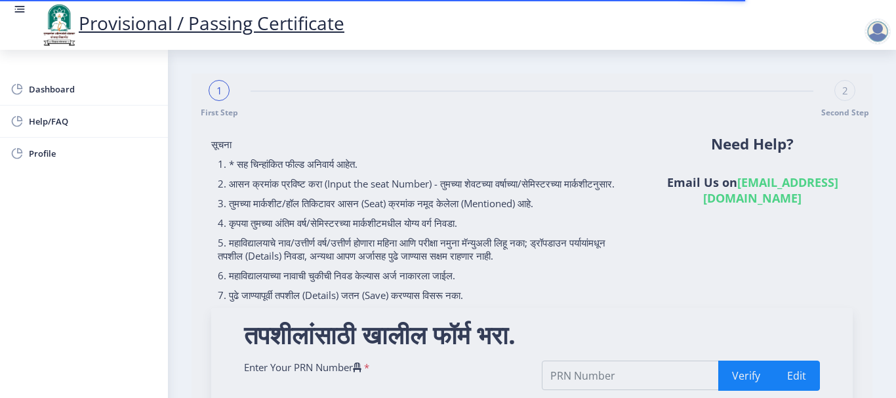
type input "Computer Science"
type input "Passing Certificate"
type input "711783"
select select "Grade A+"
select select "Regular"
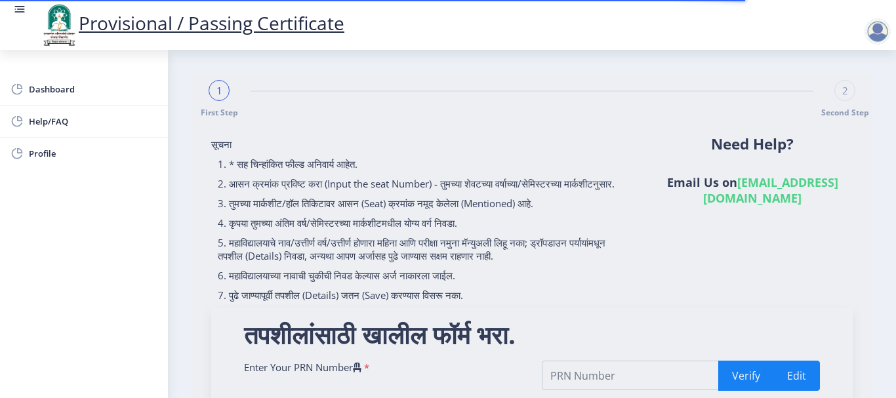
select select "None"
select select "2020"
select select "March"
select select "Semester"
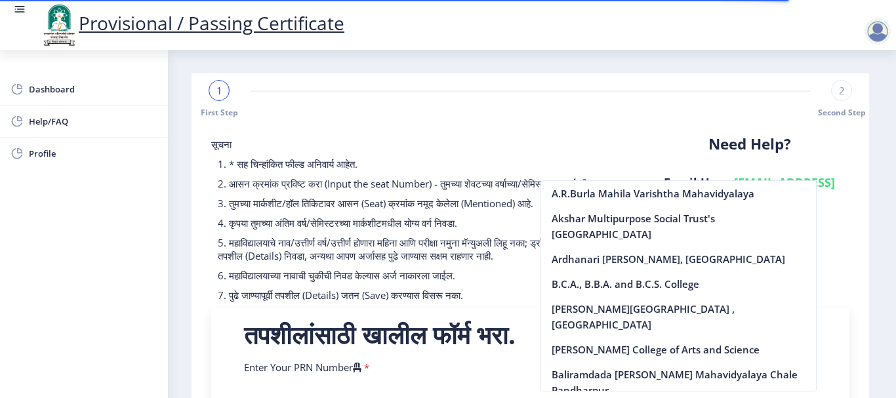
scroll to position [266, 0]
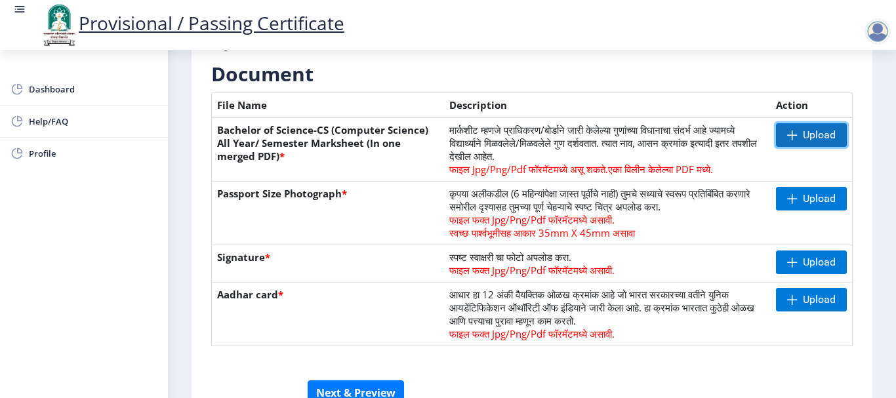
click at [791, 136] on span at bounding box center [792, 135] width 10 height 10
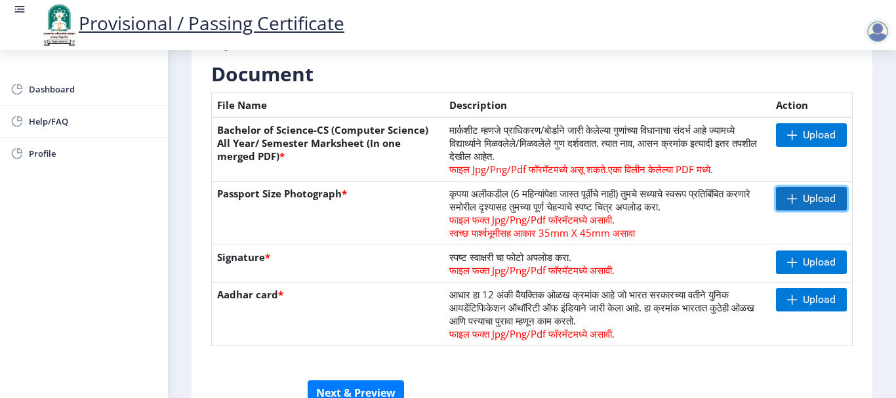
click at [830, 202] on span "Upload" at bounding box center [819, 198] width 33 height 13
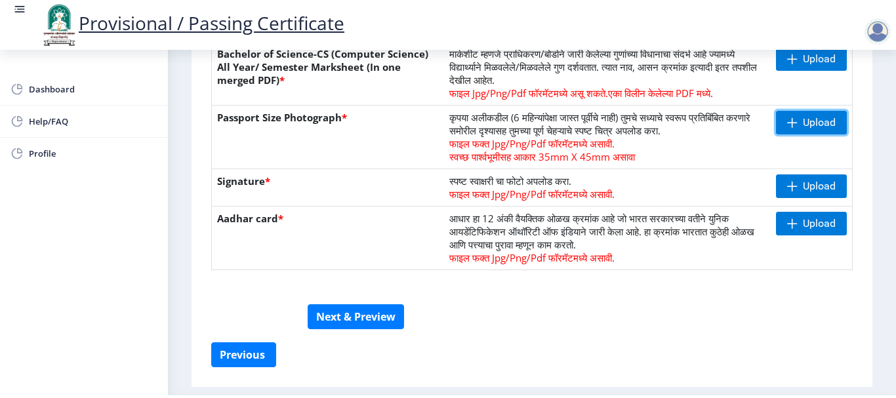
scroll to position [378, 0]
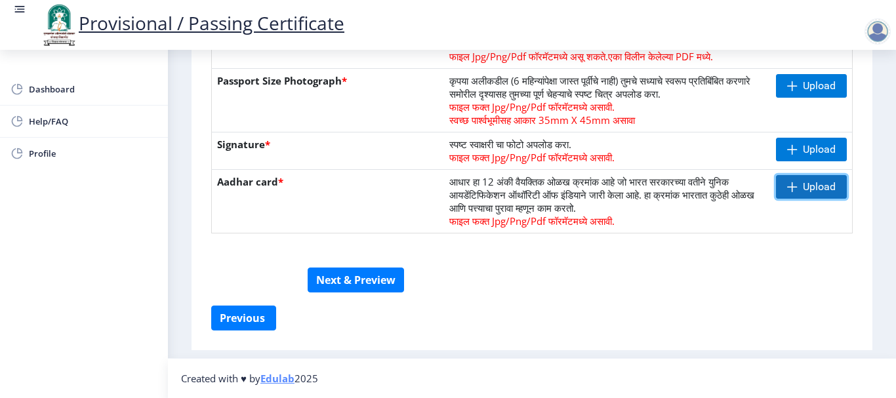
click at [789, 184] on span at bounding box center [792, 187] width 10 height 10
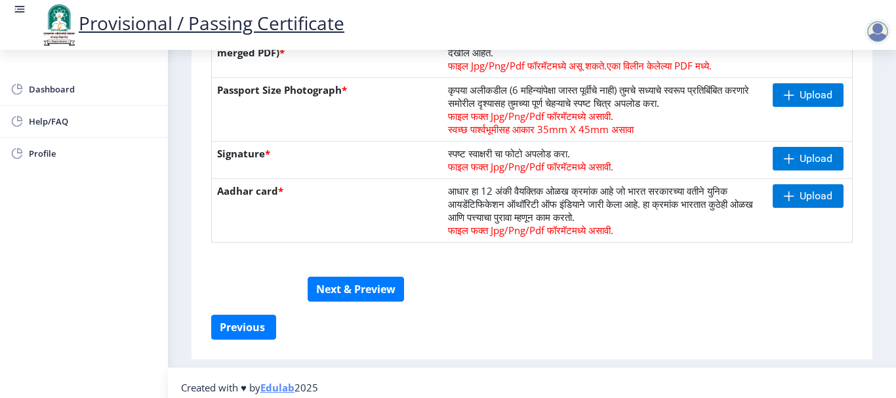
click at [443, 140] on td "कृपया अलीकडील (6 महिन्यांपेक्षा जास्त पूर्वीचे नाही) तुमचे सध्याचे स्वरूप प्रति…" at bounding box center [605, 110] width 325 height 64
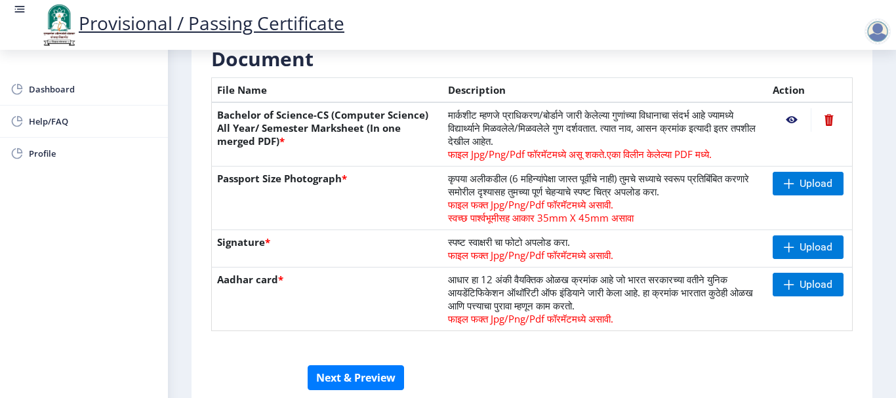
scroll to position [271, 0]
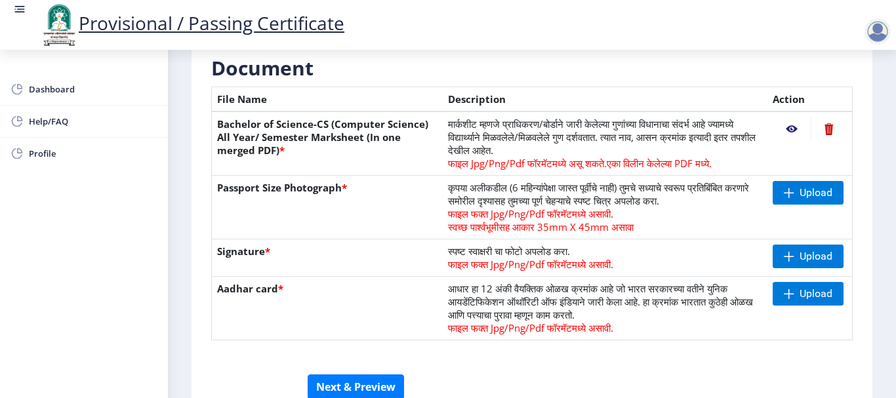
click at [784, 126] on nb-action at bounding box center [791, 129] width 38 height 24
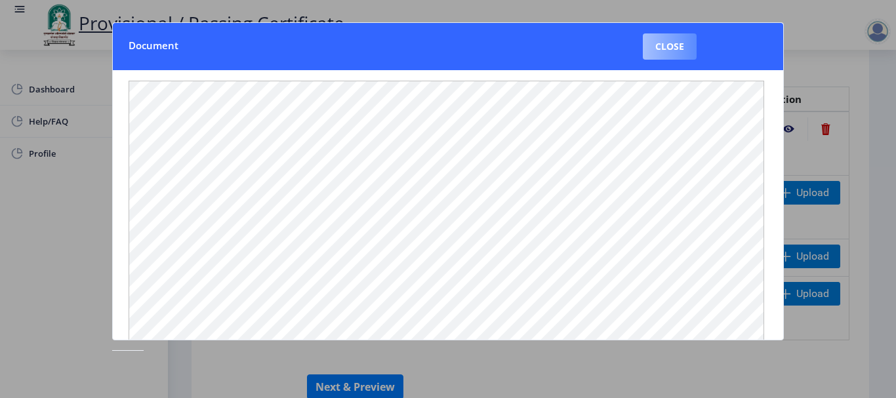
click at [659, 58] on button "Close" at bounding box center [670, 46] width 54 height 26
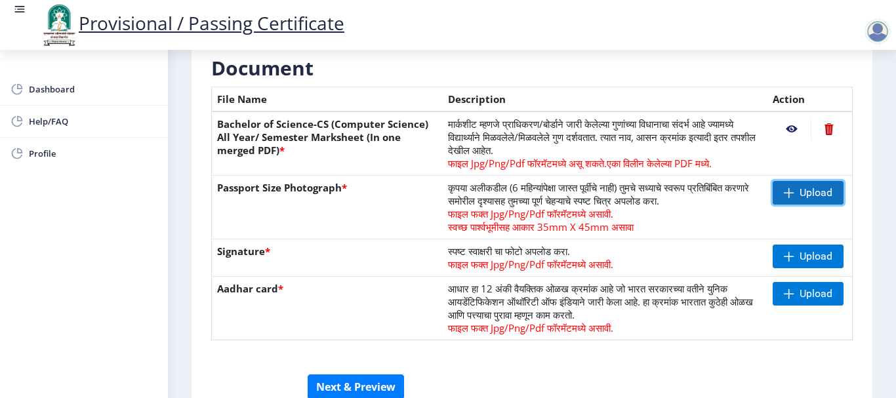
click at [786, 188] on span at bounding box center [789, 193] width 10 height 10
click at [799, 190] on span "Upload" at bounding box center [815, 192] width 33 height 13
click at [799, 194] on span "Upload" at bounding box center [815, 192] width 33 height 13
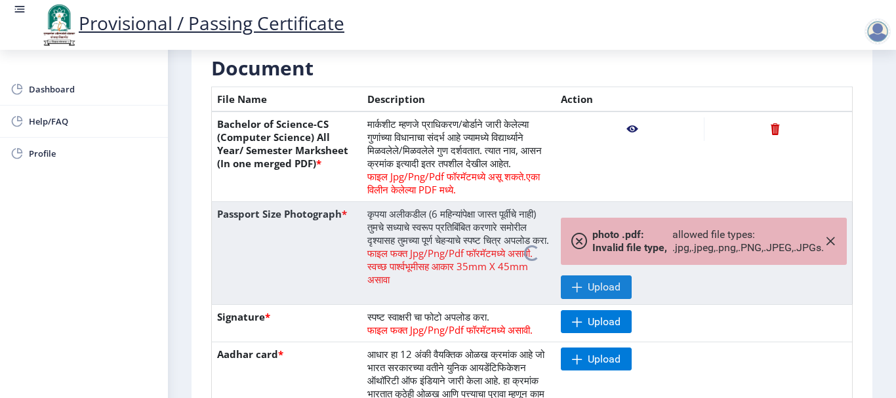
click at [580, 245] on nb-spinner at bounding box center [532, 253] width 641 height 103
click at [824, 245] on nb-spinner at bounding box center [532, 253] width 641 height 103
click at [581, 247] on nb-spinner at bounding box center [532, 253] width 641 height 103
click at [826, 248] on nb-spinner at bounding box center [532, 253] width 641 height 103
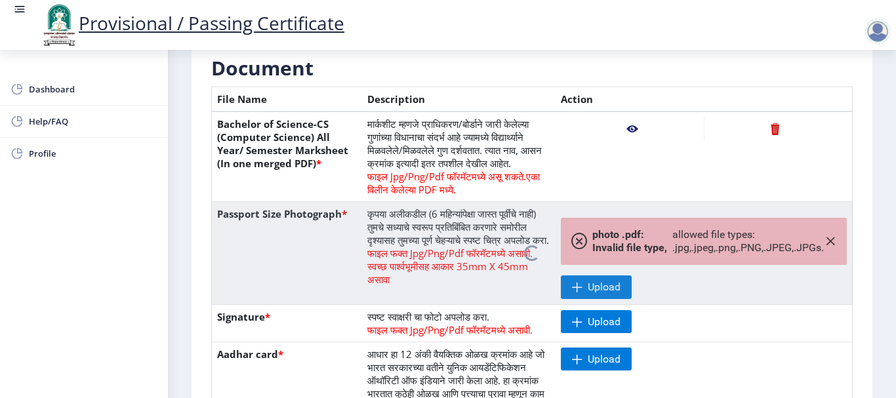
click at [442, 241] on nb-spinner at bounding box center [532, 253] width 641 height 103
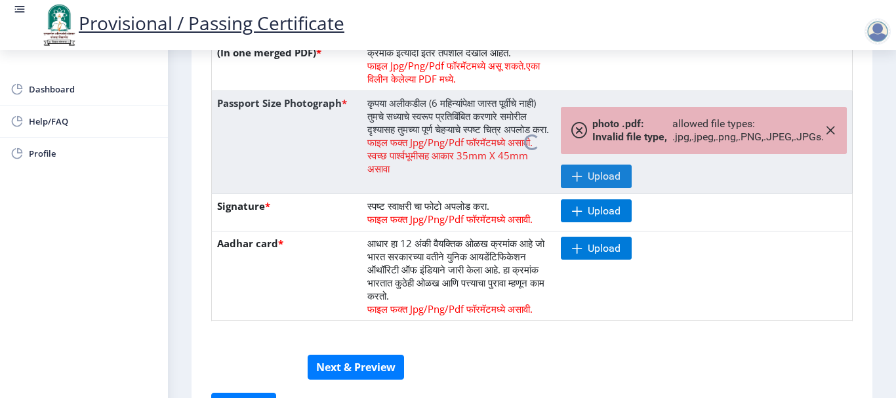
scroll to position [382, 0]
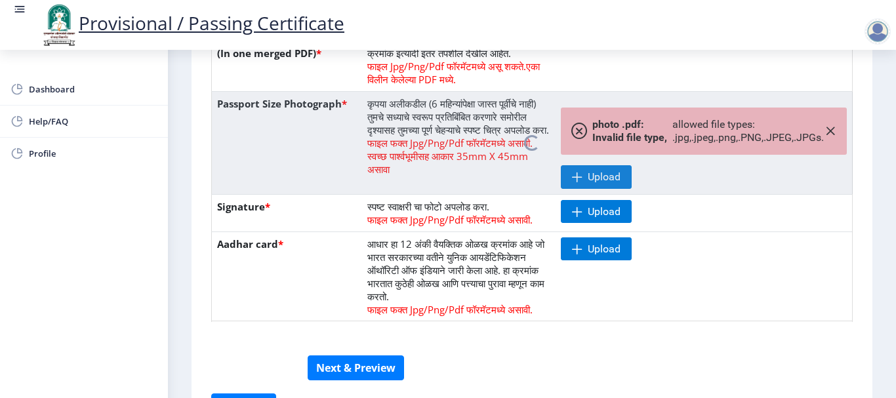
click at [644, 98] on nb-spinner at bounding box center [532, 143] width 641 height 103
click at [826, 133] on nb-spinner at bounding box center [532, 143] width 641 height 103
click at [586, 133] on nb-spinner at bounding box center [532, 143] width 641 height 103
click at [384, 192] on nb-spinner at bounding box center [532, 143] width 641 height 103
click at [686, 167] on nb-spinner at bounding box center [532, 143] width 641 height 103
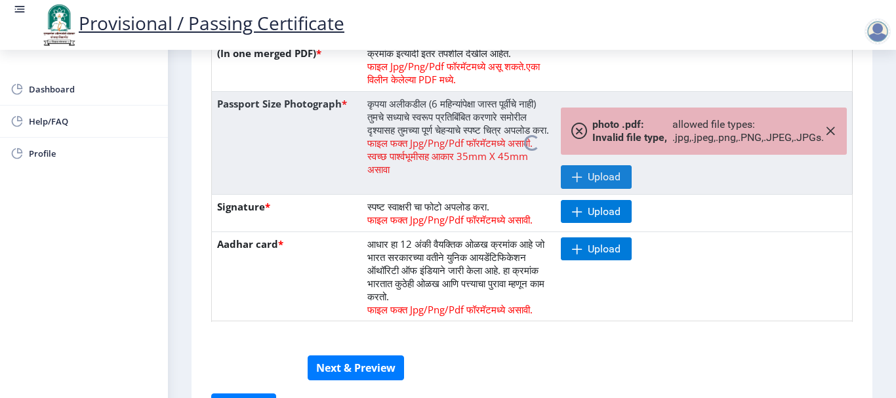
click at [686, 157] on nb-spinner at bounding box center [532, 143] width 641 height 103
click at [645, 136] on nb-spinner at bounding box center [532, 143] width 641 height 103
click at [584, 139] on nb-spinner at bounding box center [532, 143] width 641 height 103
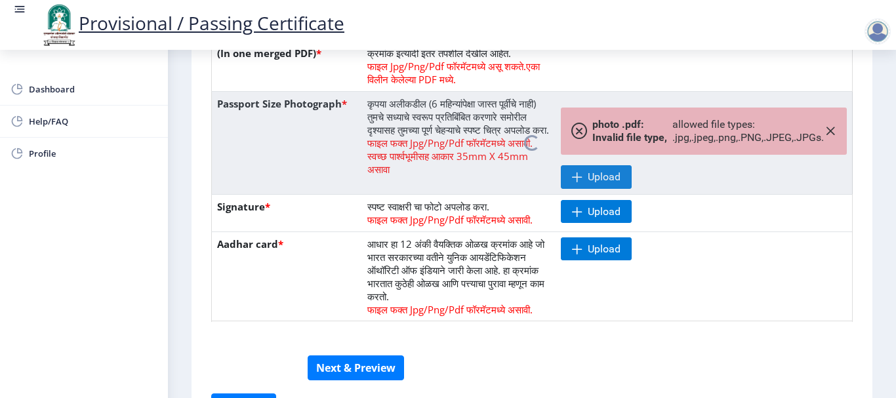
click at [580, 136] on nb-spinner at bounding box center [532, 143] width 641 height 103
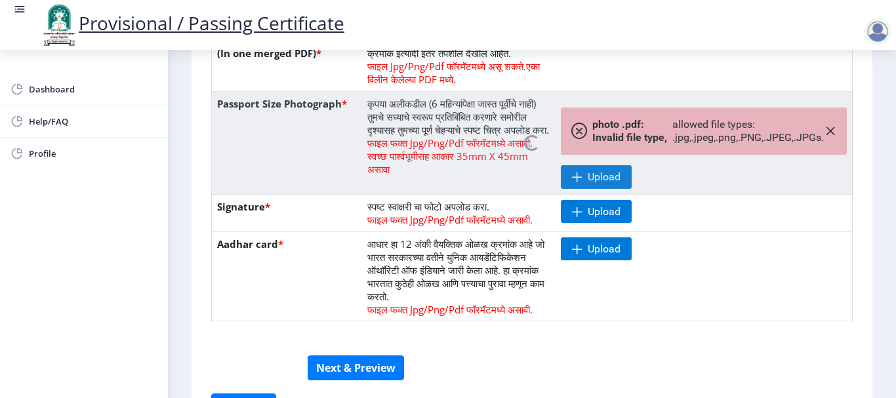
click at [580, 136] on nb-spinner at bounding box center [532, 143] width 641 height 103
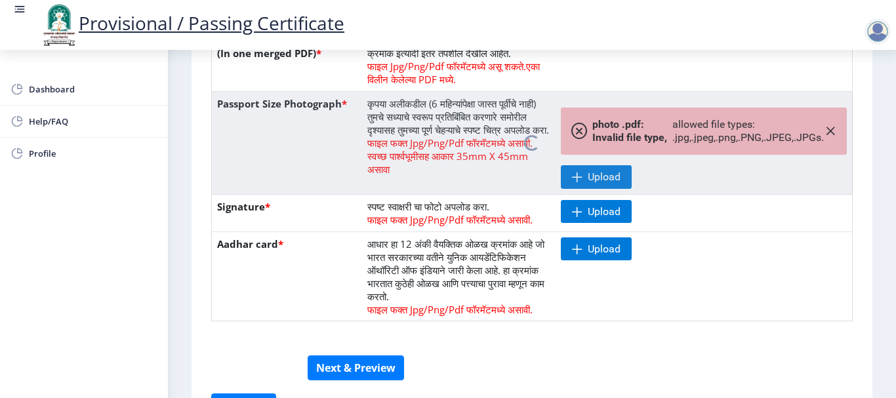
click at [580, 136] on nb-spinner at bounding box center [532, 143] width 641 height 103
drag, startPoint x: 580, startPoint y: 136, endPoint x: 594, endPoint y: 131, distance: 15.1
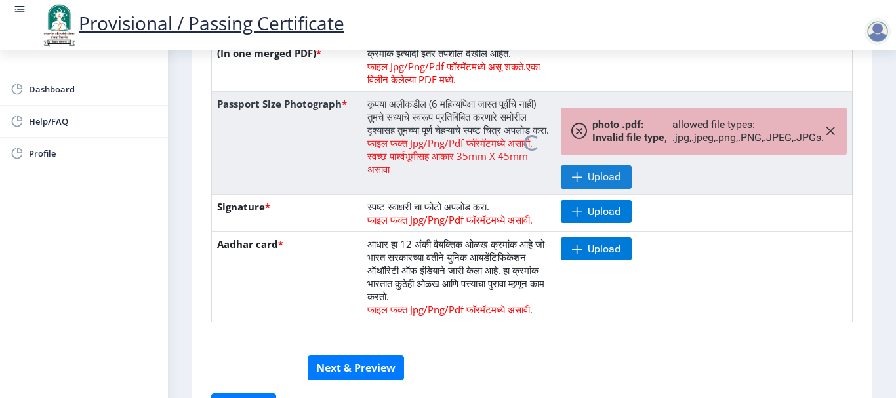
click at [594, 131] on nb-spinner at bounding box center [532, 143] width 641 height 103
click at [579, 136] on nb-spinner at bounding box center [532, 143] width 641 height 103
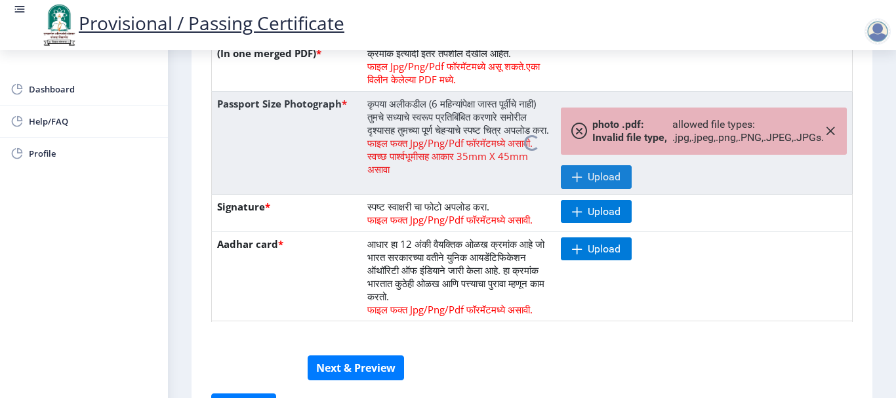
click at [579, 136] on nb-spinner at bounding box center [532, 143] width 641 height 103
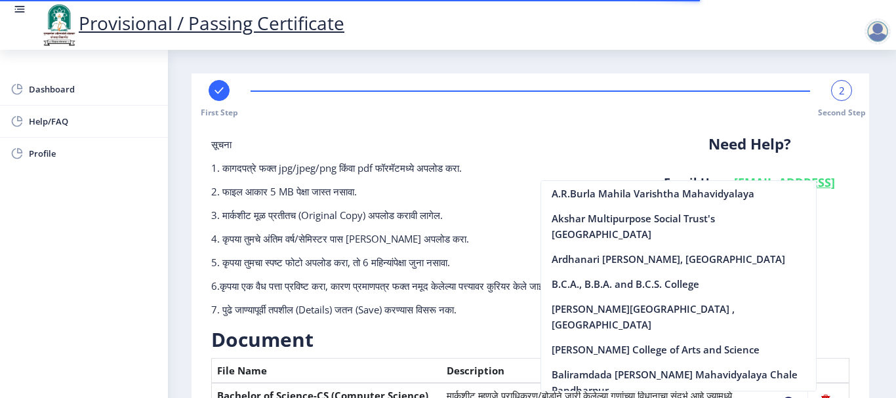
scroll to position [266, 0]
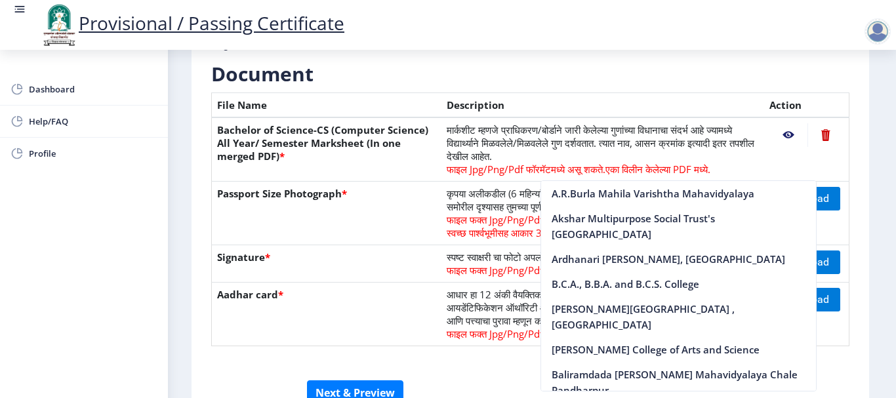
click at [363, 243] on th "Passport Size Photograph *" at bounding box center [327, 214] width 230 height 64
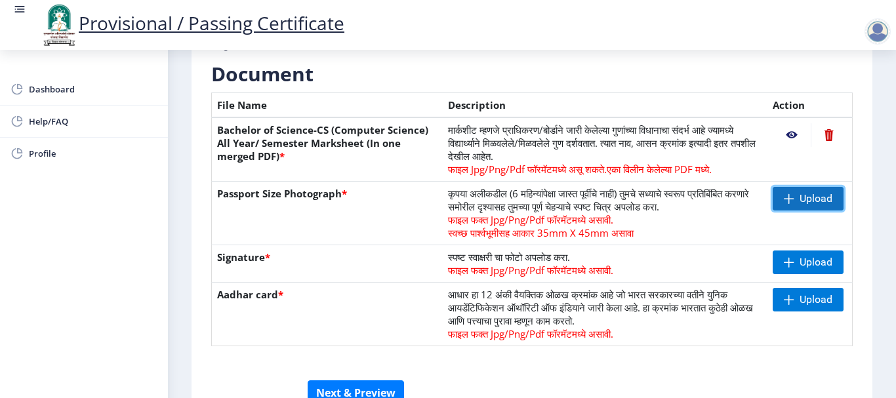
click at [817, 197] on span "Upload" at bounding box center [815, 198] width 33 height 13
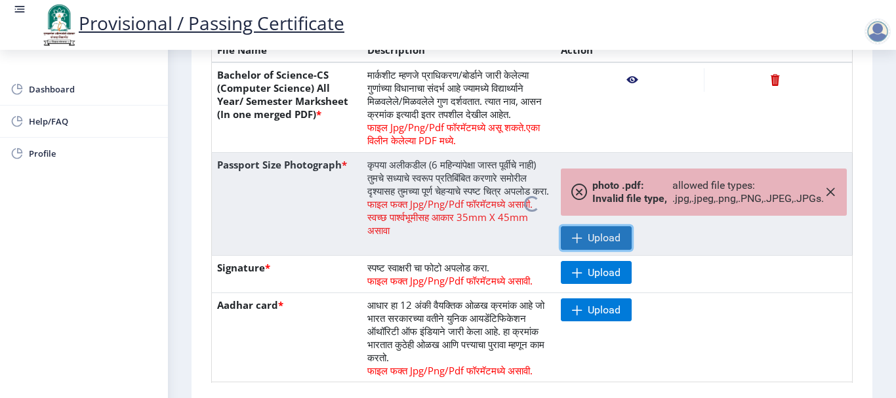
scroll to position [321, 0]
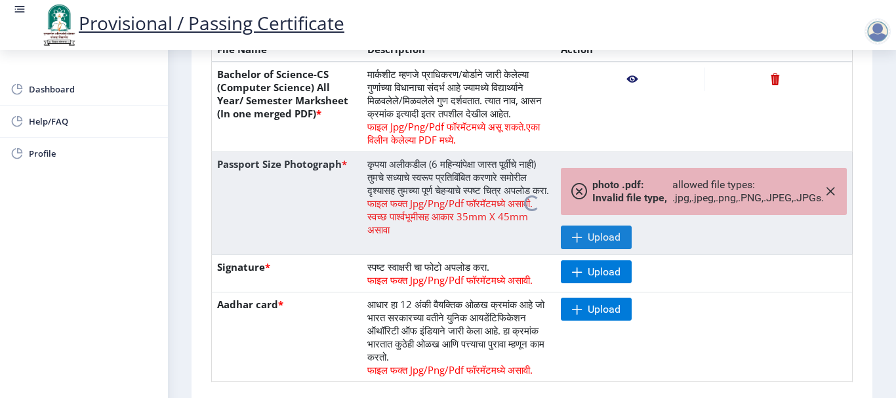
click at [832, 197] on nb-spinner at bounding box center [532, 203] width 641 height 103
click at [826, 199] on nb-spinner at bounding box center [532, 203] width 641 height 103
click at [580, 277] on span at bounding box center [577, 272] width 10 height 10
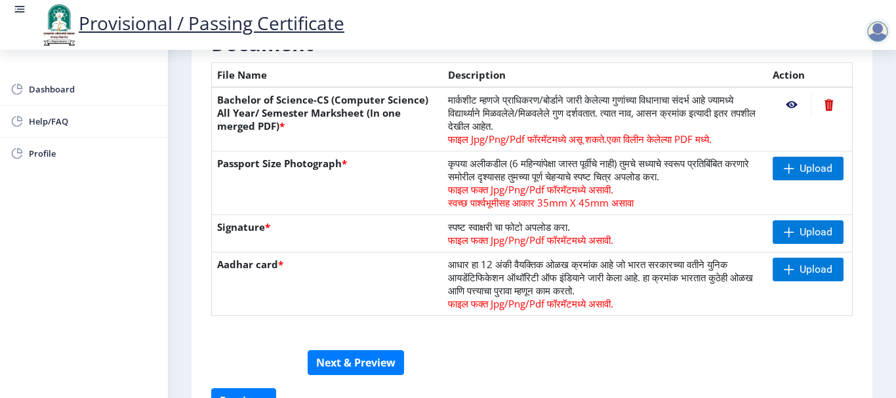
scroll to position [296, 0]
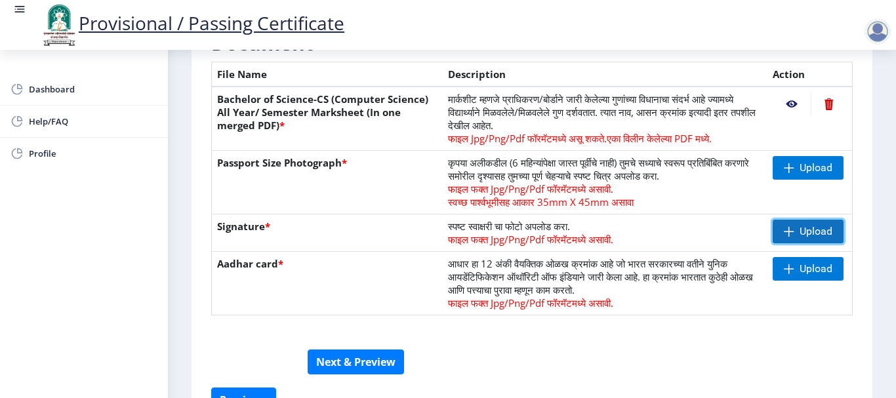
click at [791, 235] on span at bounding box center [789, 231] width 10 height 10
click at [797, 234] on nb-action at bounding box center [791, 232] width 38 height 24
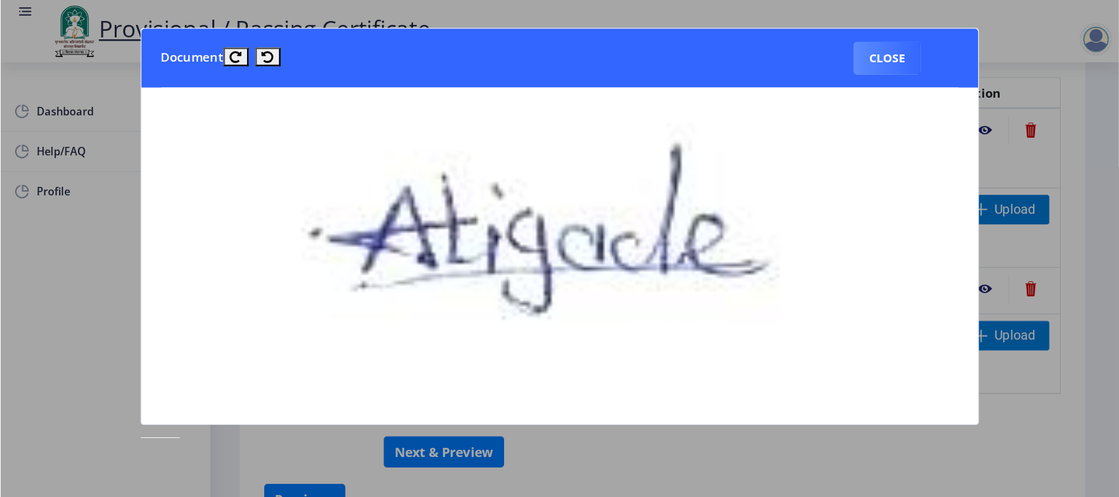
scroll to position [50, 0]
click at [454, 174] on img at bounding box center [448, 180] width 639 height 301
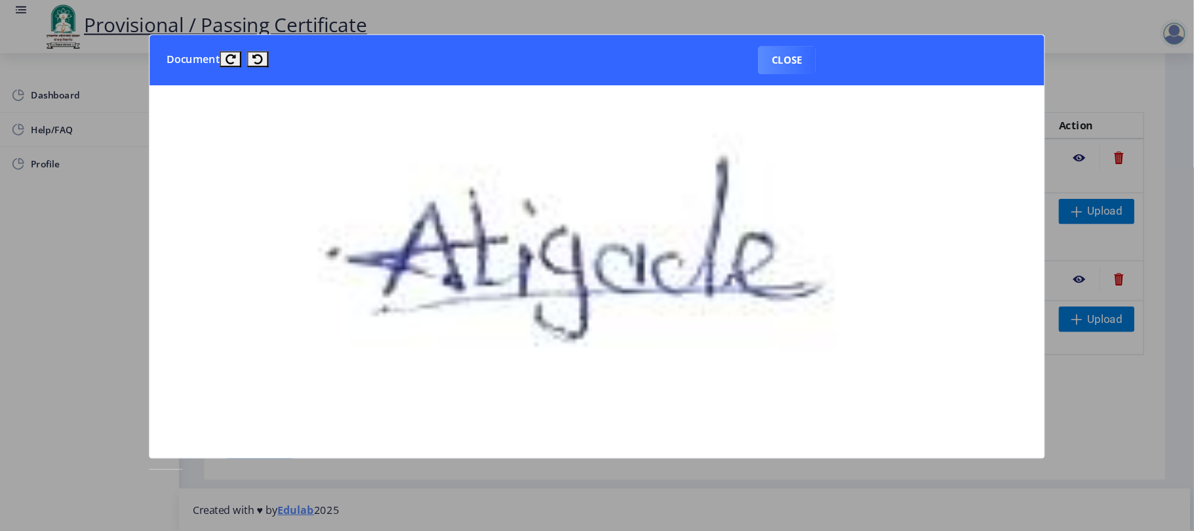
scroll to position [50, 0]
click at [717, 56] on button "Close" at bounding box center [738, 56] width 54 height 26
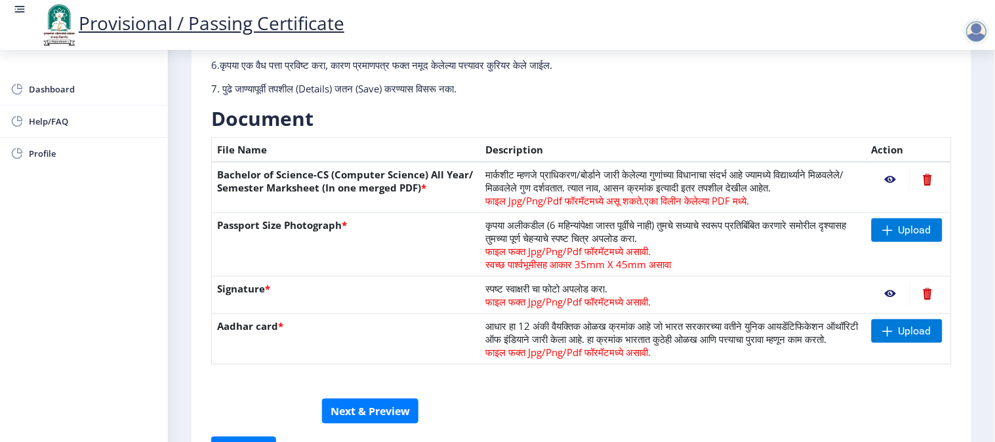
scroll to position [221, 0]
click at [895, 224] on span "Upload" at bounding box center [914, 230] width 33 height 13
click at [881, 221] on span "Upload" at bounding box center [907, 230] width 71 height 24
click at [885, 232] on nb-action at bounding box center [891, 230] width 38 height 24
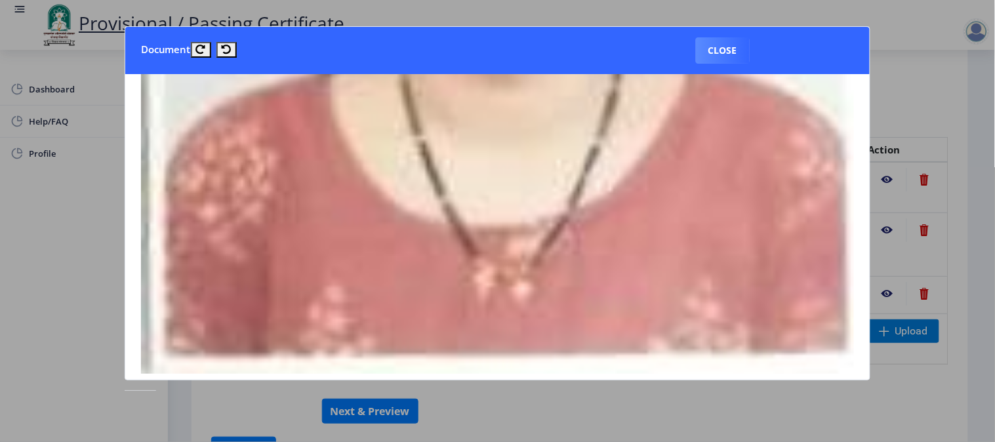
scroll to position [560, 0]
click at [730, 42] on button "Close" at bounding box center [723, 50] width 54 height 26
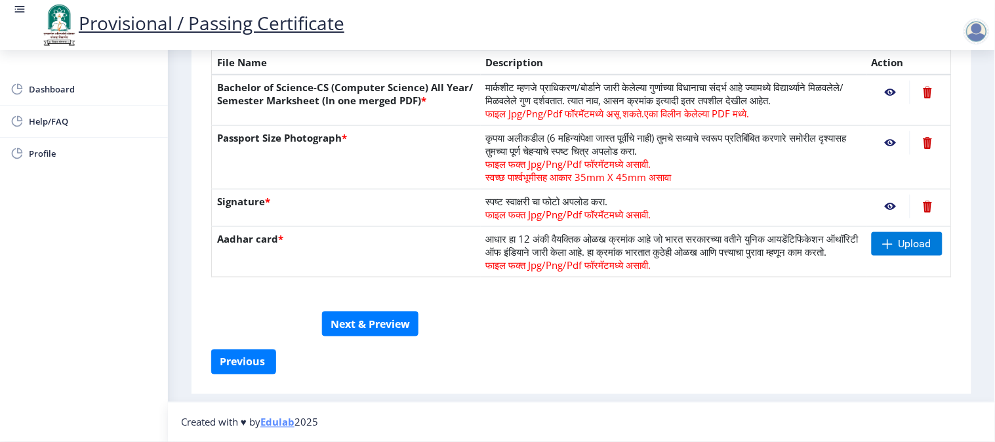
scroll to position [320, 0]
click at [895, 237] on span "Upload" at bounding box center [914, 243] width 33 height 13
click at [895, 232] on span "Upload" at bounding box center [907, 244] width 71 height 24
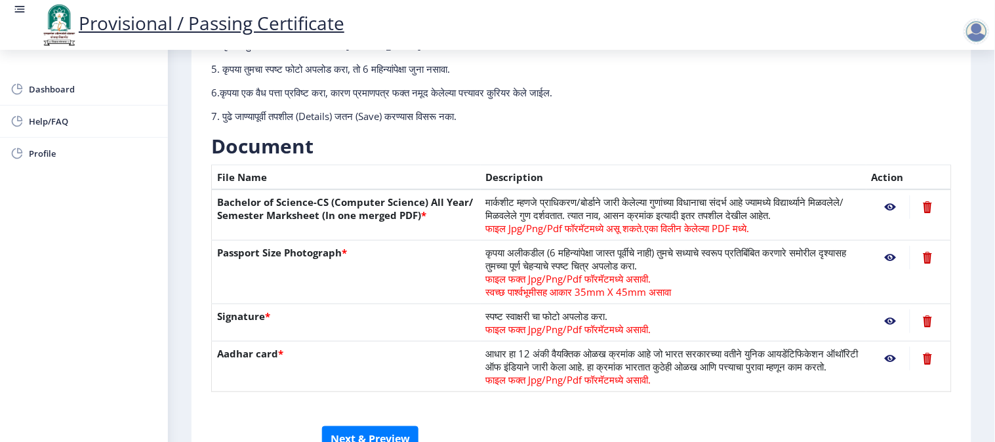
scroll to position [193, 0]
click at [798, 197] on td "मार्कशीट म्हणजे प्राधिकरण/बोर्डाने जारी केलेल्या गुणांच्या विधानाचा संदर्भ आहे …" at bounding box center [674, 215] width 386 height 51
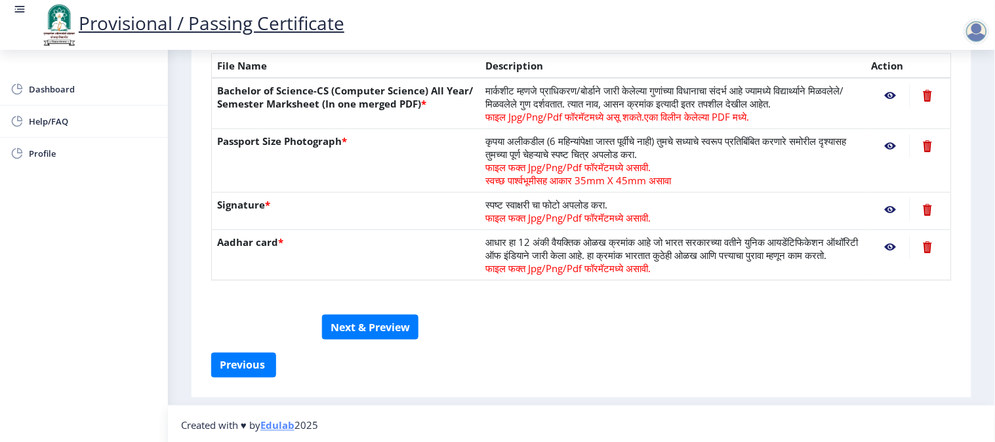
scroll to position [320, 0]
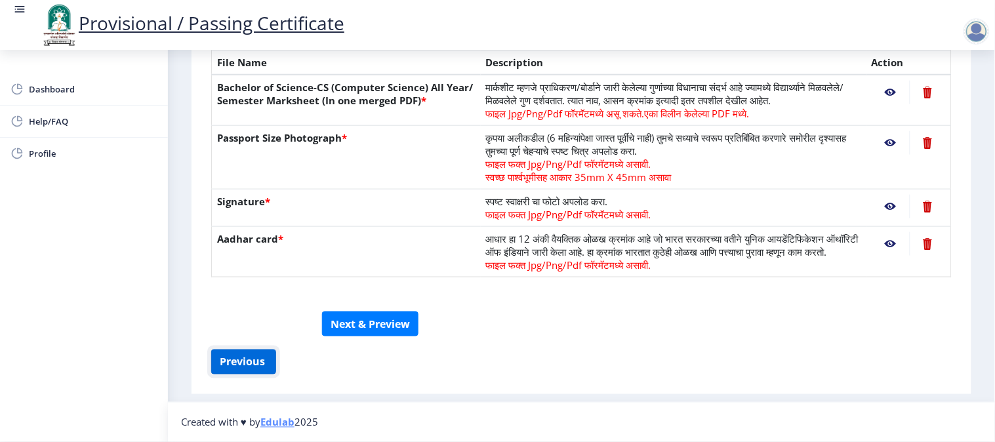
click at [251, 363] on button "Previous ‍" at bounding box center [243, 362] width 65 height 25
select select "Grade A+"
select select "Regular"
select select "None"
select select "2020"
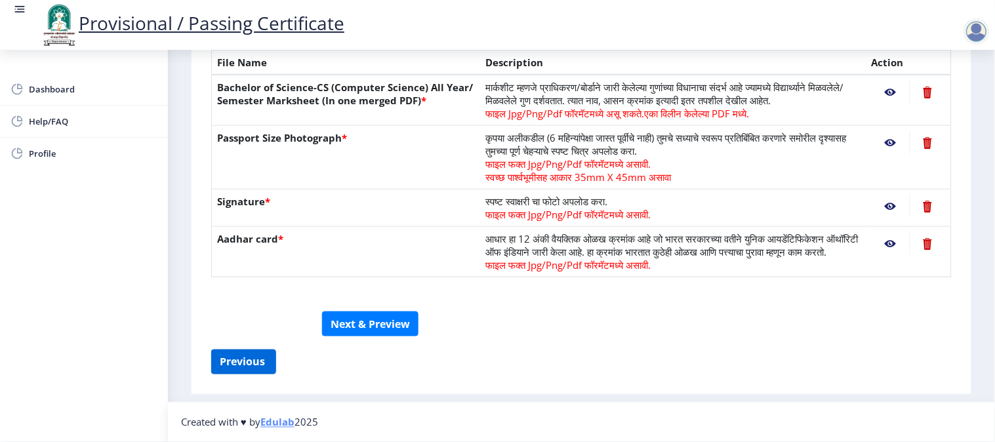
select select "March"
select select "Semester"
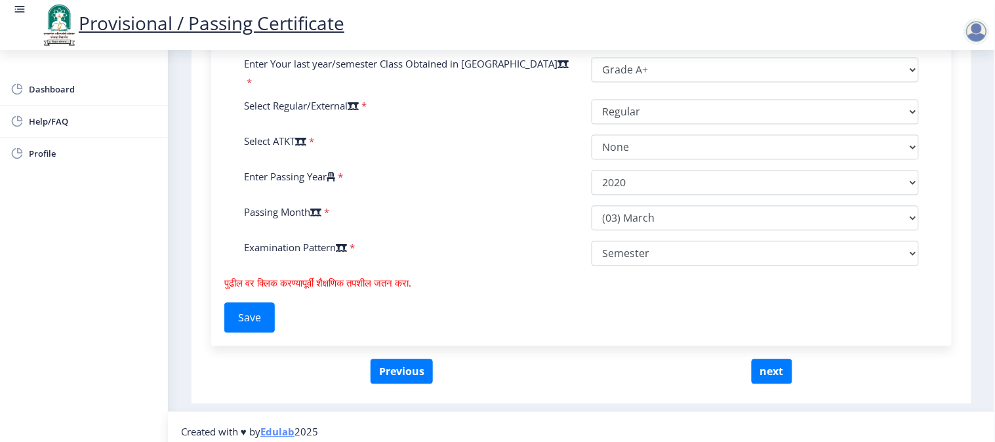
scroll to position [597, 0]
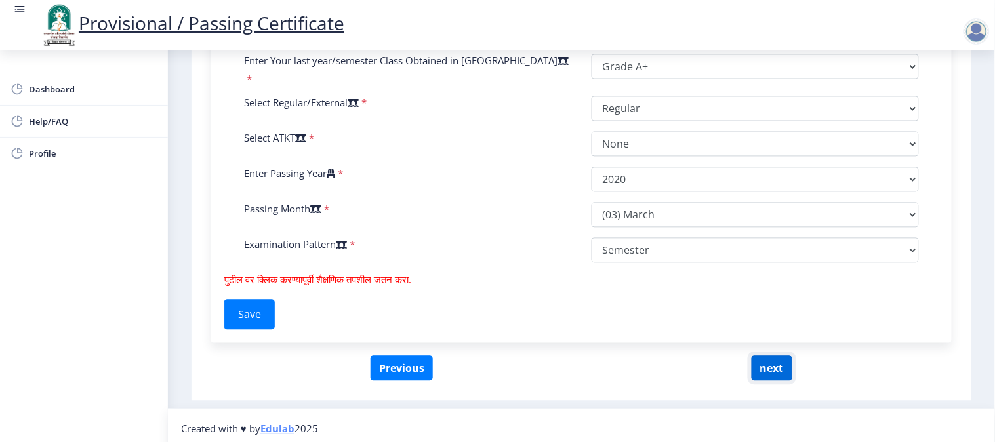
click at [772, 370] on button "next" at bounding box center [772, 368] width 41 height 25
select select
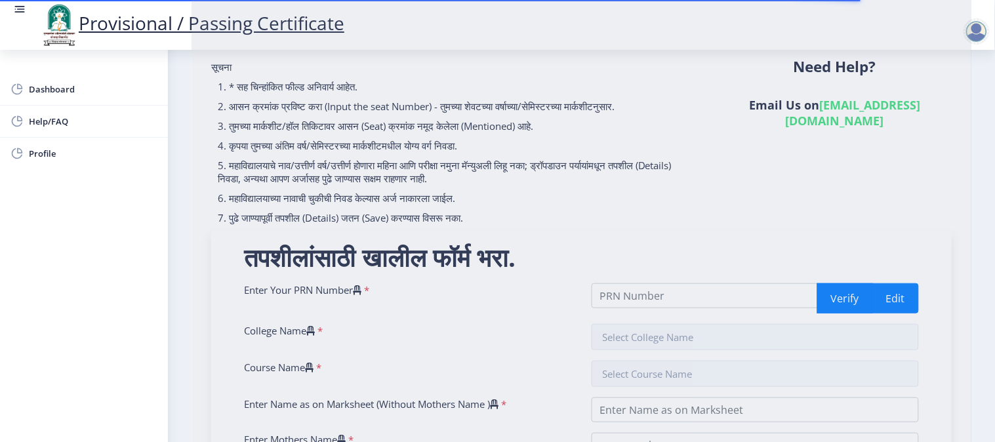
scroll to position [121, 0]
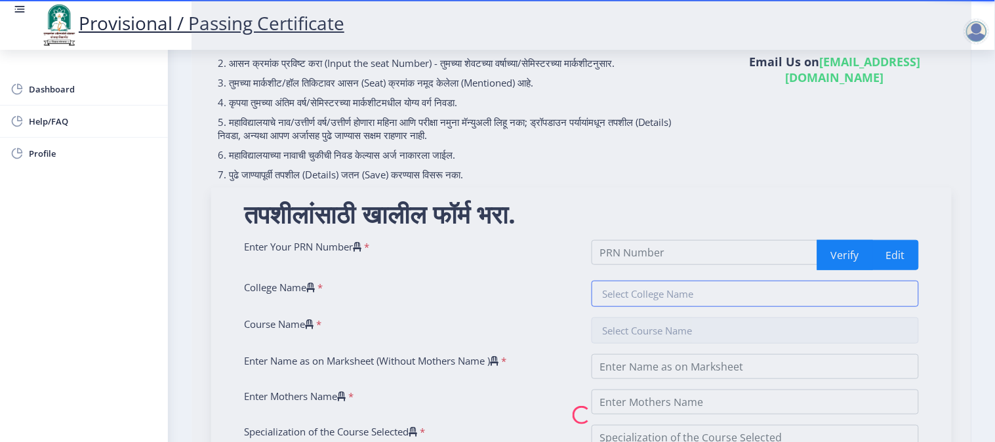
type input "2017032500117834"
type input "Sangola College, (Sangola) (SANG)"
type input "Bachelor of Science-CS (Computer Science)"
type input "LIGADE ASMITA TATYASO"
type input "VANDANA"
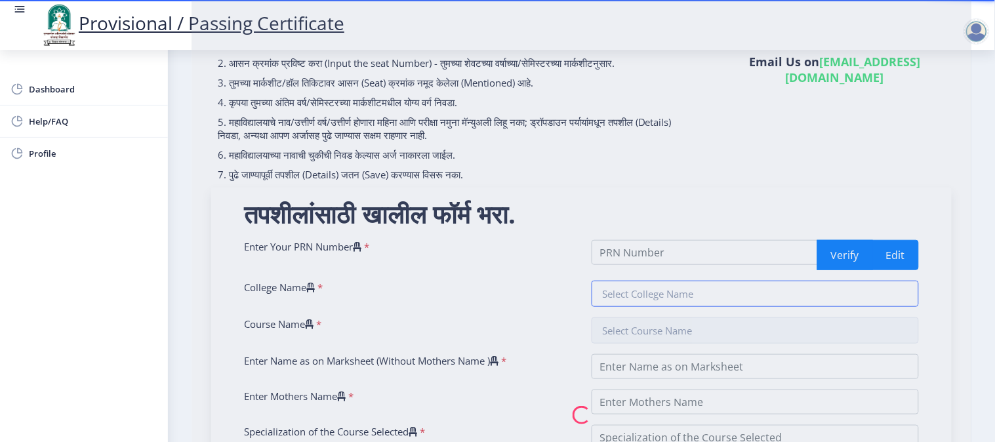
type input "Computer Science"
type input "Passing Certificate"
type input "711783"
select select "Grade A+"
select select "Regular"
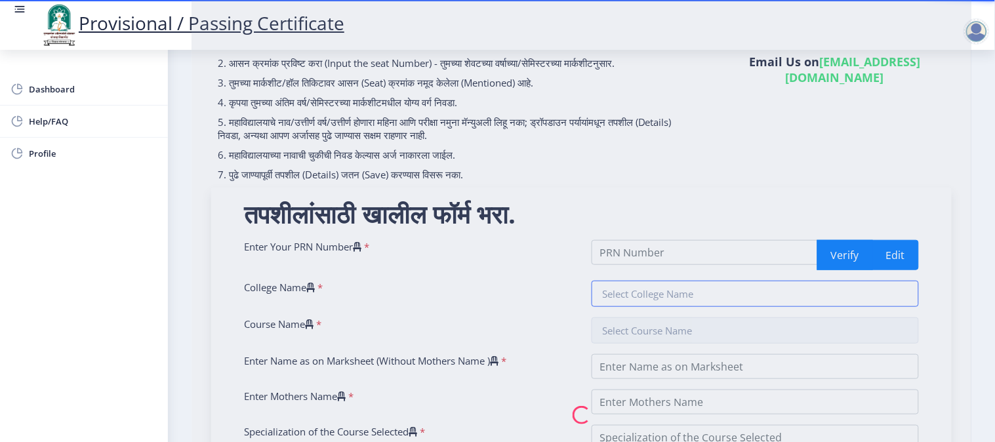
select select "None"
select select "2020"
select select "March"
select select "Semester"
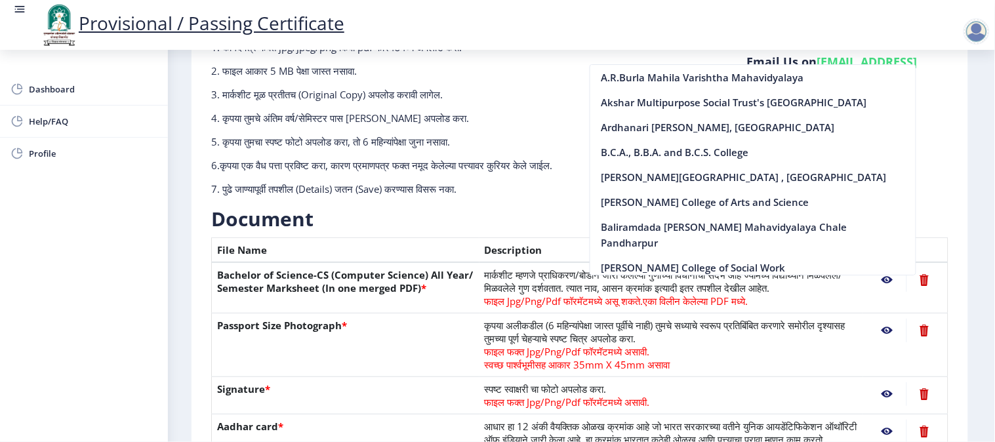
click at [564, 224] on h3 "Document" at bounding box center [579, 219] width 737 height 26
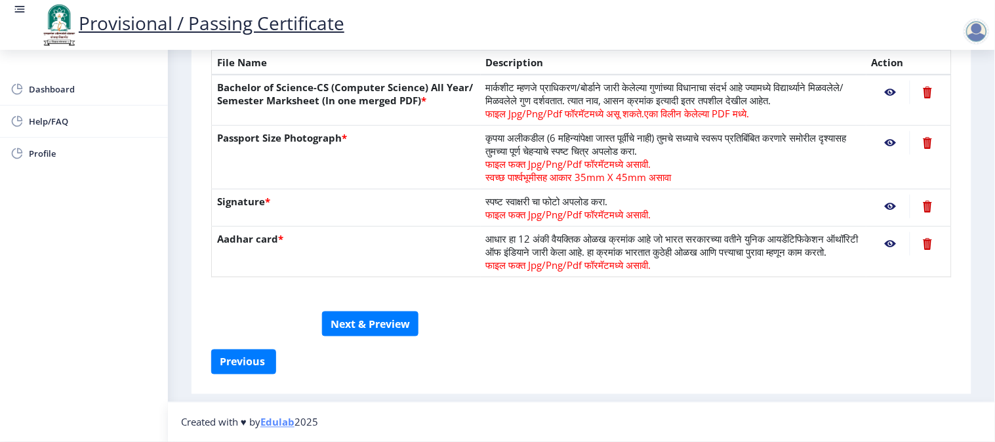
scroll to position [320, 0]
click at [374, 330] on button "Next & Preview" at bounding box center [370, 323] width 96 height 25
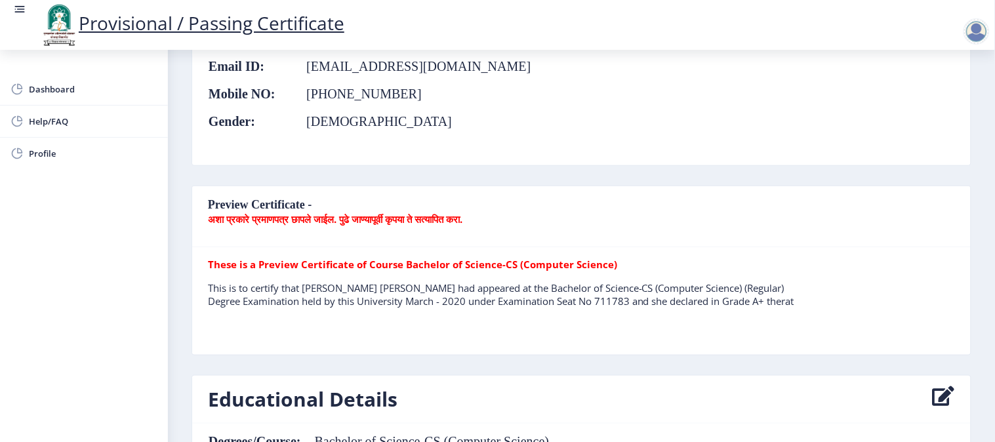
scroll to position [205, 0]
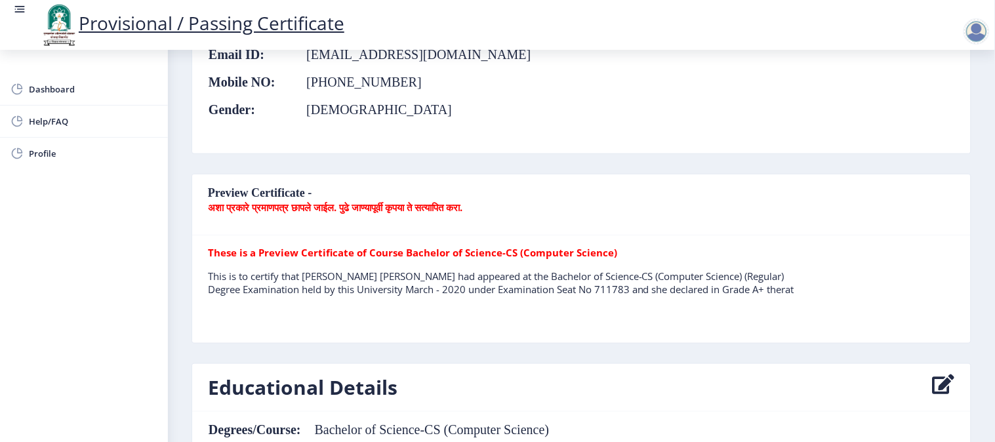
click at [755, 284] on p "This is to certify that LIGADE ASMITA TATYASO had appeared at the Bachelor of S…" at bounding box center [506, 283] width 597 height 26
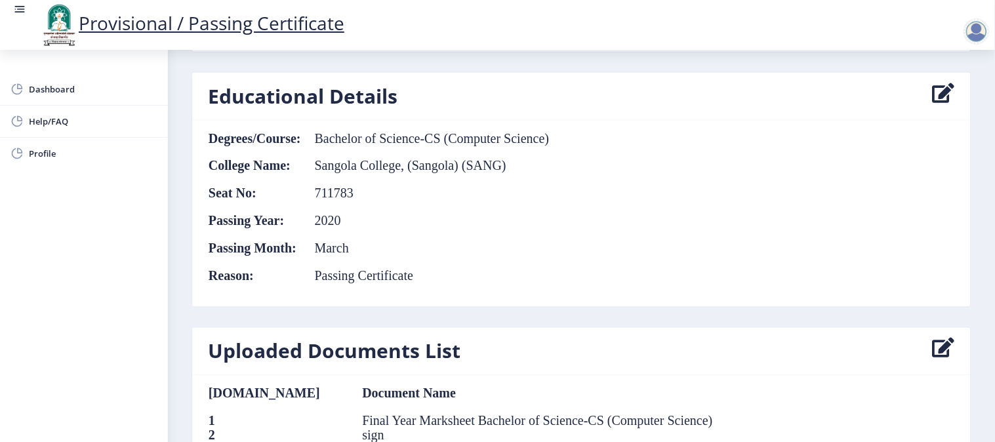
scroll to position [521, 0]
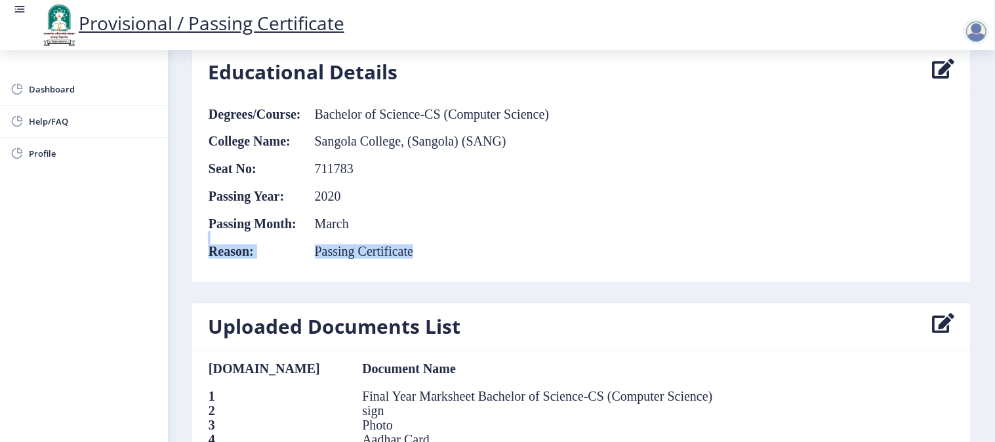
click at [529, 223] on table "Degrees/Course: Bachelor of Science-CS (Computer Science) College Name: Sangola…" at bounding box center [379, 189] width 342 height 165
click at [576, 256] on nb-card-body "Degrees/Course: Bachelor of Science-CS (Computer Science) College Name: Sangola…" at bounding box center [581, 189] width 778 height 186
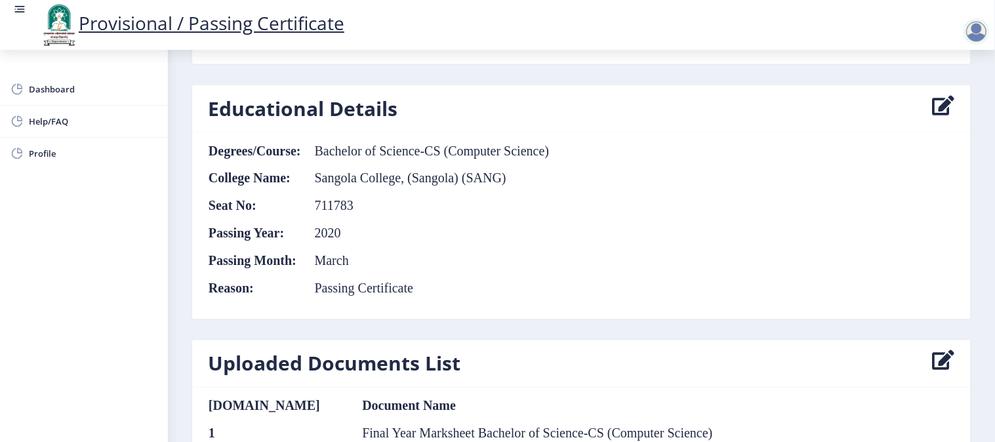
scroll to position [480, 0]
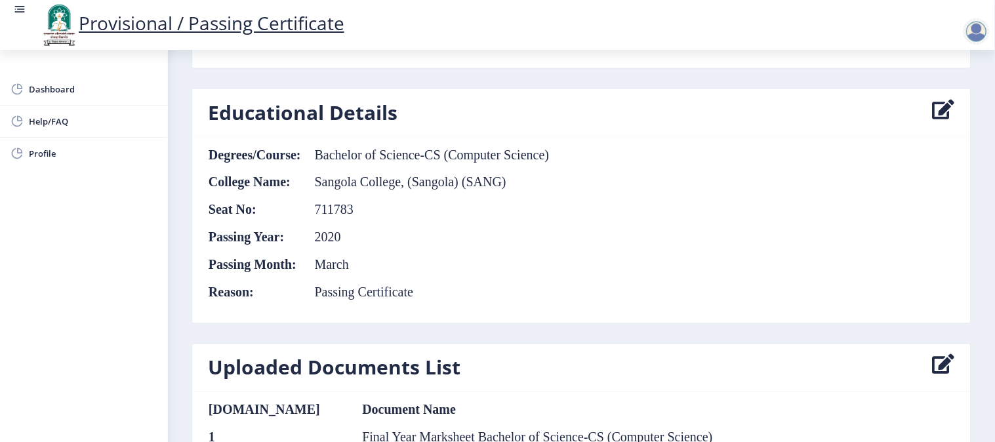
click at [895, 107] on icon at bounding box center [944, 113] width 22 height 26
select select
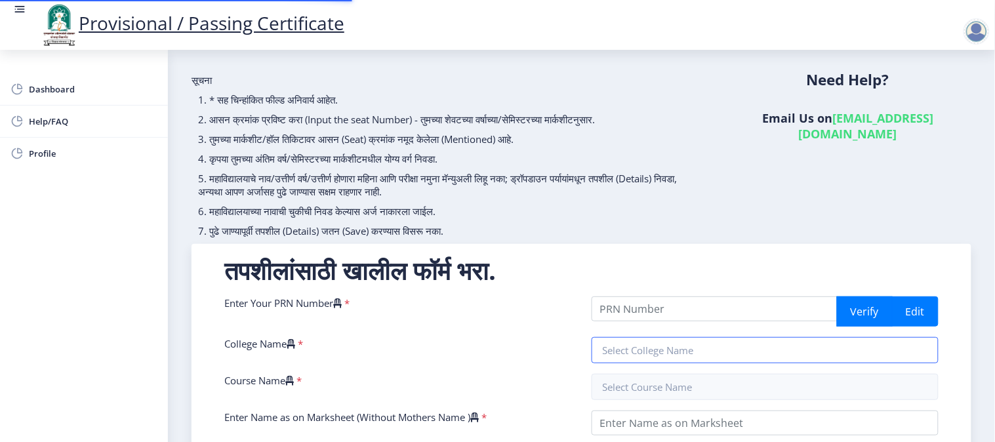
type input "2017032500117834"
type input "Sangola College, (Sangola) (SANG)"
type input "Bachelor of Science-CS (Computer Science)"
type input "LIGADE ASMITA TATYASO"
type input "VANDANA"
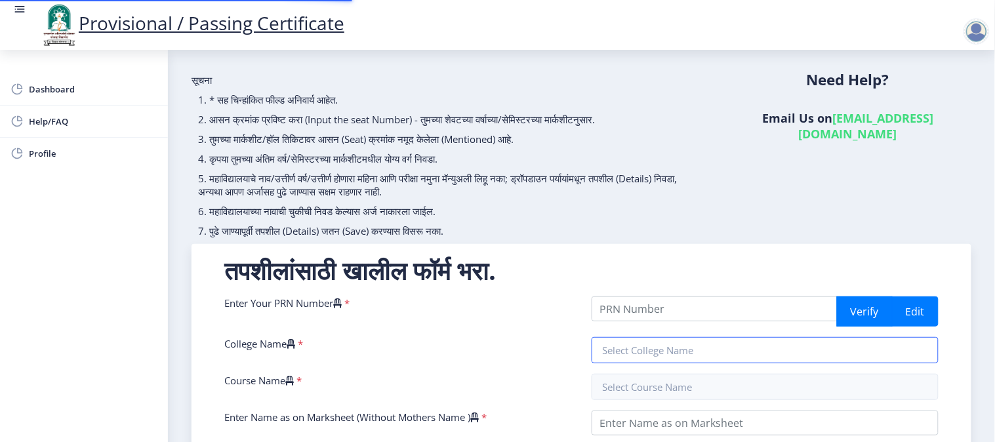
type input "Computer Science"
type input "Passing Certificate"
type input "711783"
select select "Grade A+"
select select "Regular"
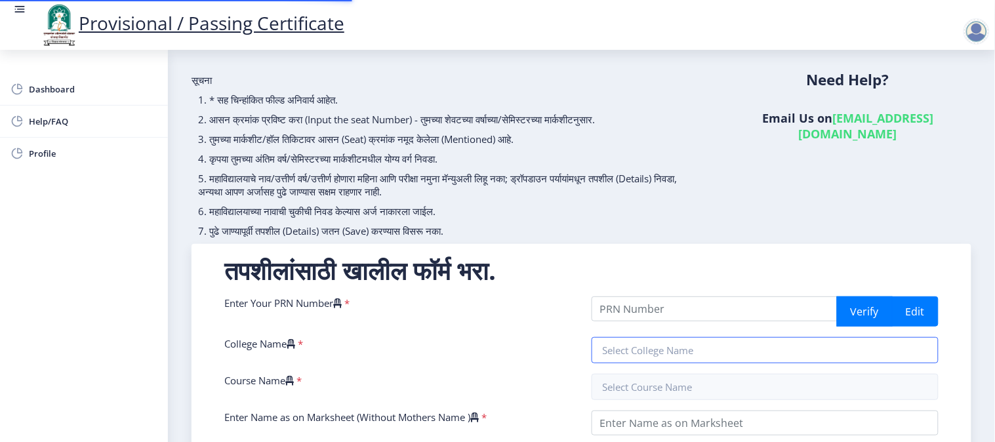
select select "None"
select select "2020"
select select "March"
select select "Semester"
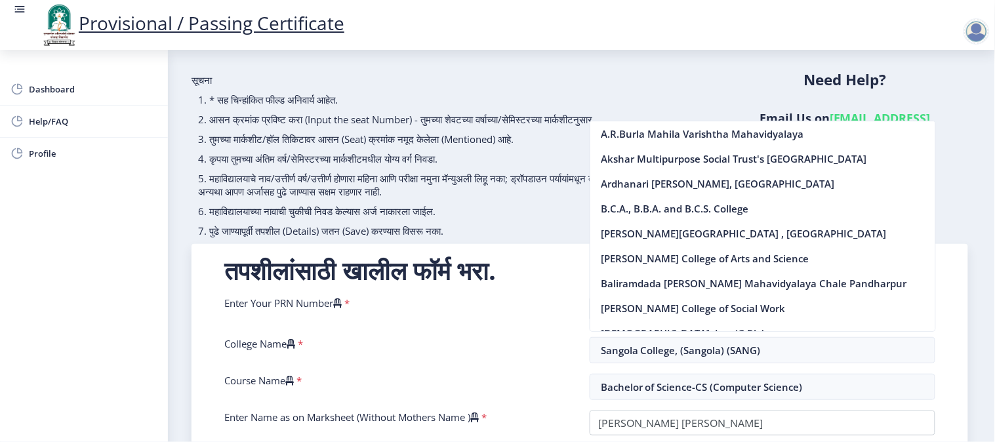
click at [513, 354] on div "College Name *" at bounding box center [396, 350] width 365 height 26
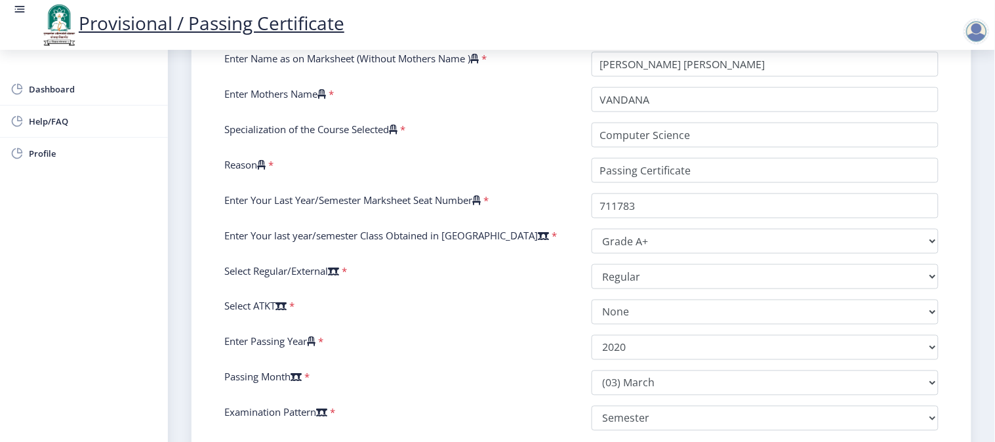
scroll to position [359, 0]
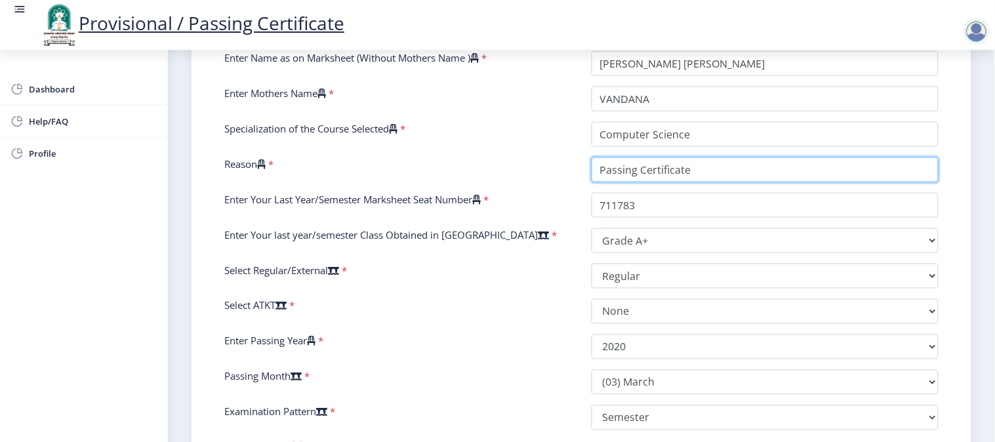
click at [693, 164] on input "Reason" at bounding box center [766, 169] width 348 height 25
type input "P"
click at [600, 170] on input "Reason" at bounding box center [766, 169] width 348 height 25
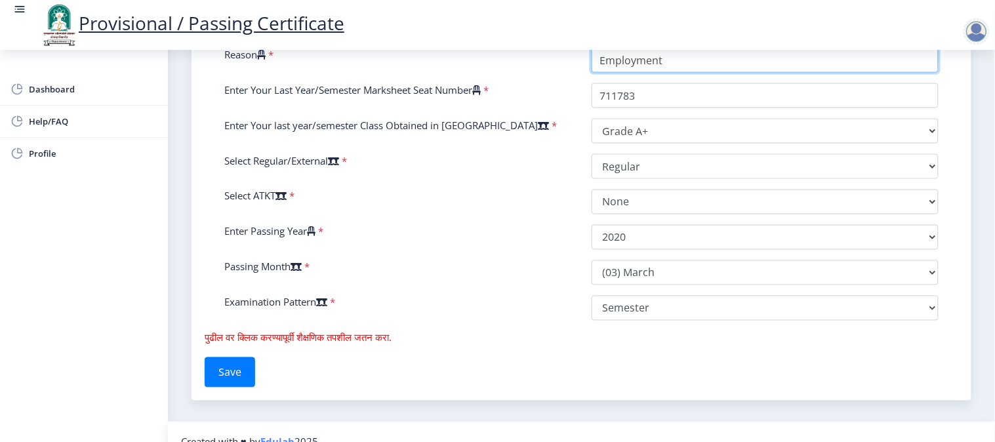
scroll to position [489, 0]
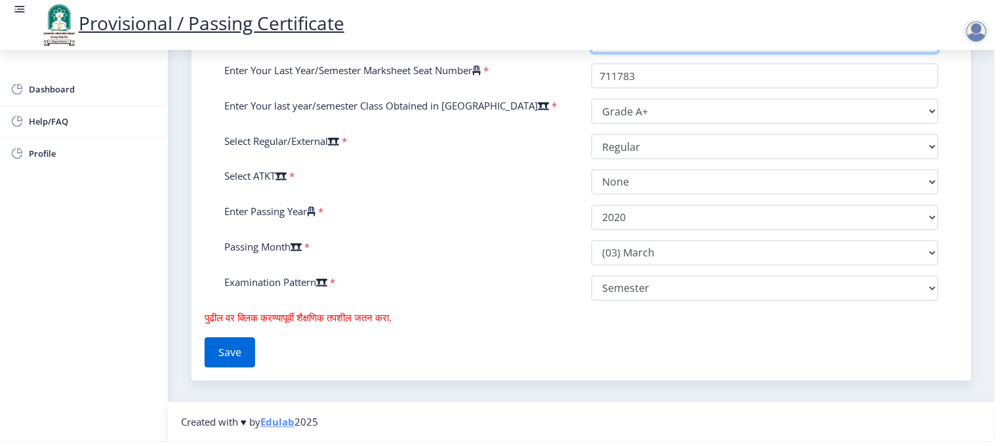
type input "Employment"
click at [234, 338] on button "Save" at bounding box center [230, 353] width 50 height 30
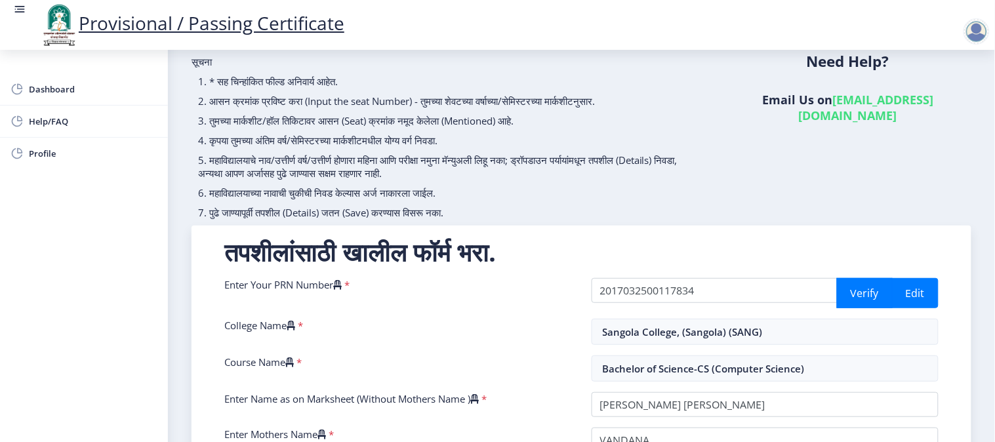
scroll to position [0, 0]
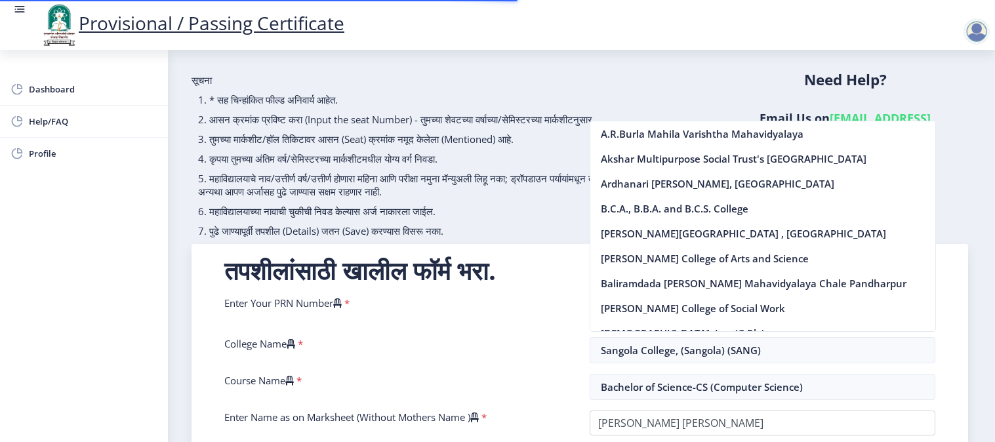
select select "Grade A+"
select select "Regular"
select select "None"
select select "2020"
select select "March"
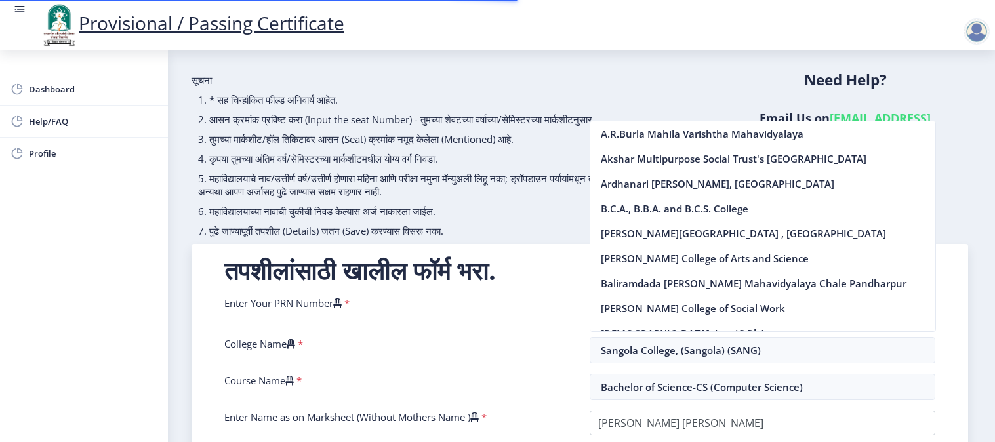
select select "Semester"
click at [496, 323] on div "Enter Your PRN Number *" at bounding box center [396, 311] width 365 height 30
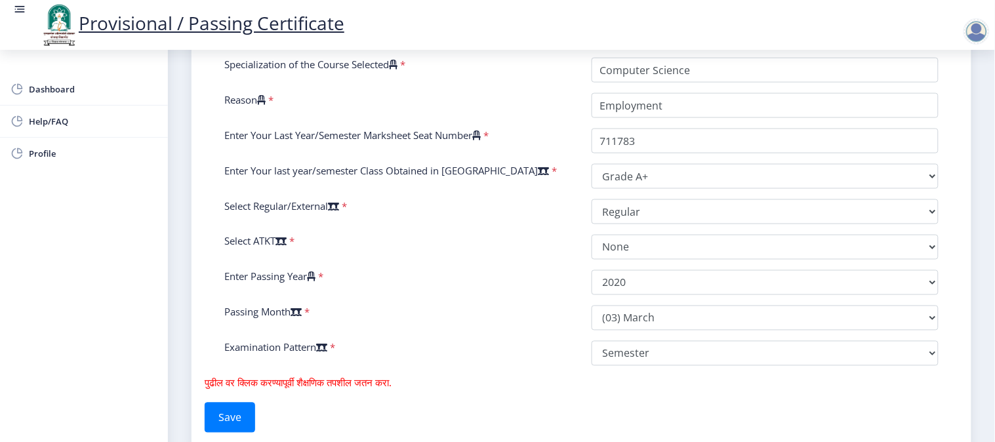
scroll to position [489, 0]
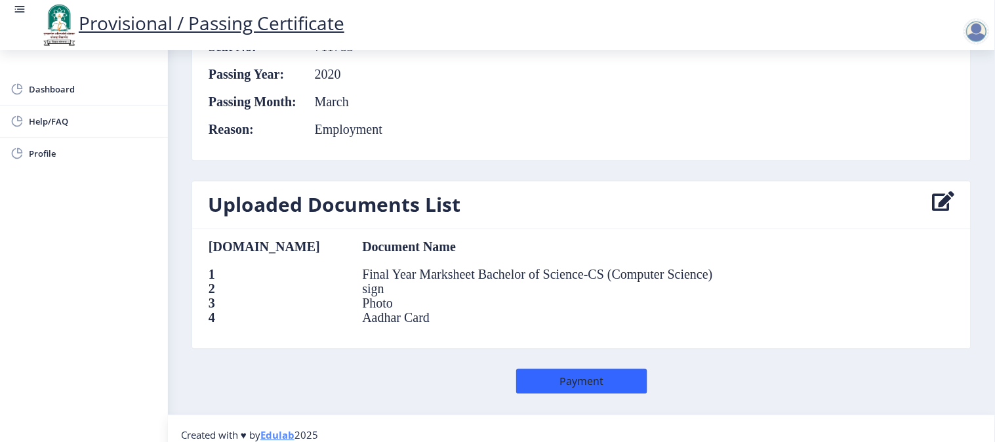
scroll to position [656, 0]
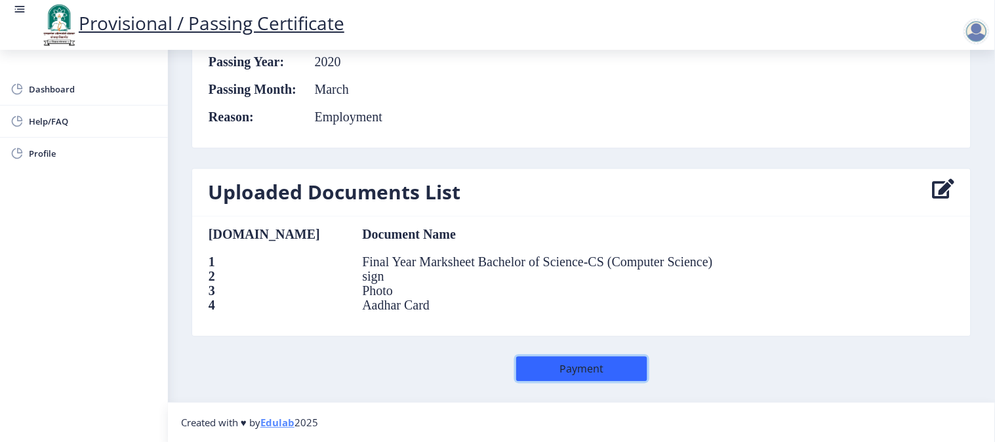
click at [611, 365] on button "Payment" at bounding box center [581, 368] width 131 height 25
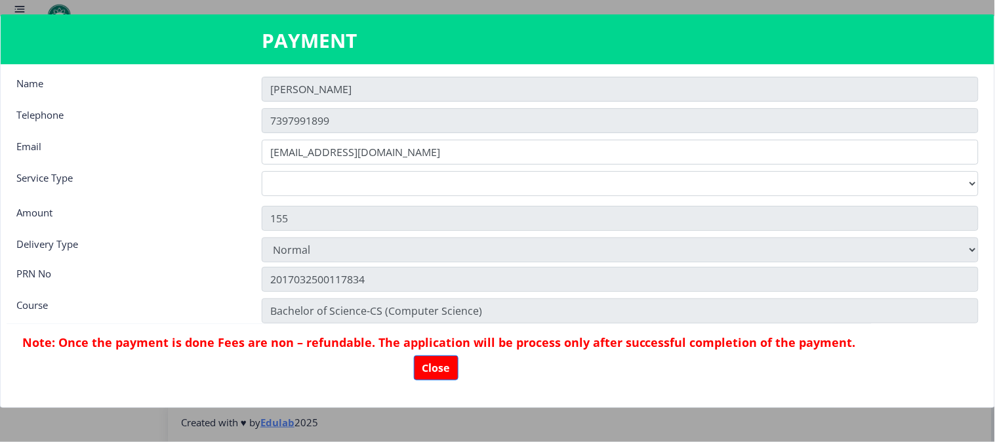
scroll to position [0, 0]
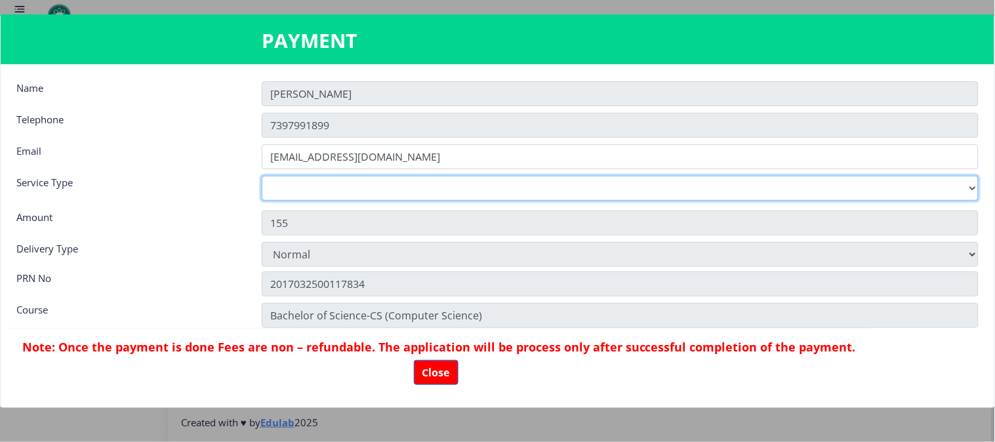
click at [304, 189] on select "Digital Courier Pickup" at bounding box center [620, 188] width 717 height 25
select select "old"
click at [262, 176] on select "Digital Courier Pickup" at bounding box center [620, 188] width 717 height 25
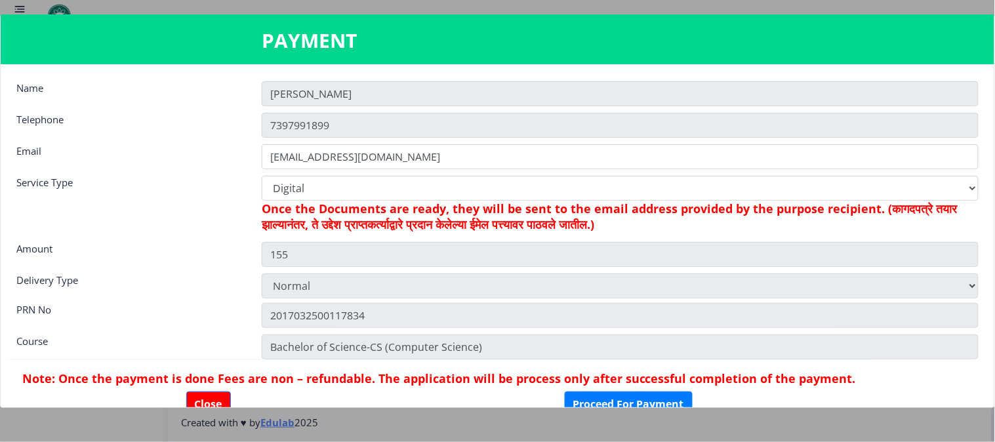
click at [155, 252] on div "Amount" at bounding box center [129, 253] width 245 height 22
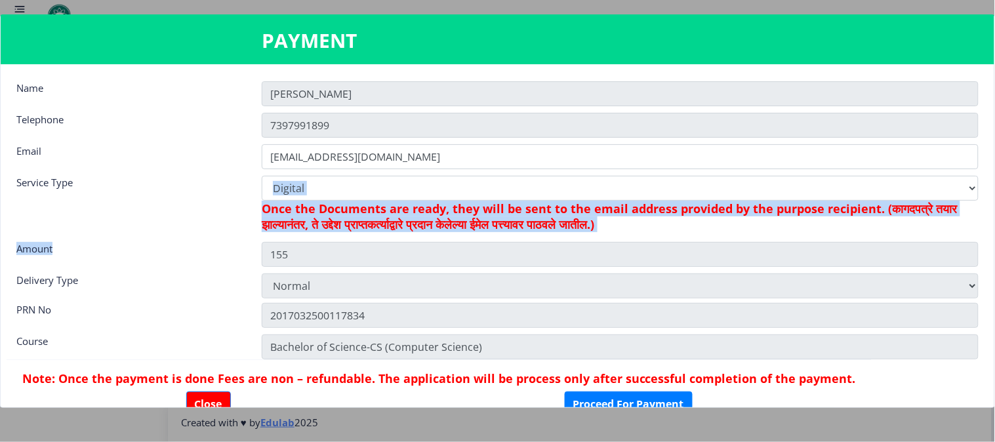
drag, startPoint x: 245, startPoint y: 254, endPoint x: 241, endPoint y: 214, distance: 39.5
click at [241, 214] on nb-card-body "Name [PERSON_NAME] Telephone [PHONE_NUMBER] Email [EMAIL_ADDRESS][DOMAIN_NAME] …" at bounding box center [497, 235] width 993 height 343
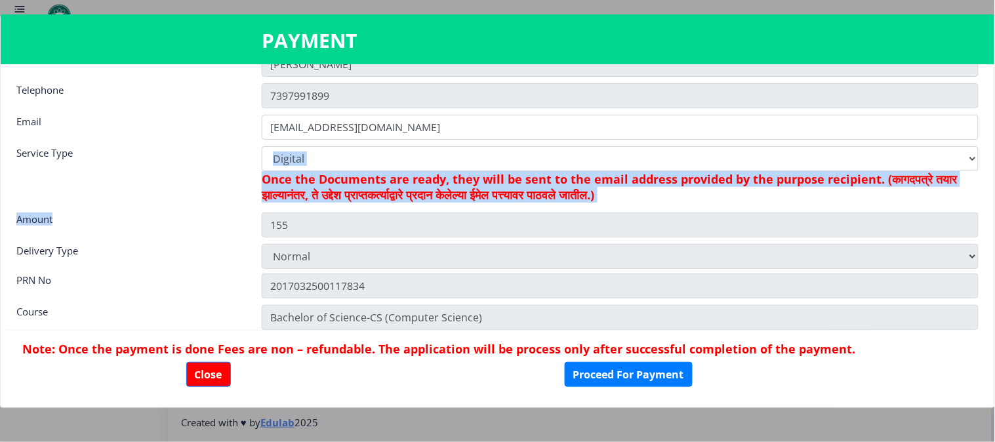
scroll to position [36, 0]
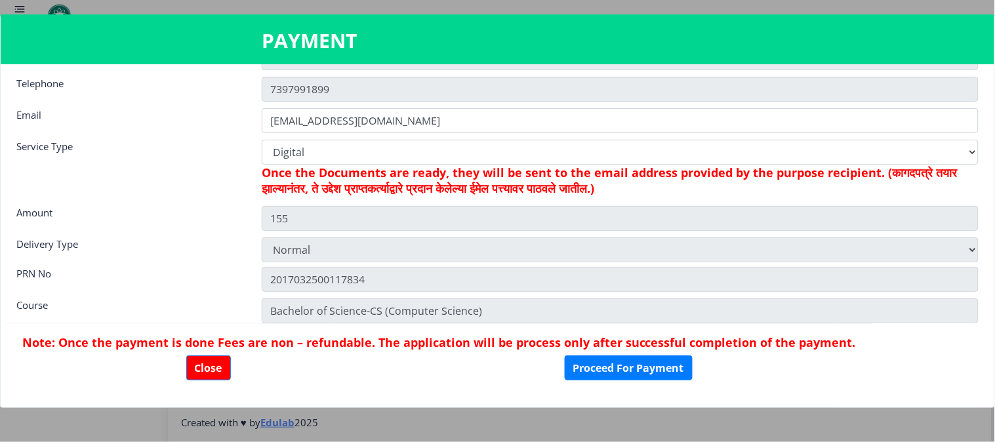
click at [214, 278] on div "PRN No" at bounding box center [129, 278] width 245 height 22
click at [637, 369] on button "Proceed For Payment" at bounding box center [629, 367] width 128 height 25
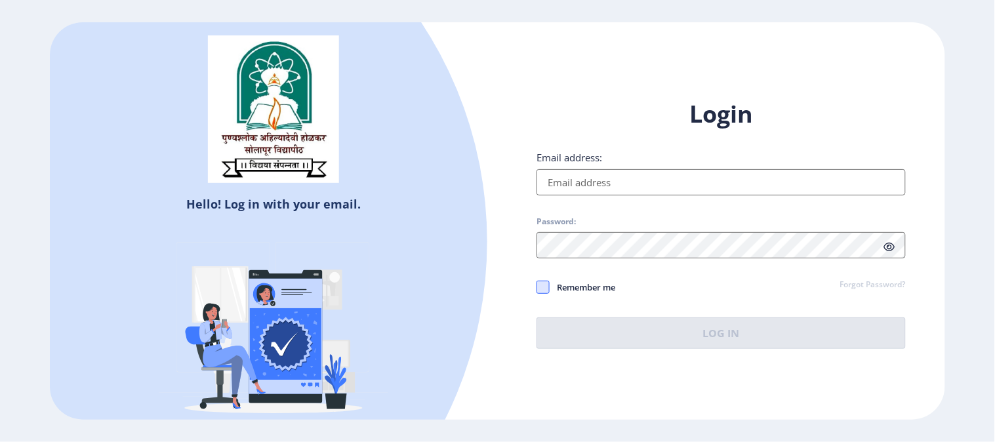
type input "[EMAIL_ADDRESS][DOMAIN_NAME]"
click at [547, 283] on span at bounding box center [542, 287] width 13 height 13
click at [537, 287] on input "Remember me" at bounding box center [536, 287] width 1 height 1
checkbox input "true"
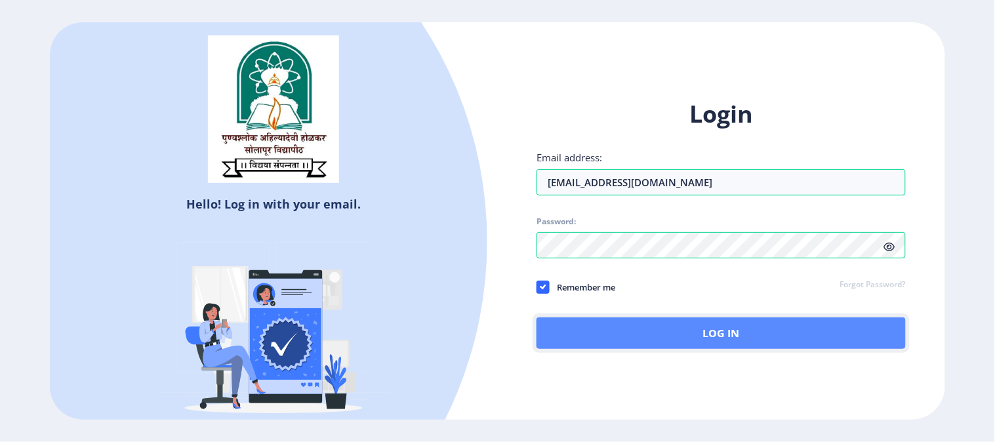
click at [686, 330] on button "Log In" at bounding box center [720, 332] width 369 height 31
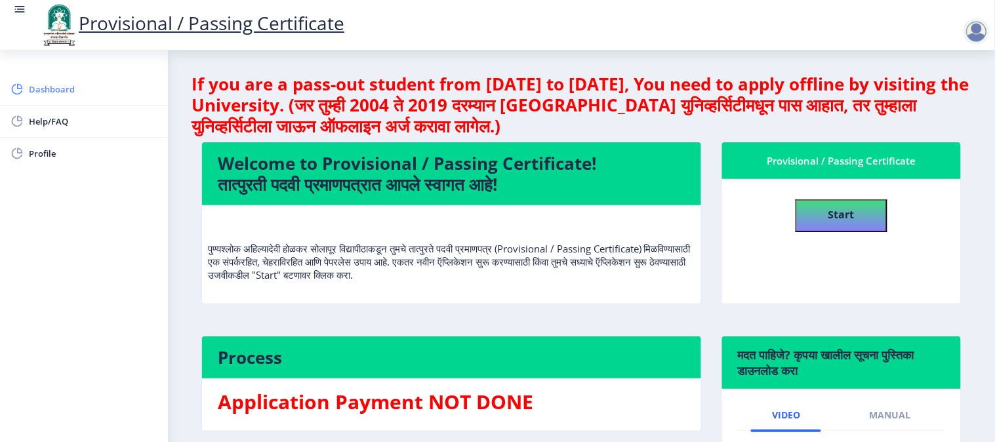
click at [83, 95] on span "Dashboard" at bounding box center [93, 89] width 129 height 16
click at [71, 158] on span "Profile" at bounding box center [93, 154] width 129 height 16
select select
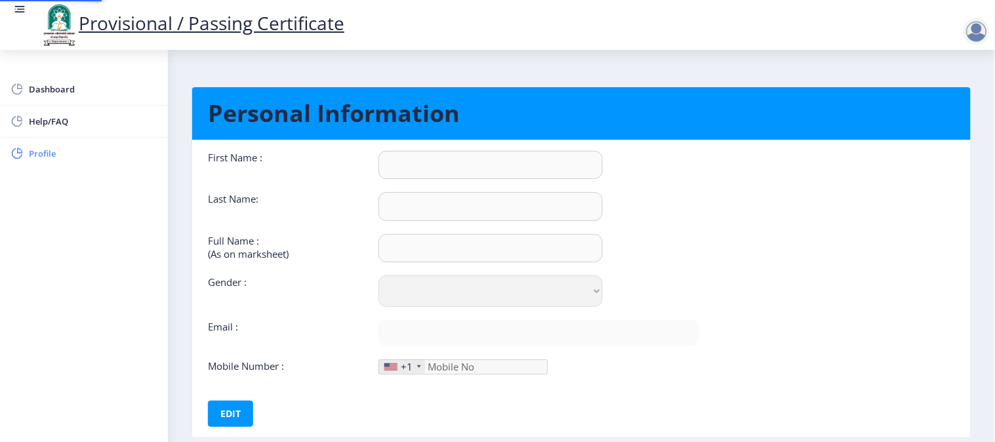
type input "[PERSON_NAME]"
type input "[PERSON_NAME] [PERSON_NAME]"
select select "[DEMOGRAPHIC_DATA]"
type input "[EMAIL_ADDRESS][DOMAIN_NAME]"
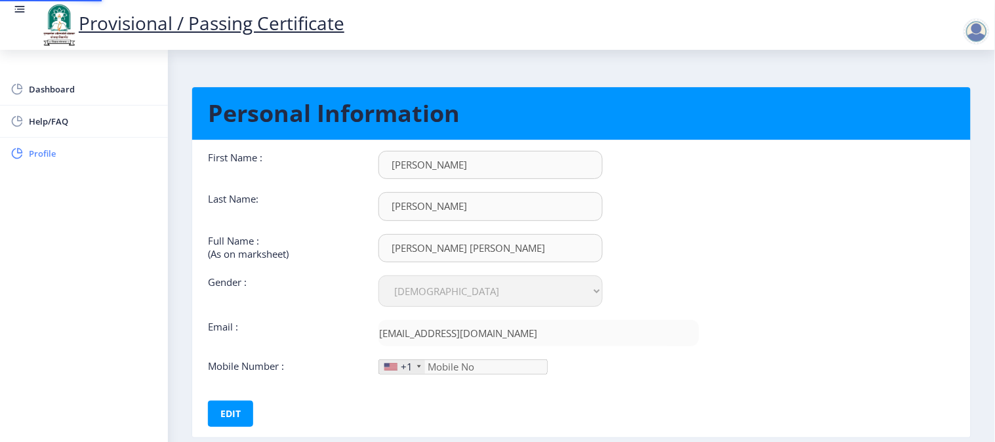
type input "7397991899"
click at [68, 101] on link "Dashboard" at bounding box center [84, 88] width 168 height 31
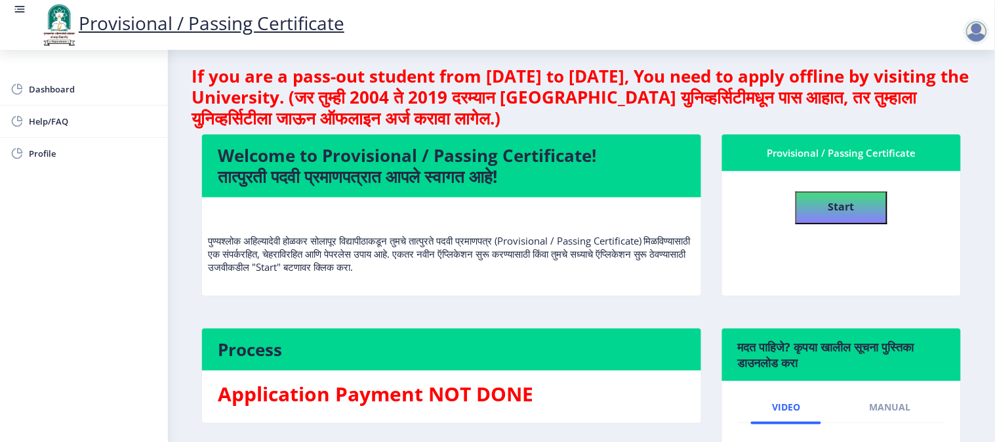
scroll to position [7, 0]
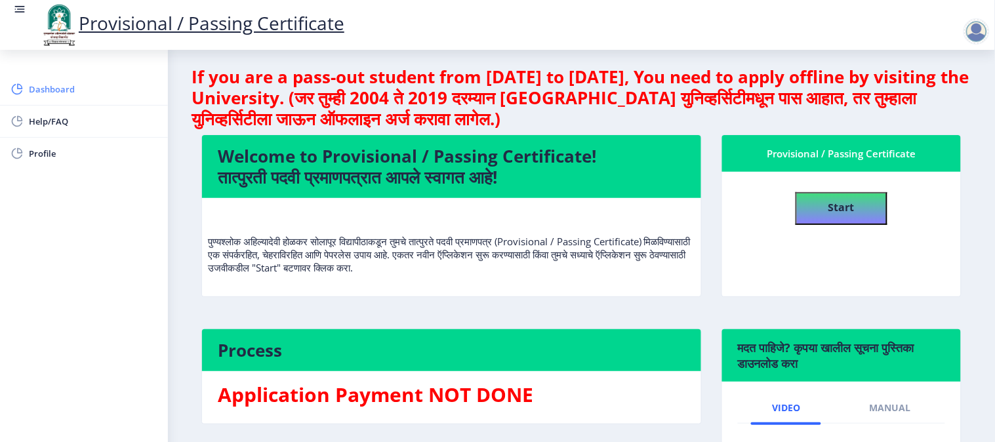
click at [81, 97] on link "Dashboard" at bounding box center [84, 88] width 168 height 31
click at [68, 153] on span "Profile" at bounding box center [93, 154] width 129 height 16
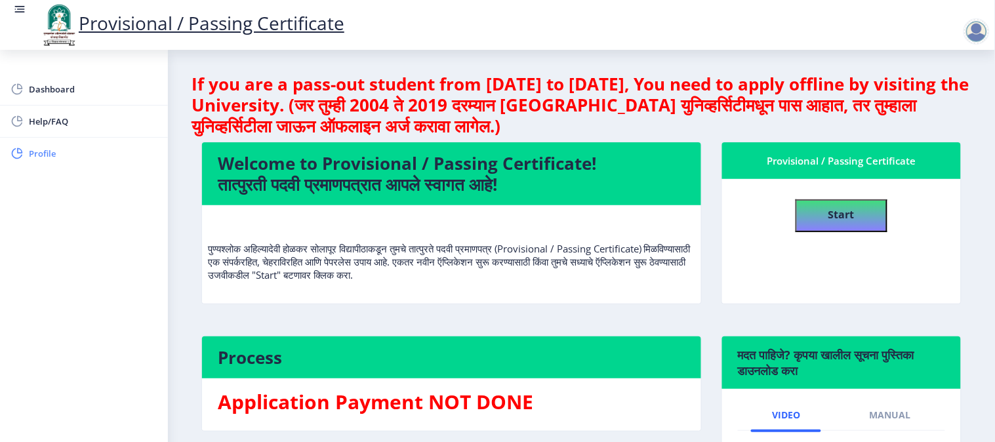
select select "[DEMOGRAPHIC_DATA]"
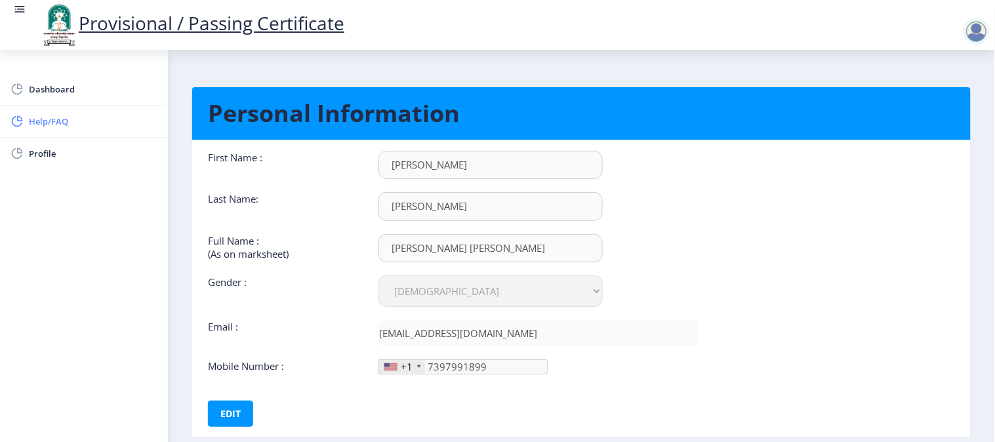
click at [83, 135] on link "Help/FAQ" at bounding box center [84, 121] width 168 height 31
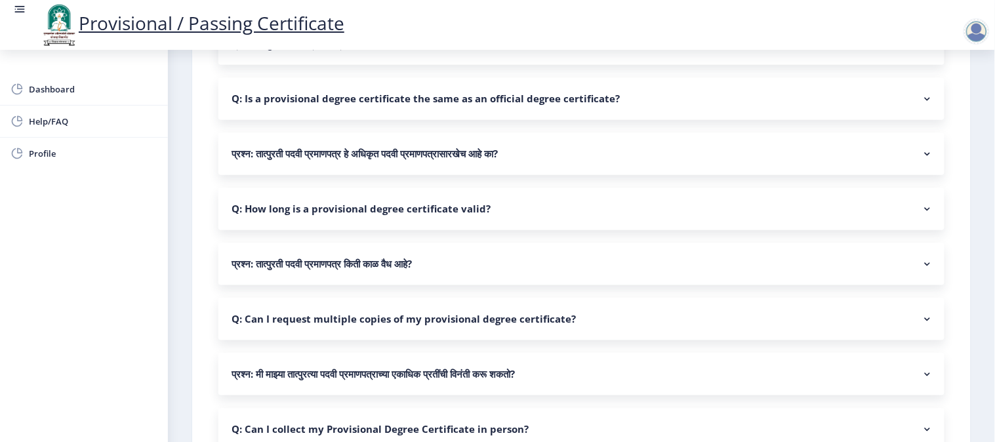
scroll to position [571, 0]
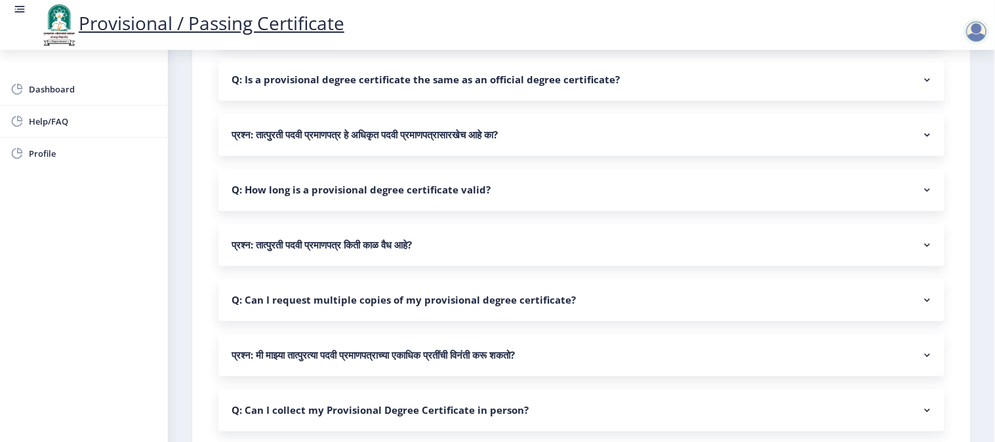
click at [413, 239] on nb-accordion-item-header "प्रश्न: तात्पुरती पदवी प्रमाणपत्र किती काळ वैध आहे?" at bounding box center [581, 245] width 726 height 42
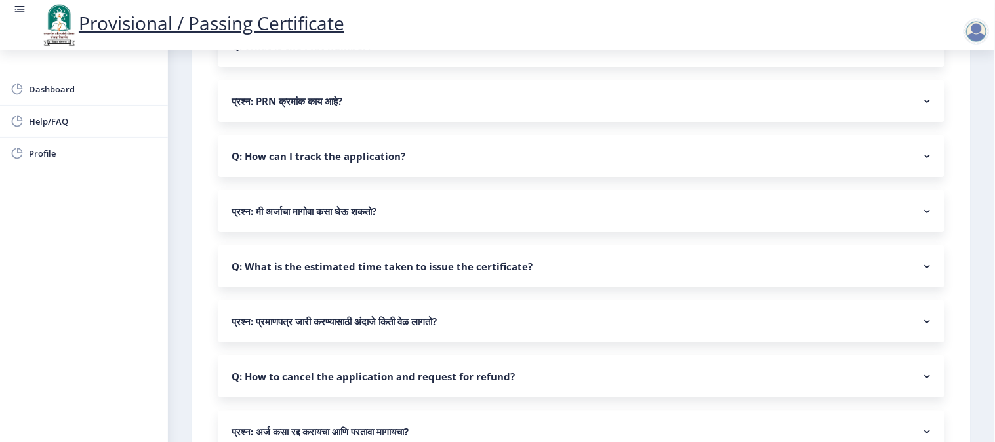
scroll to position [1098, 0]
click at [411, 156] on nb-accordion-item-header "Q: How can I track the application?" at bounding box center [581, 155] width 726 height 42
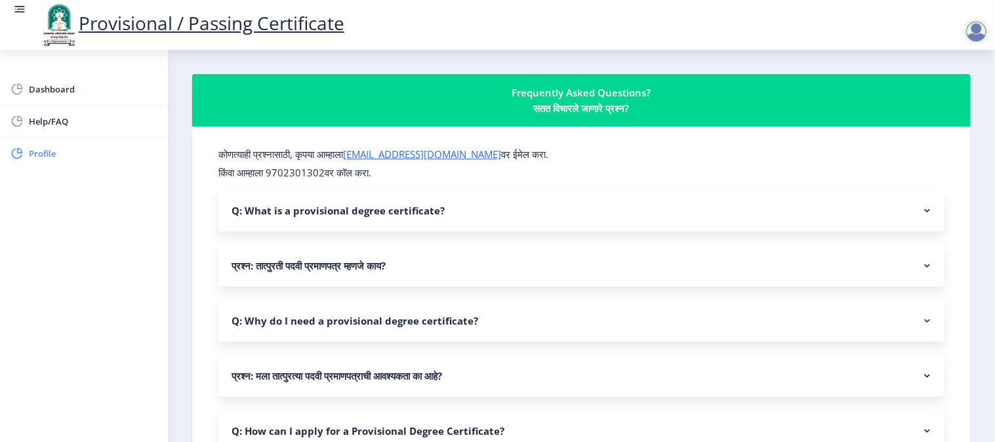
click at [127, 142] on link "Profile" at bounding box center [84, 153] width 168 height 31
select select "[DEMOGRAPHIC_DATA]"
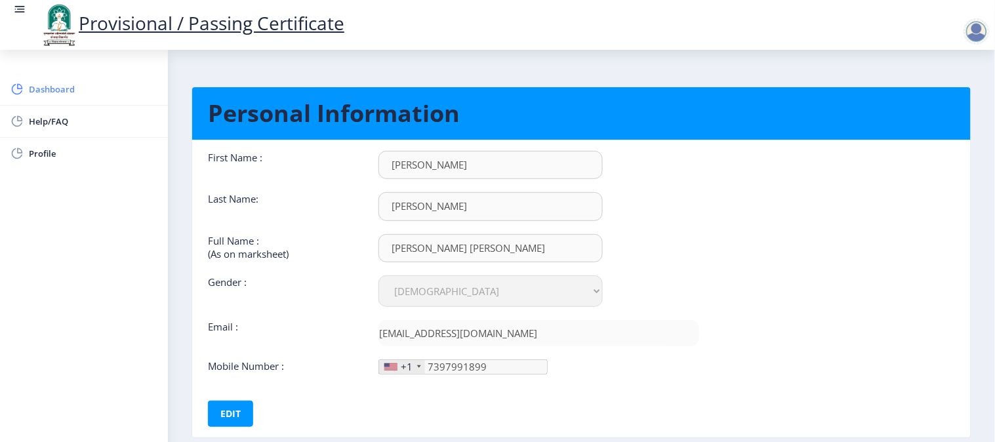
click at [104, 98] on link "Dashboard" at bounding box center [84, 88] width 168 height 31
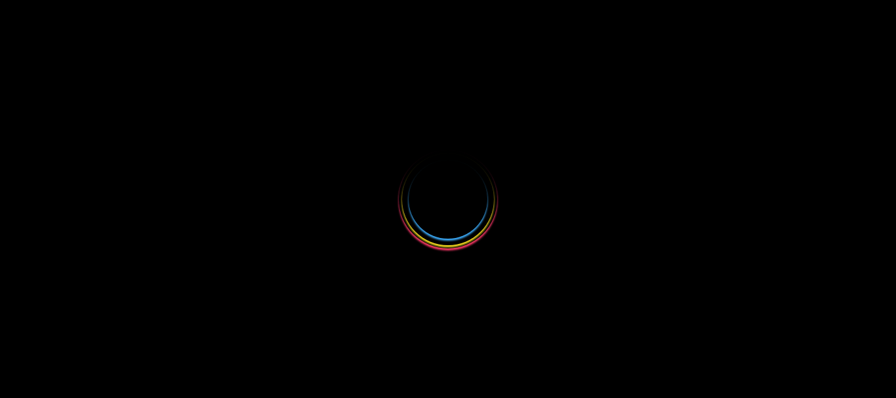
select select
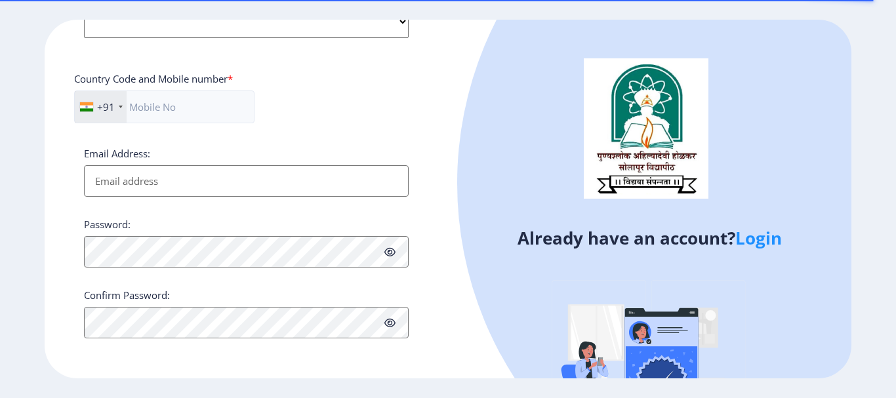
scroll to position [555, 0]
click at [751, 239] on link "Login" at bounding box center [758, 238] width 47 height 24
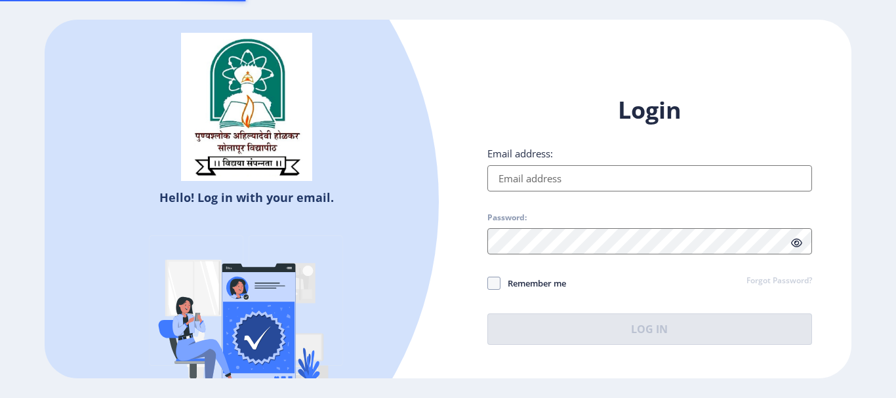
type input "[EMAIL_ADDRESS][DOMAIN_NAME]"
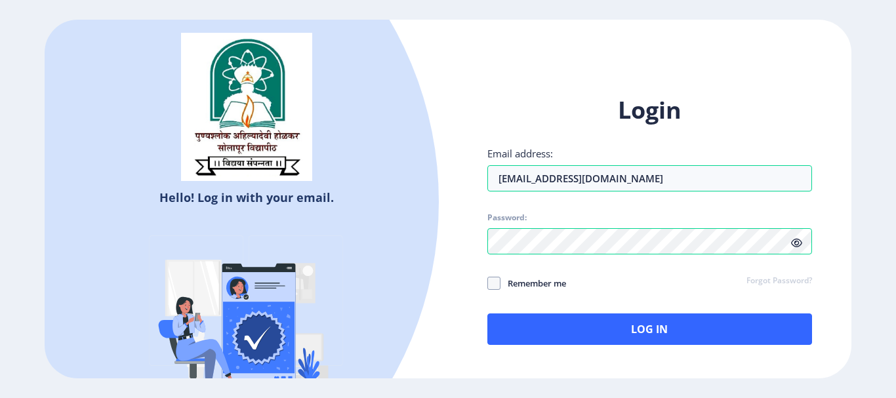
click at [551, 285] on span "Remember me" at bounding box center [533, 283] width 66 height 16
click at [488, 283] on input "Remember me" at bounding box center [487, 283] width 1 height 1
checkbox input "true"
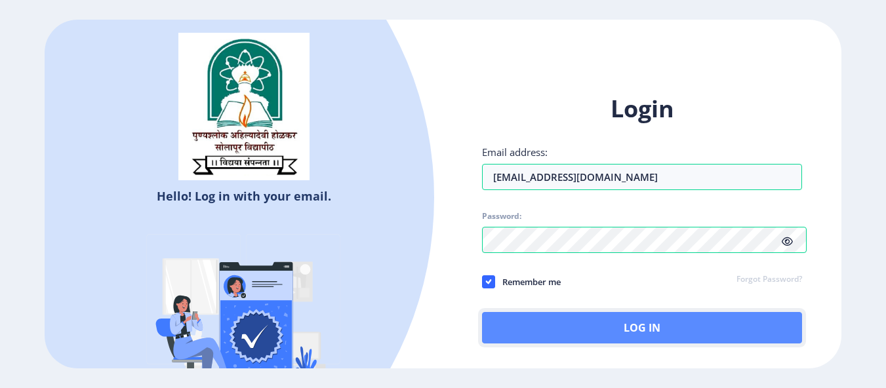
click at [630, 337] on button "Log In" at bounding box center [642, 327] width 320 height 31
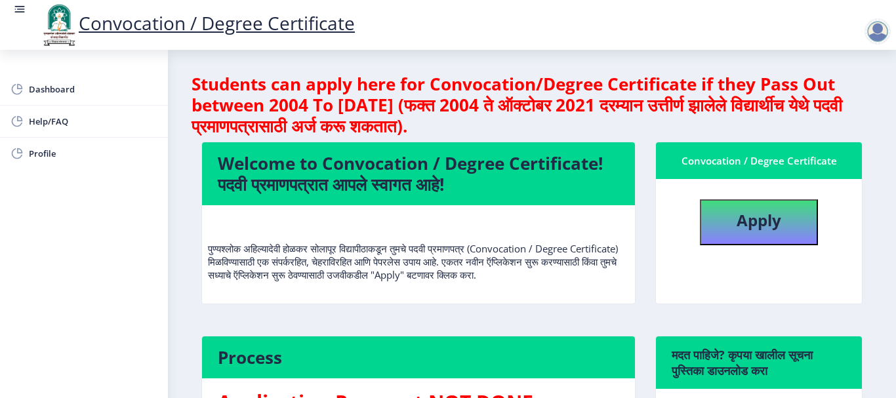
click at [16, 11] on rect at bounding box center [19, 9] width 13 height 13
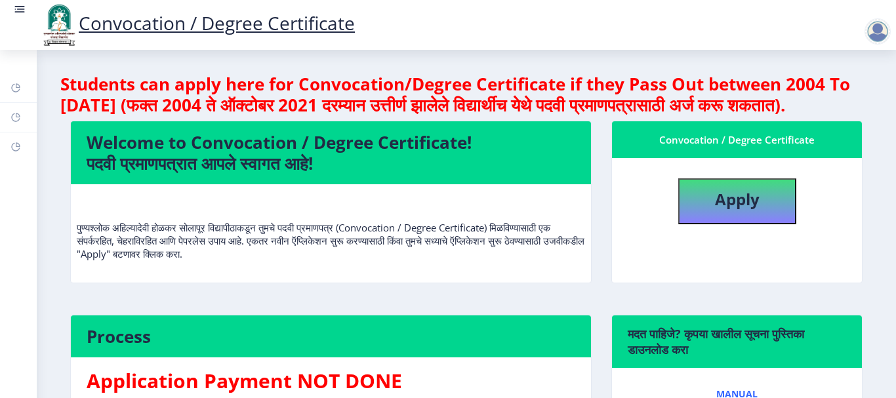
click at [16, 12] on rect at bounding box center [20, 12] width 10 height 1
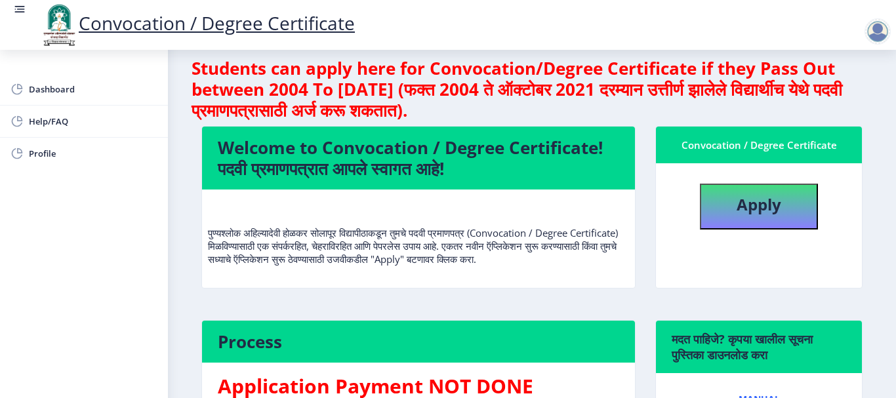
scroll to position [15, 0]
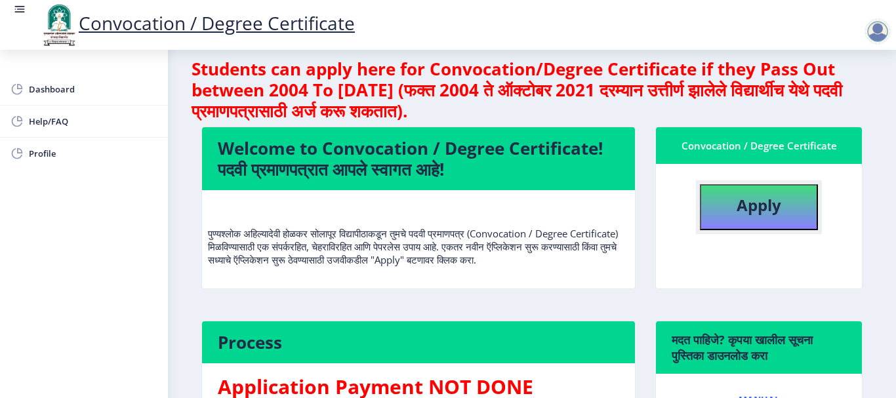
click at [754, 210] on b "Apply" at bounding box center [758, 205] width 45 height 22
select select
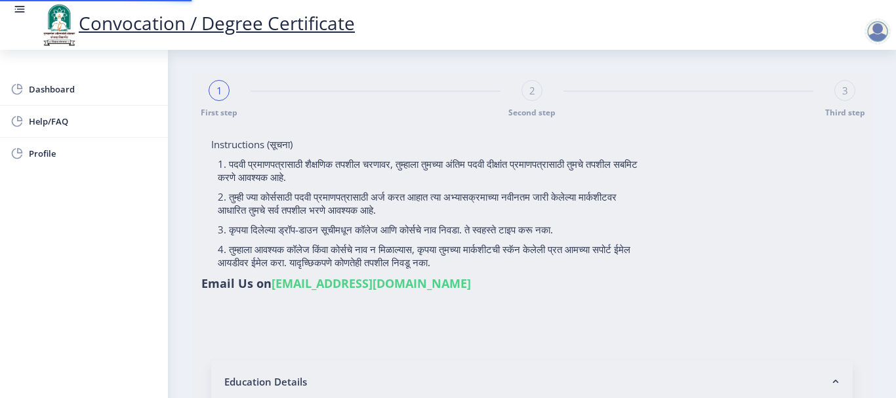
type input "[PERSON_NAME] [PERSON_NAME]"
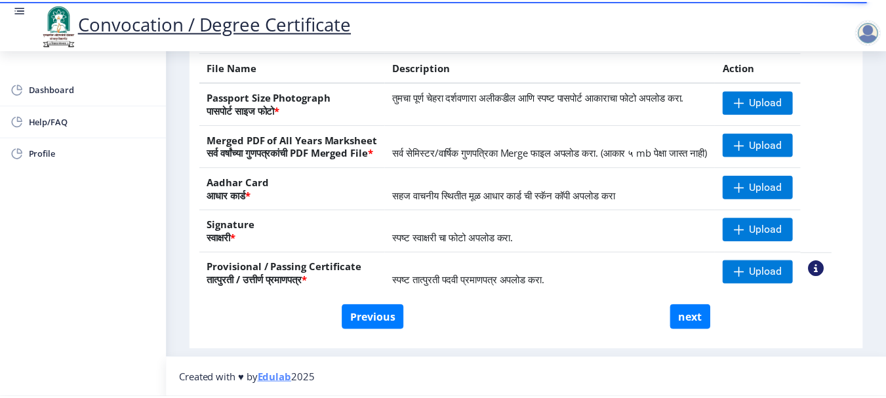
scroll to position [260, 0]
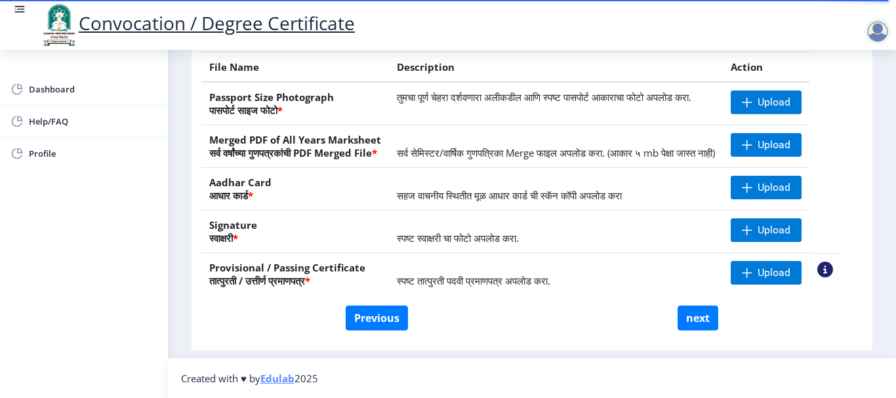
click at [833, 272] on nb-action at bounding box center [825, 270] width 16 height 16
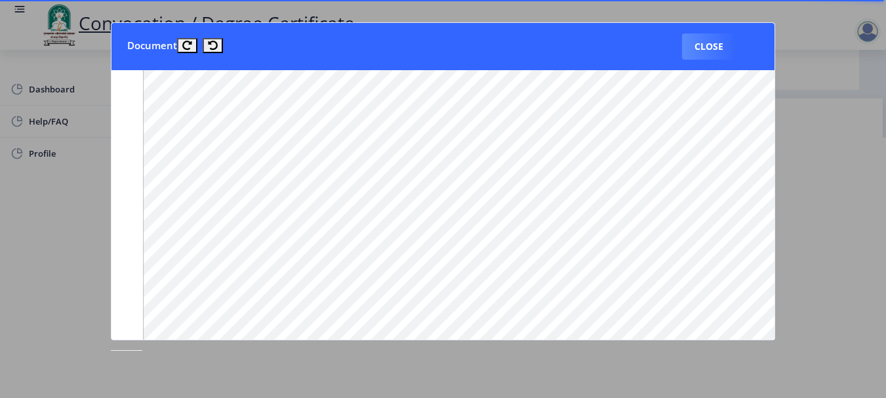
scroll to position [487, 0]
click at [704, 49] on button "Close" at bounding box center [709, 46] width 54 height 26
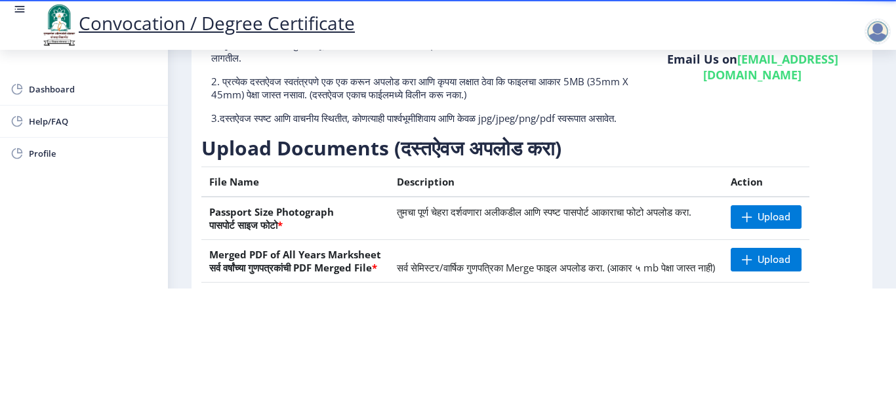
scroll to position [0, 0]
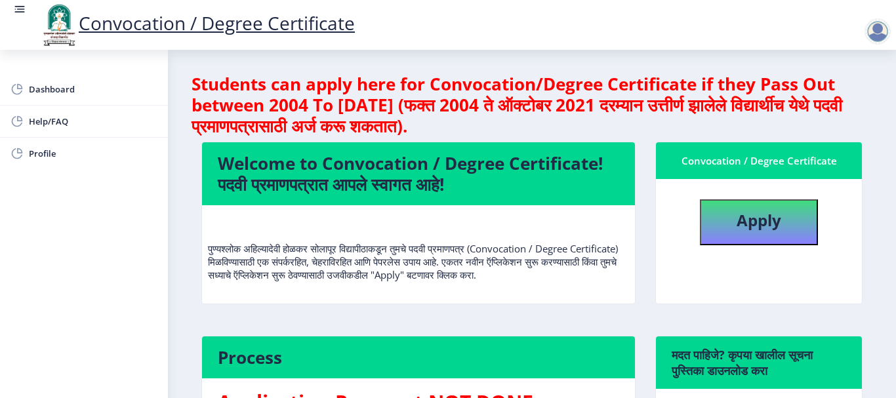
click at [877, 29] on div at bounding box center [877, 31] width 26 height 26
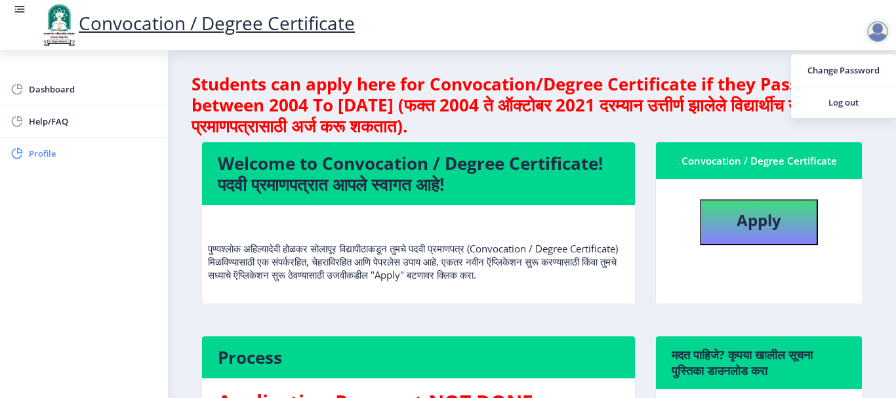
click at [88, 164] on link "Profile" at bounding box center [84, 153] width 168 height 31
select select
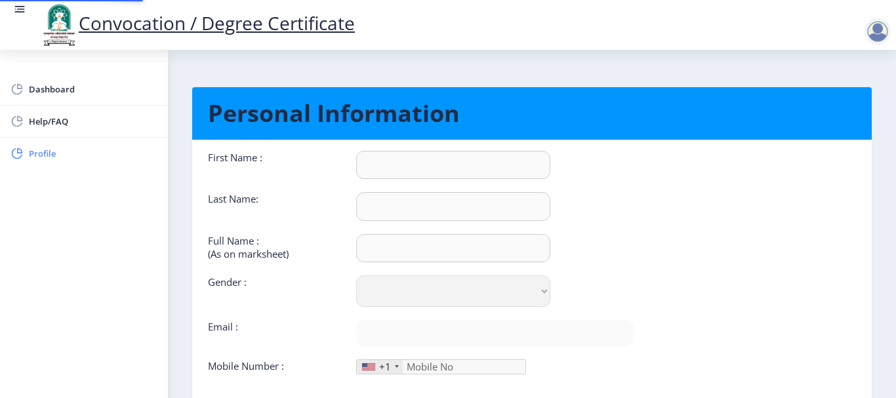
type input "[PERSON_NAME]"
type input "[PERSON_NAME] [PERSON_NAME]"
select select "[DEMOGRAPHIC_DATA]"
type input "[EMAIL_ADDRESS][DOMAIN_NAME]"
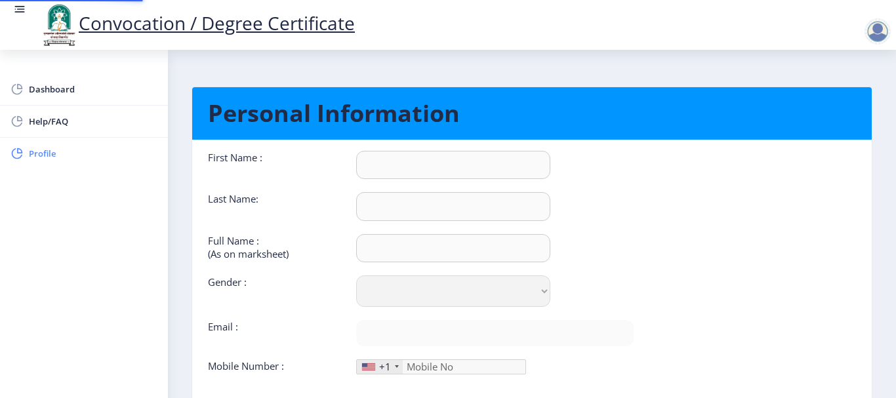
type input "7397991899"
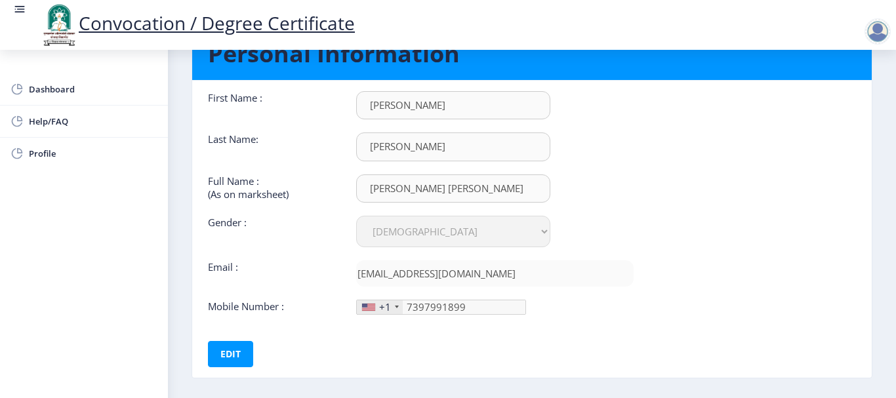
scroll to position [57, 0]
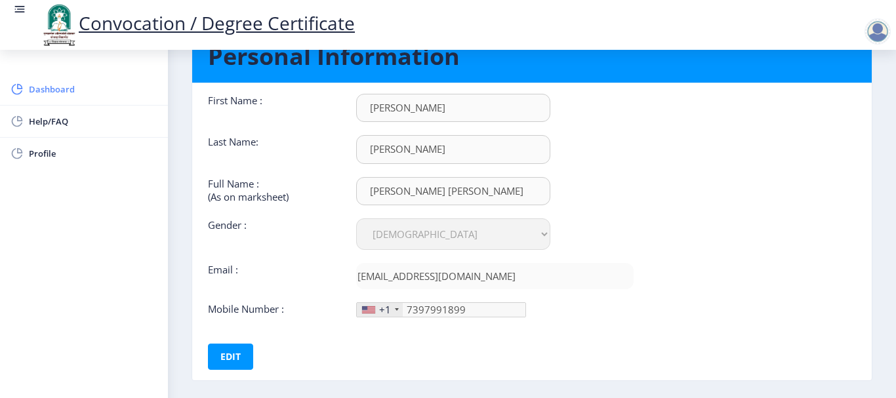
click at [72, 99] on link "Dashboard" at bounding box center [84, 88] width 168 height 31
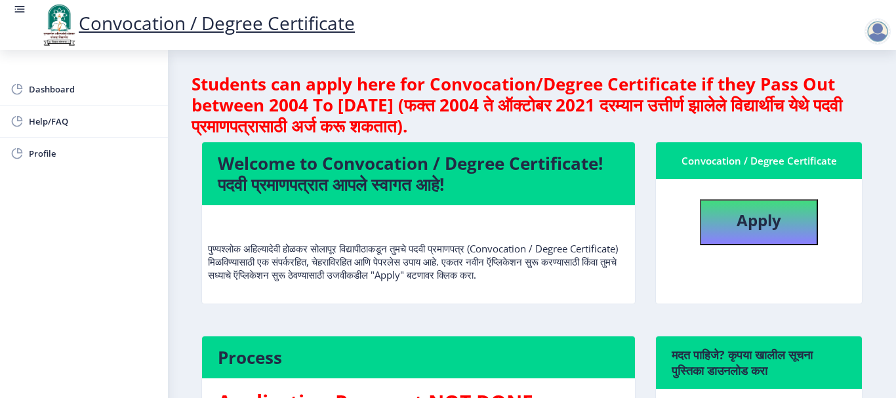
click at [21, 11] on rect at bounding box center [19, 9] width 13 height 13
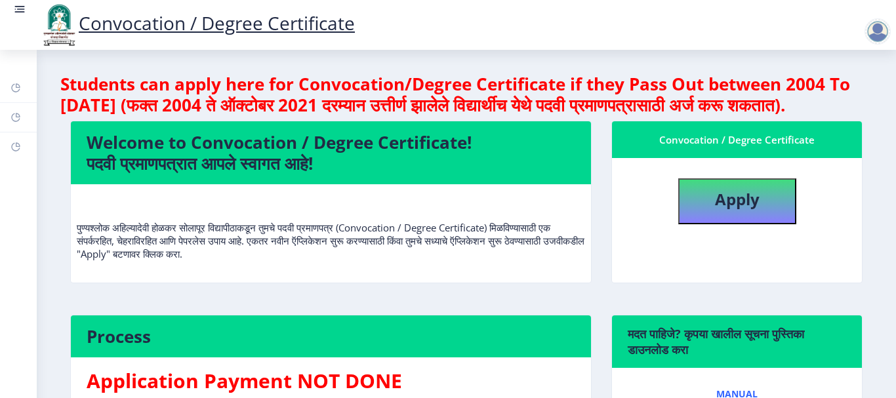
select select
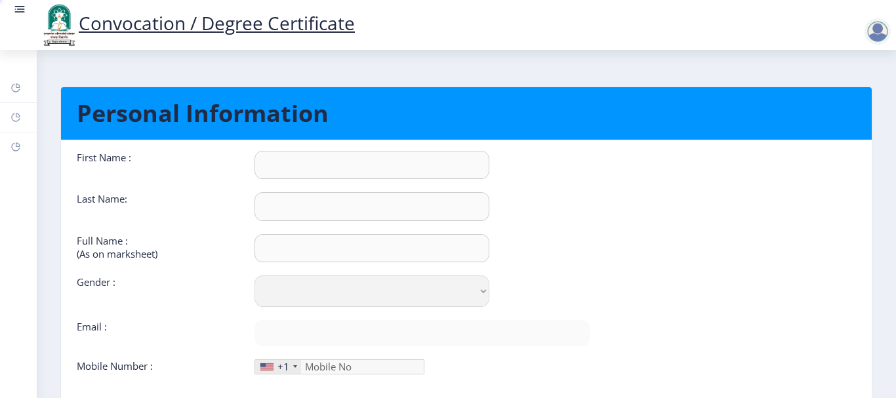
type input "[PERSON_NAME]"
type input "[PERSON_NAME] [PERSON_NAME]"
select select "[DEMOGRAPHIC_DATA]"
type input "[EMAIL_ADDRESS][DOMAIN_NAME]"
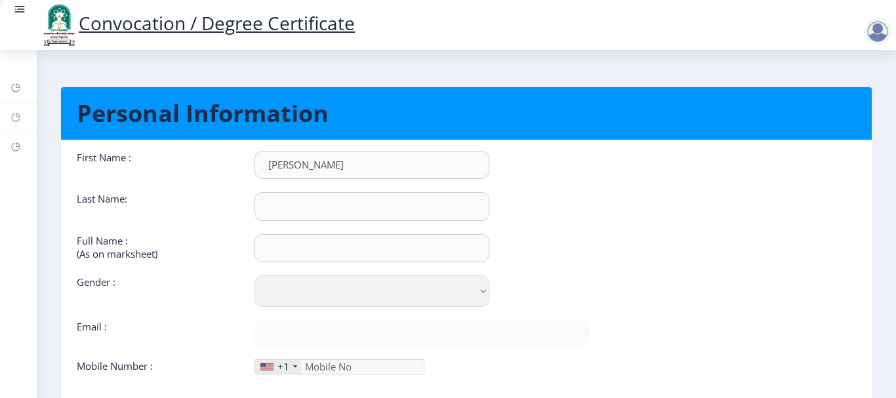
type input "7397991899"
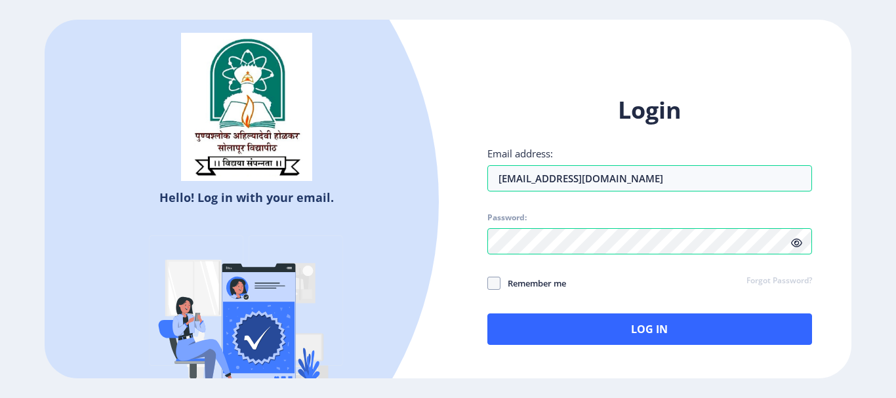
select select
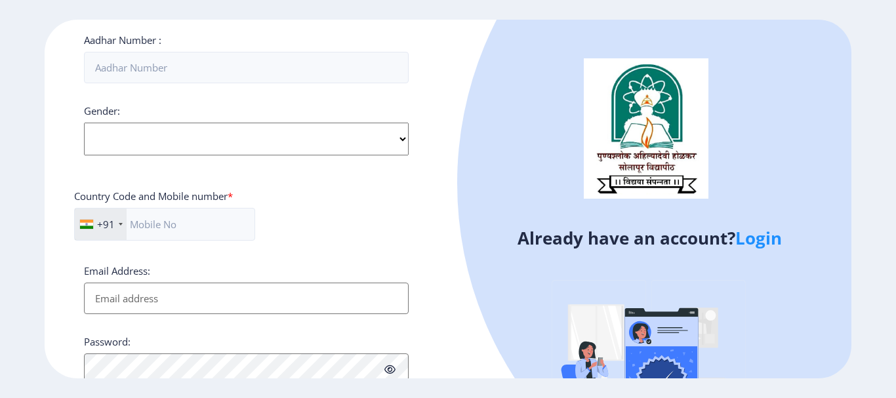
scroll to position [436, 0]
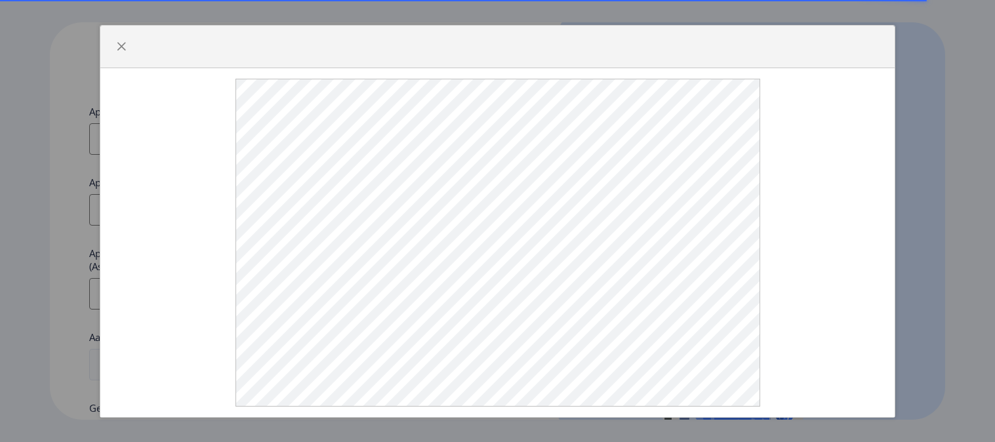
select select
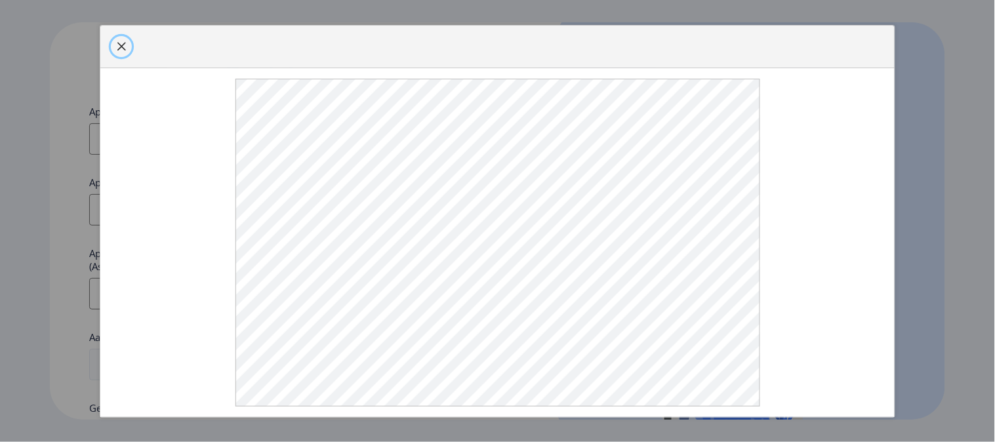
click at [118, 52] on span "button" at bounding box center [121, 46] width 10 height 10
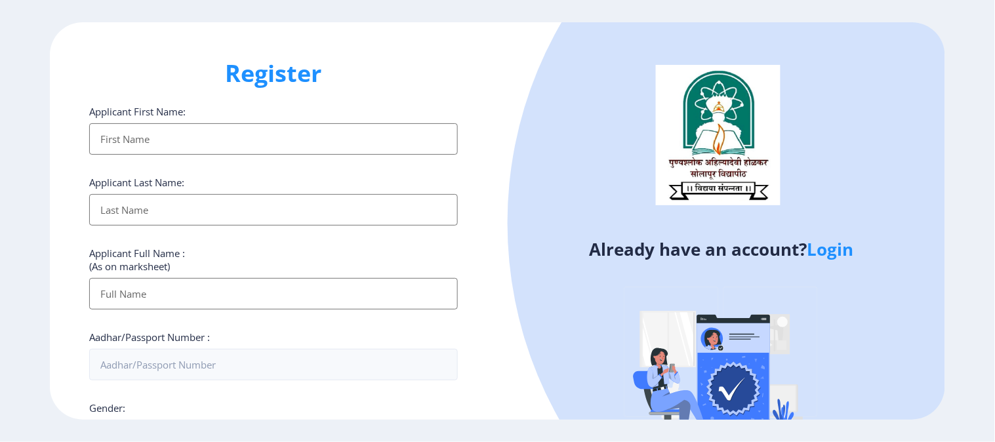
click at [832, 251] on link "Login" at bounding box center [830, 249] width 47 height 24
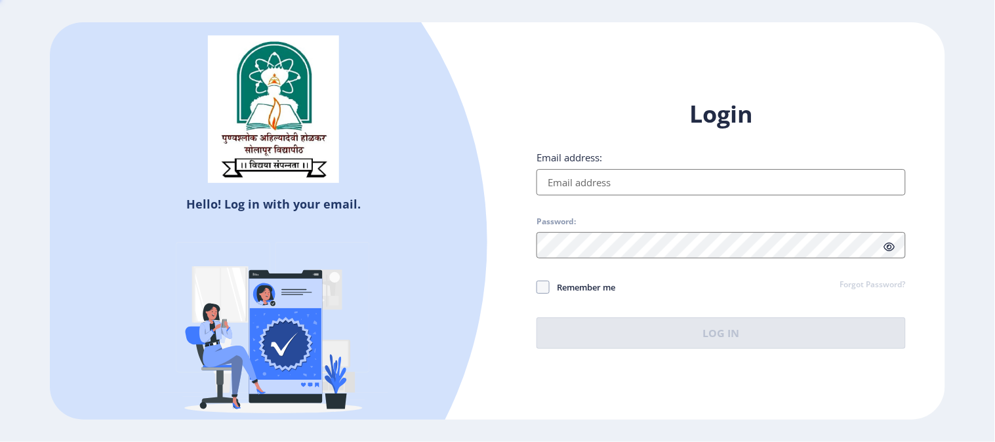
type input "[EMAIL_ADDRESS][DOMAIN_NAME]"
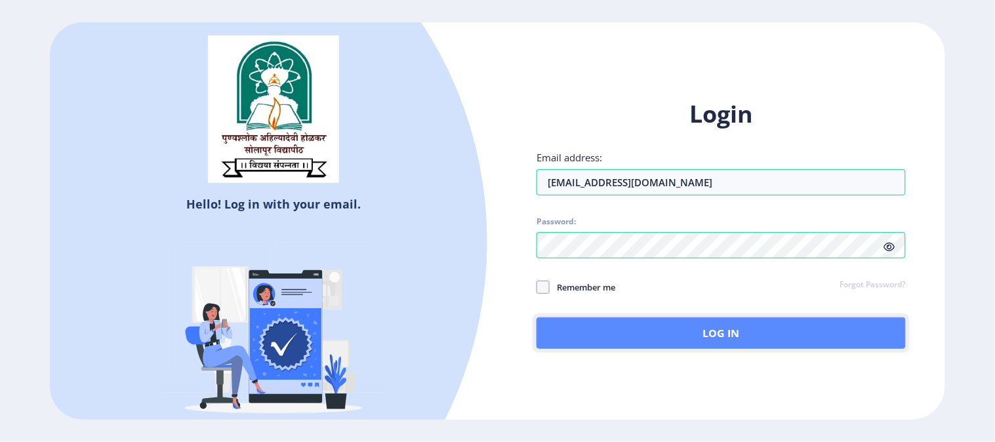
click at [690, 334] on button "Log In" at bounding box center [720, 332] width 369 height 31
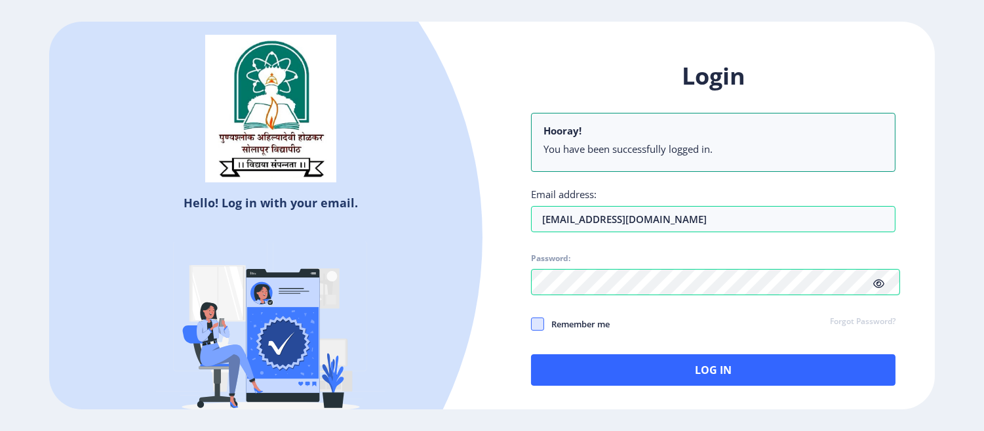
click at [542, 323] on span at bounding box center [537, 323] width 13 height 13
click at [532, 324] on input "Remember me" at bounding box center [531, 324] width 1 height 1
checkbox input "true"
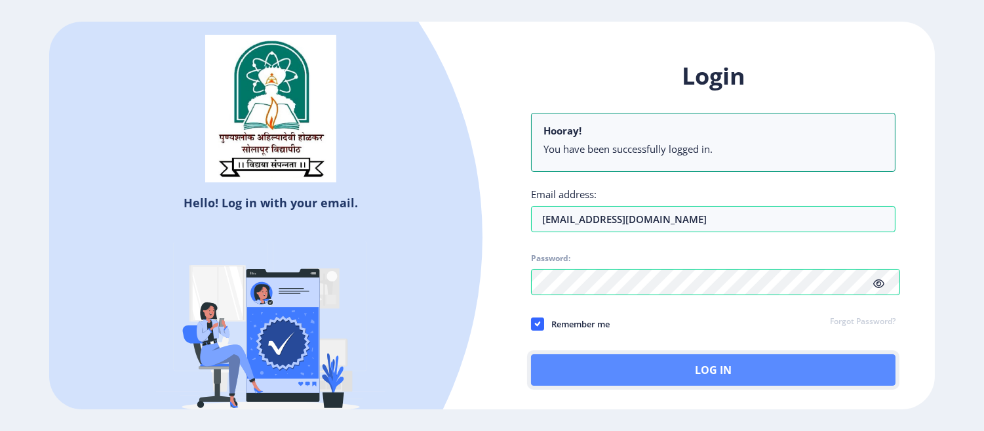
click at [656, 374] on button "Log In" at bounding box center [713, 369] width 364 height 31
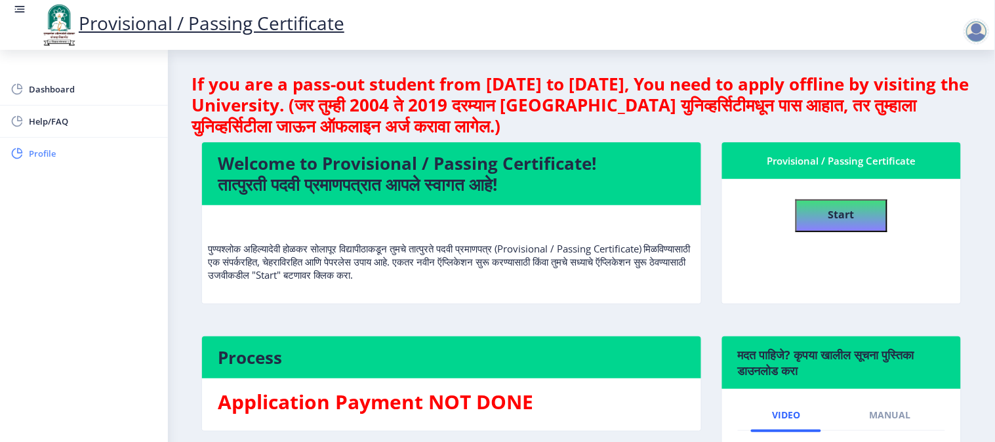
click at [43, 148] on span "Profile" at bounding box center [93, 154] width 129 height 16
select select
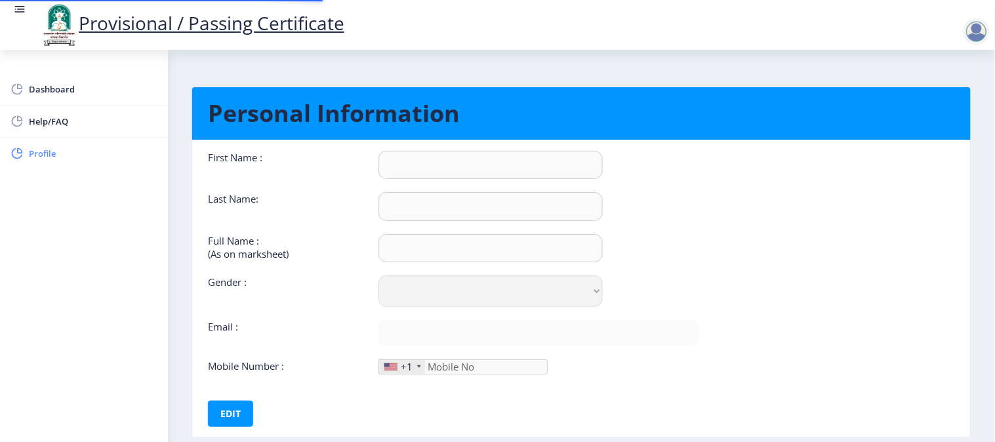
type input "[PERSON_NAME]"
type input "[PERSON_NAME] [PERSON_NAME]"
select select "[DEMOGRAPHIC_DATA]"
type input "[EMAIL_ADDRESS][DOMAIN_NAME]"
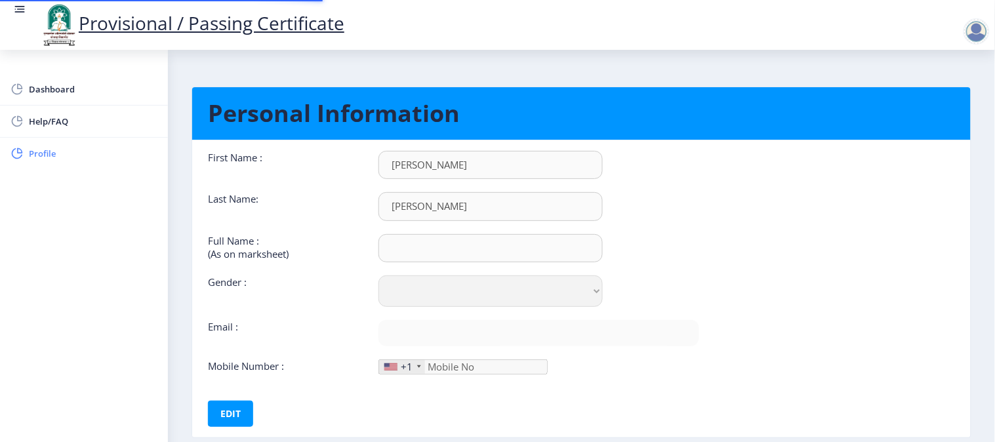
type input "7397991899"
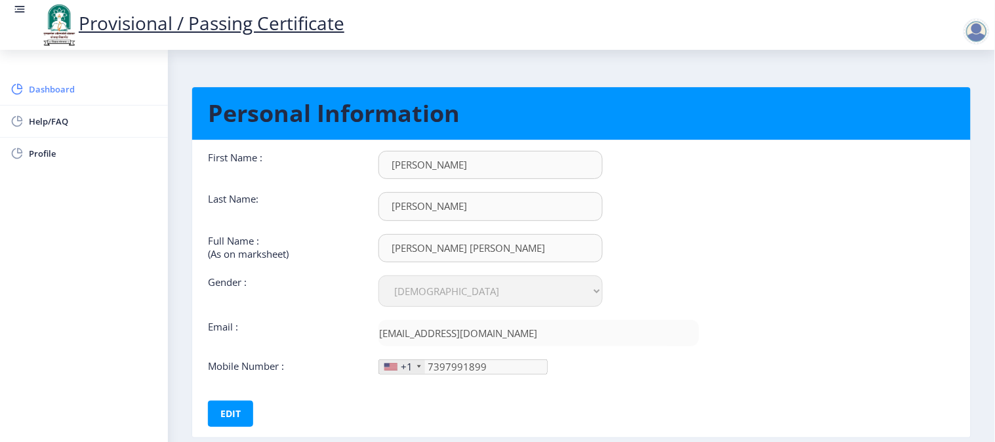
click at [49, 90] on span "Dashboard" at bounding box center [93, 89] width 129 height 16
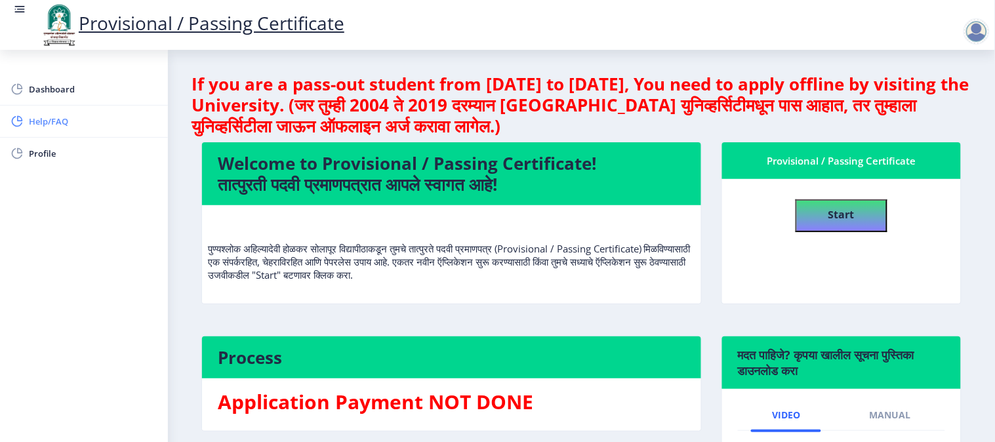
click at [94, 125] on span "Help/FAQ" at bounding box center [93, 121] width 129 height 16
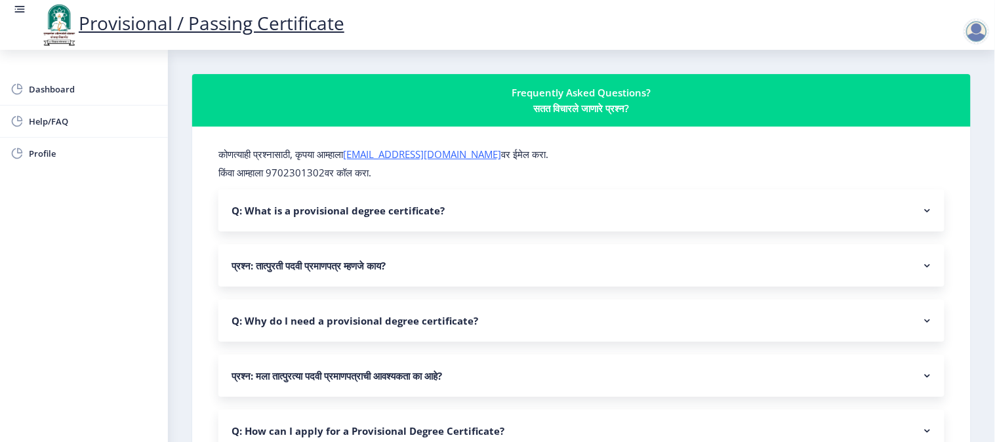
click at [317, 171] on p "किंवा आम्हाला 9702301302वर कॉल करा." at bounding box center [581, 172] width 726 height 13
copy p "9702301302वर"
click at [68, 84] on span "Dashboard" at bounding box center [93, 89] width 129 height 16
